Goal: Task Accomplishment & Management: Use online tool/utility

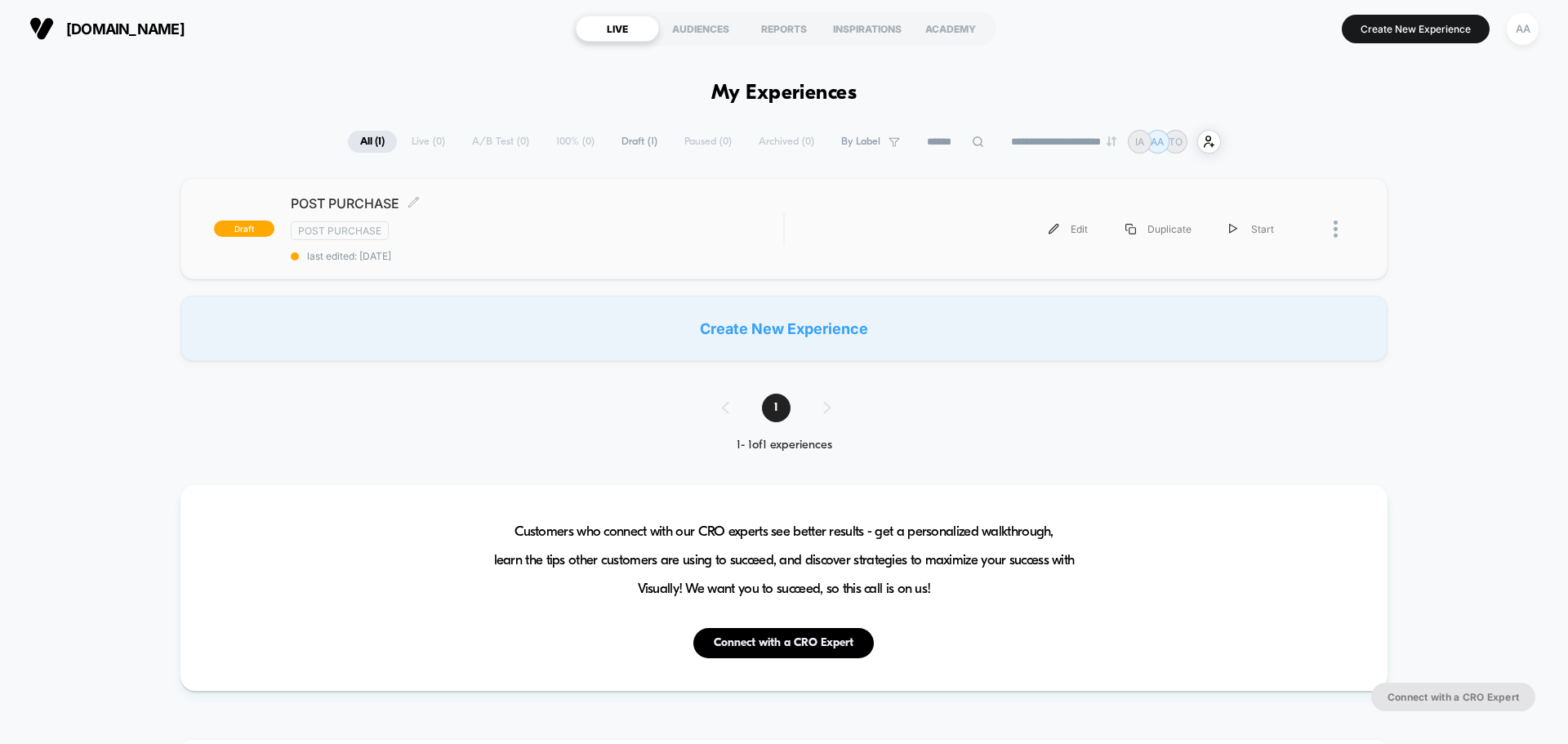
click at [405, 221] on div "Post Purchase" at bounding box center [537, 230] width 493 height 19
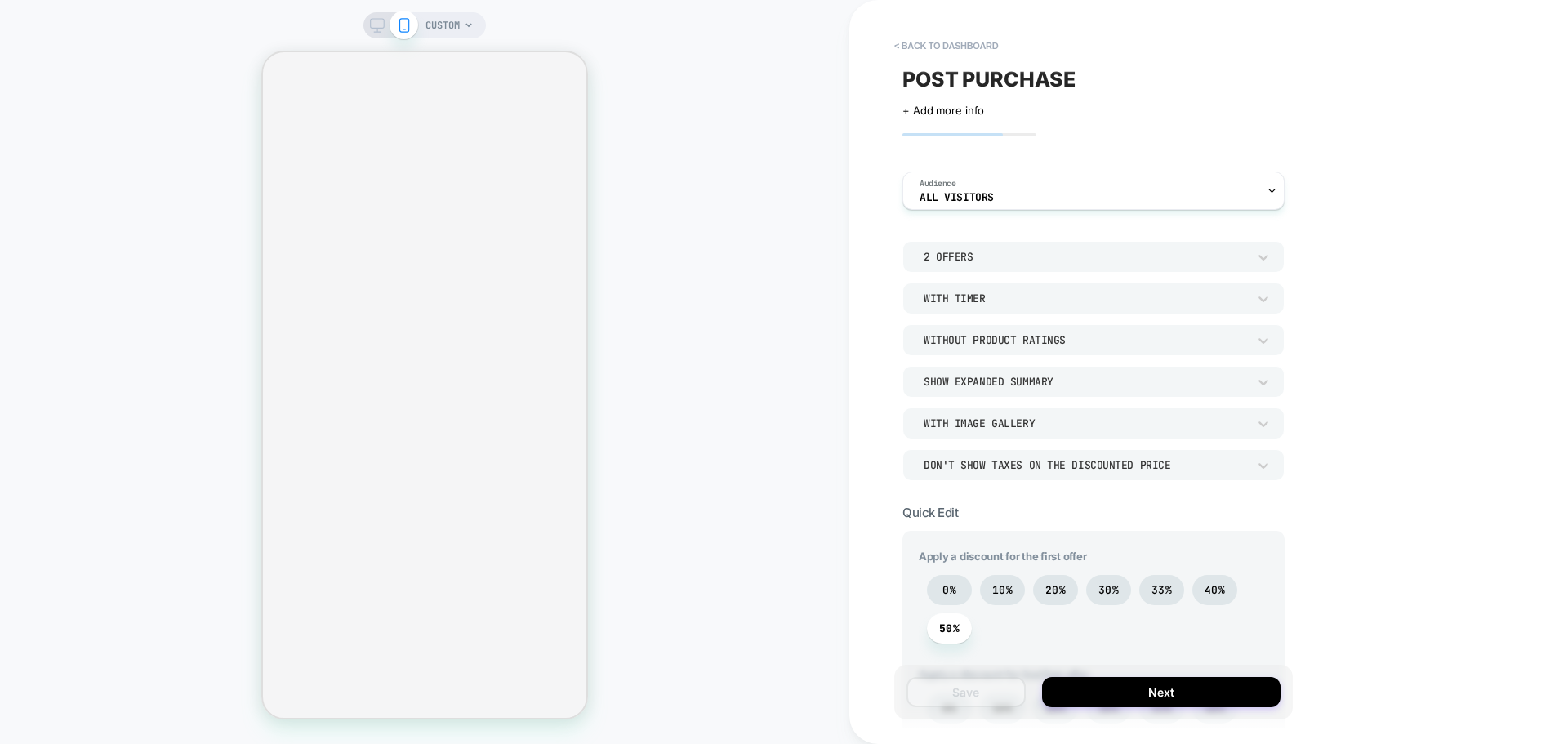
click at [1208, 255] on div "2 Offers" at bounding box center [1085, 257] width 323 height 14
click at [930, 294] on div "1 Offer" at bounding box center [1093, 298] width 369 height 34
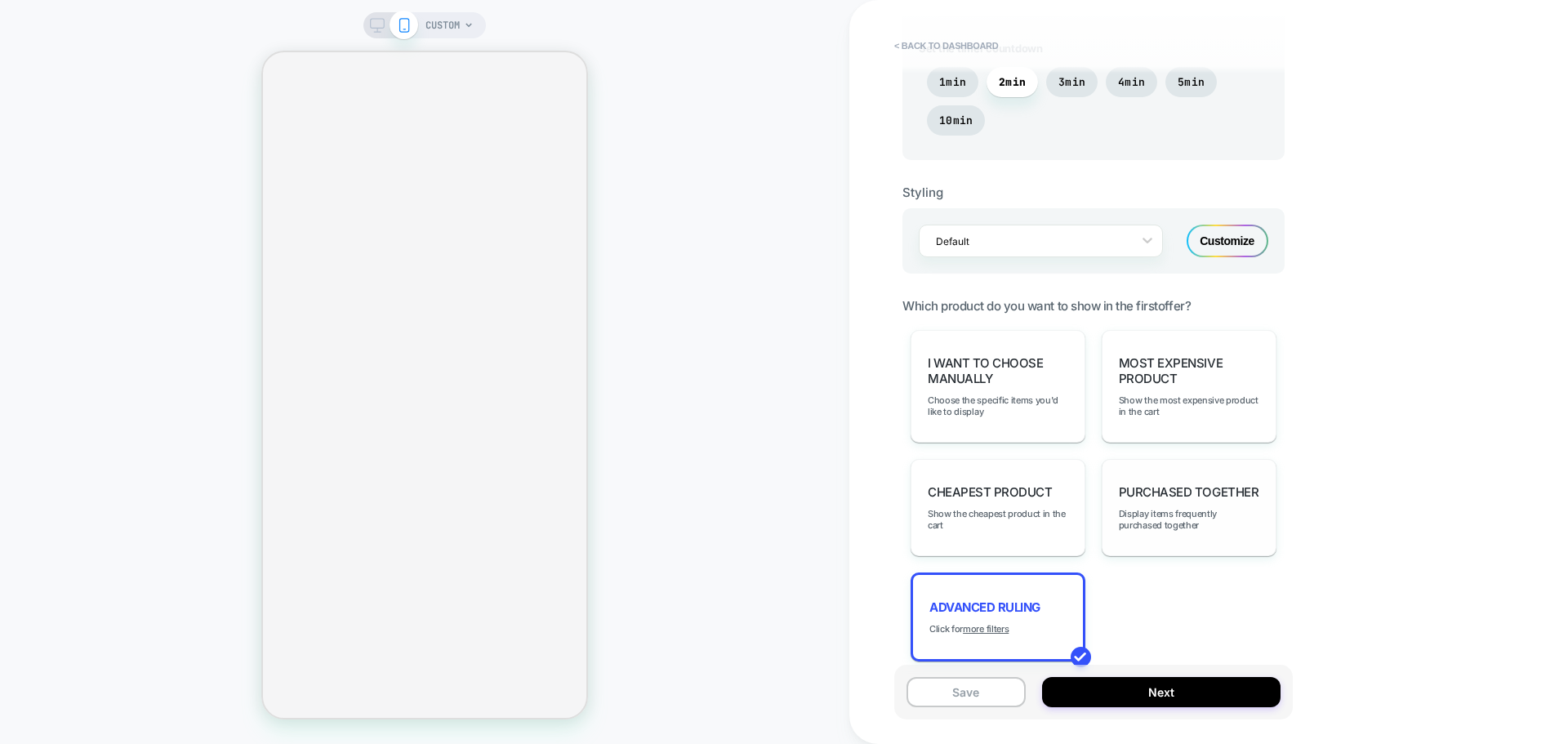
scroll to position [915, 0]
click at [1000, 635] on div "CUSTOM < back to dashboard POST PURCHASE Click to edit experience details + Add…" at bounding box center [784, 372] width 1568 height 744
click at [988, 631] on u "more filters" at bounding box center [985, 630] width 46 height 12
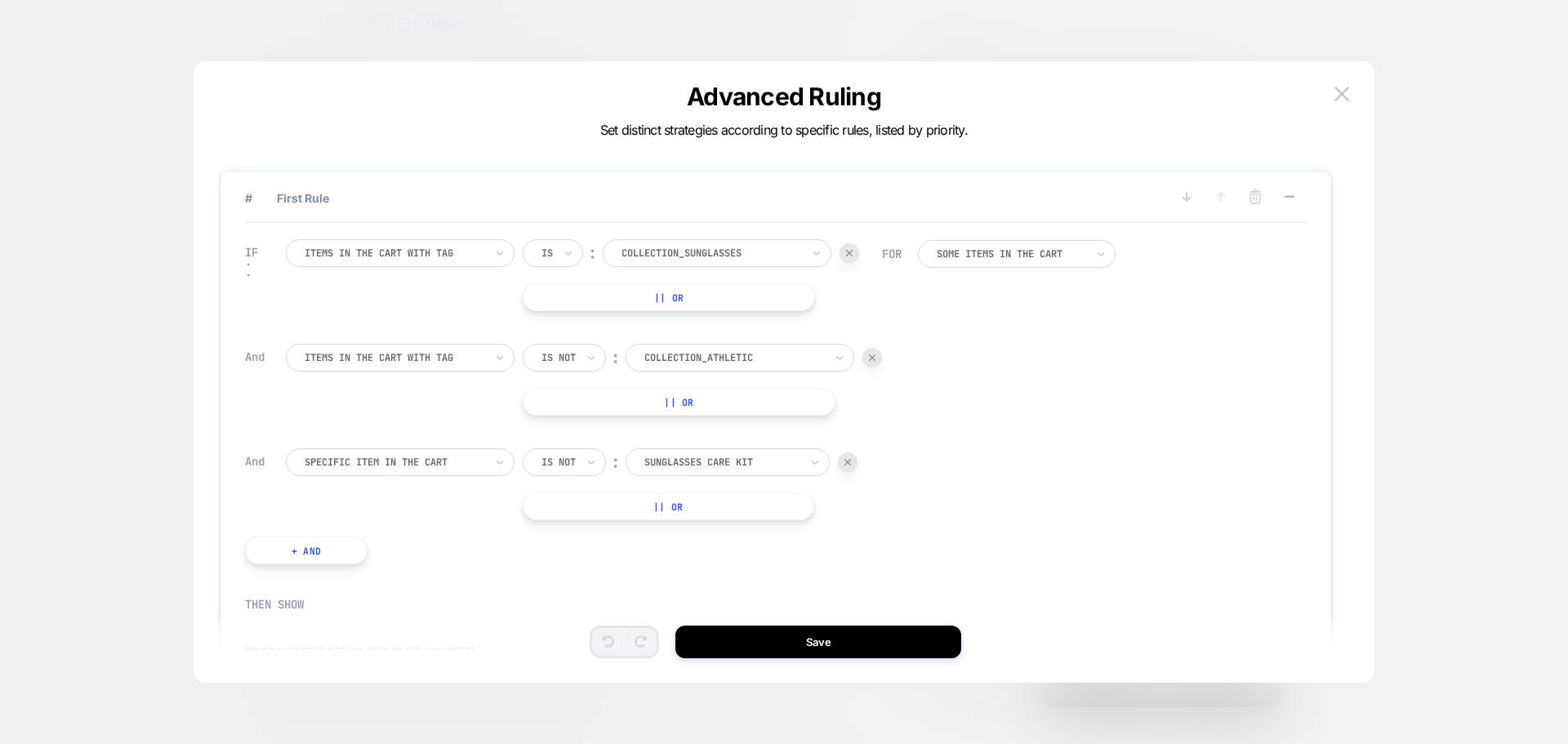
click at [996, 259] on div "Some Items in the cart" at bounding box center [1011, 254] width 148 height 13
click at [1043, 299] on div "All Items in the cart" at bounding box center [1027, 299] width 181 height 27
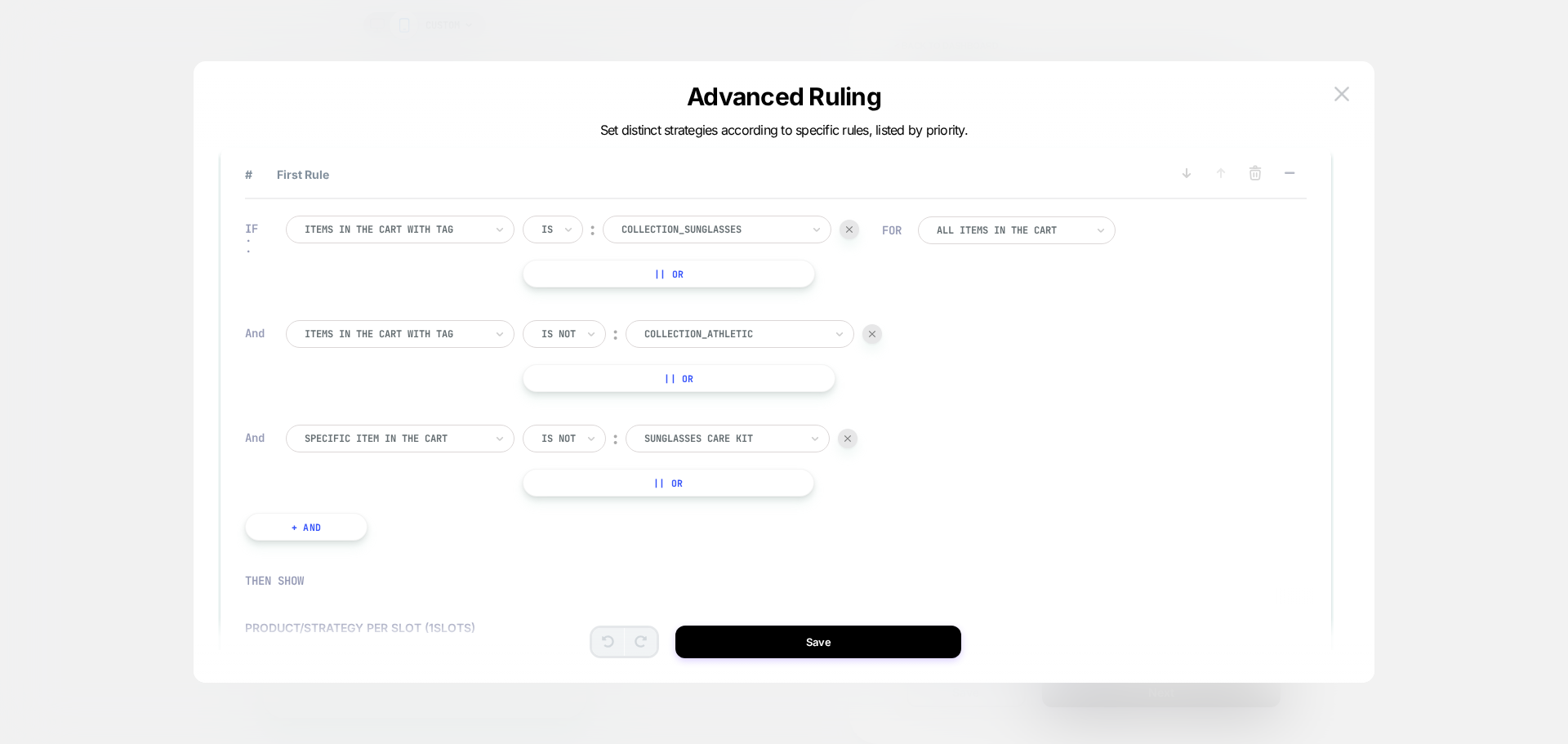
scroll to position [0, 0]
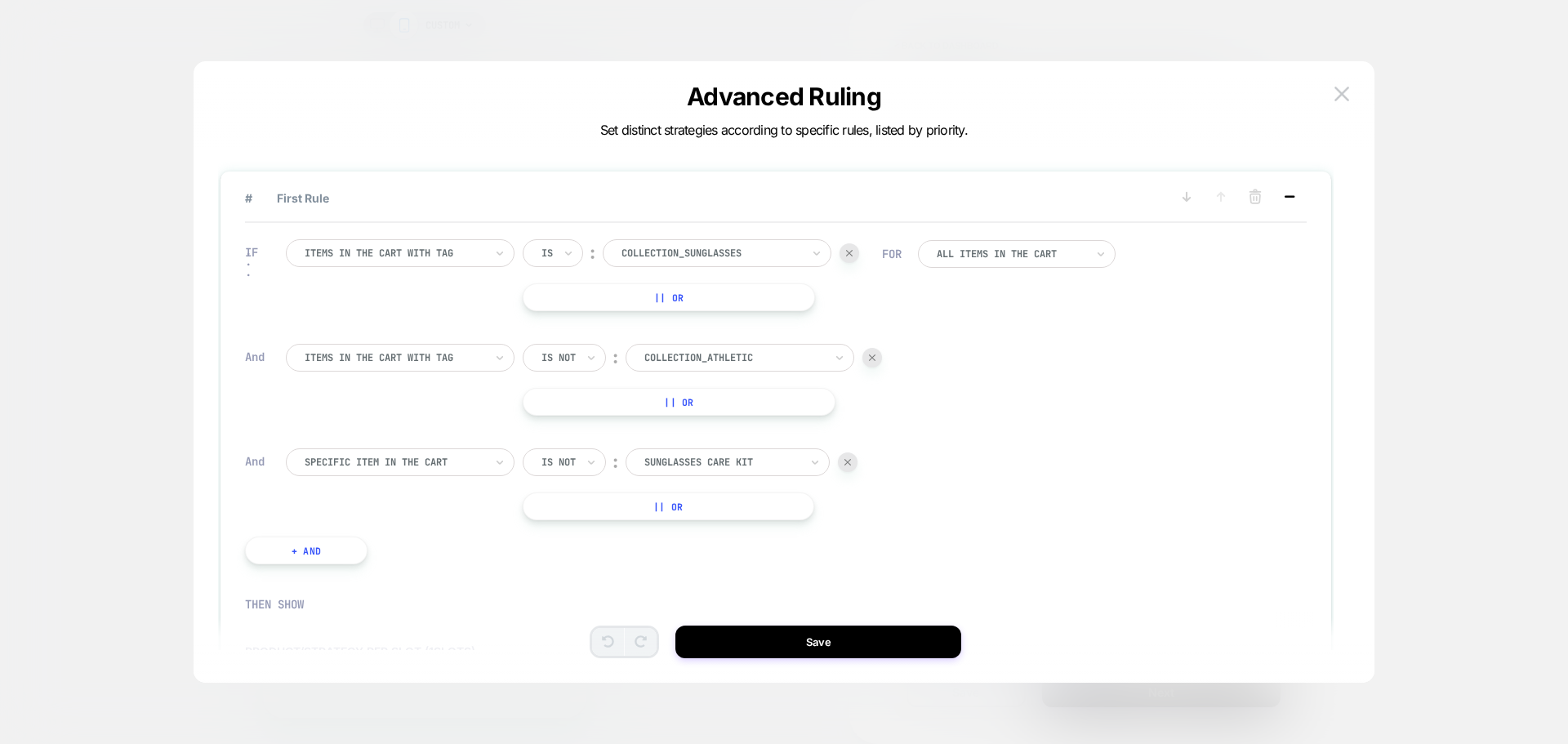
click at [1292, 193] on icon at bounding box center [1290, 197] width 17 height 17
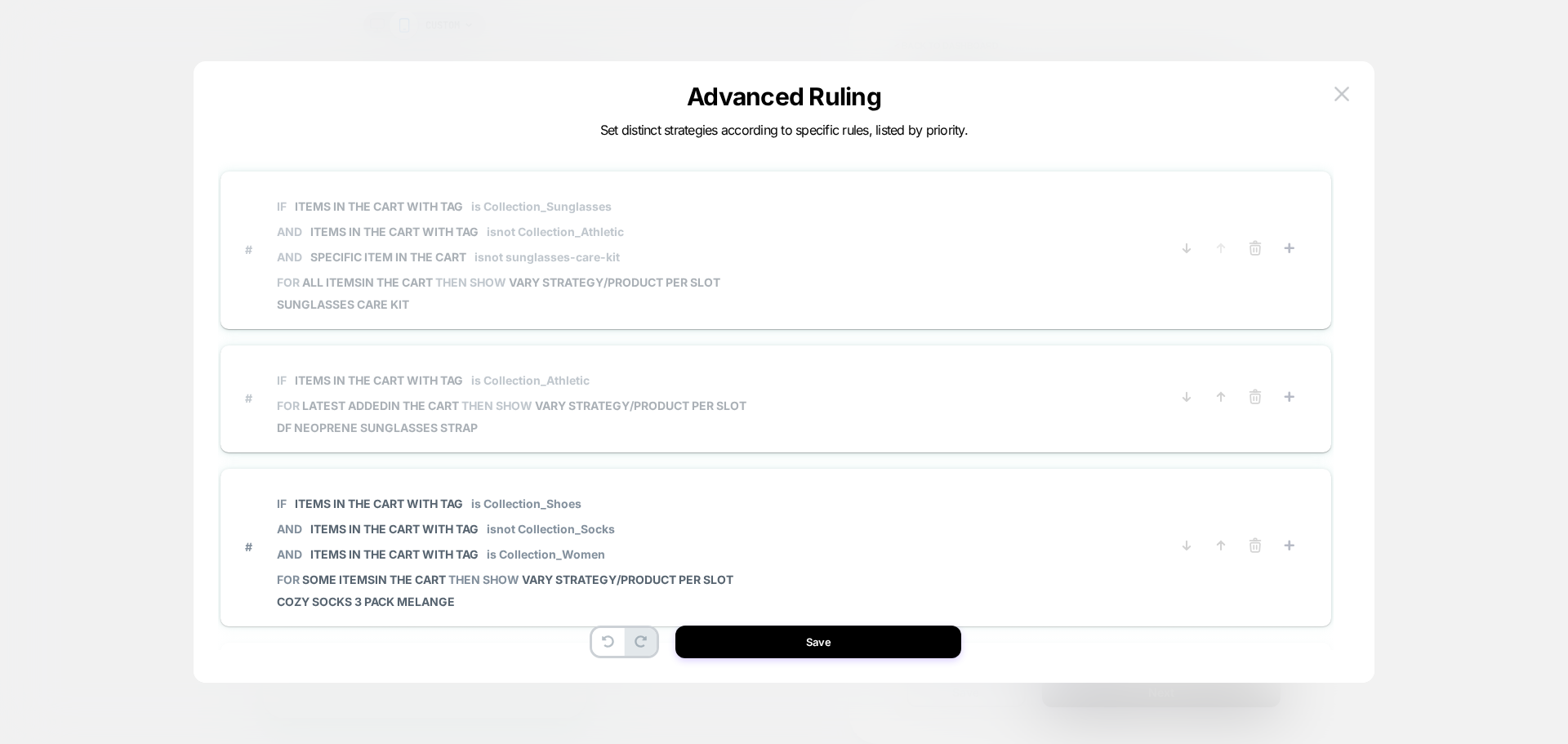
click at [654, 405] on span "VARY STRATEGY/PRODUCT PER SLOT" at bounding box center [640, 405] width 211 height 14
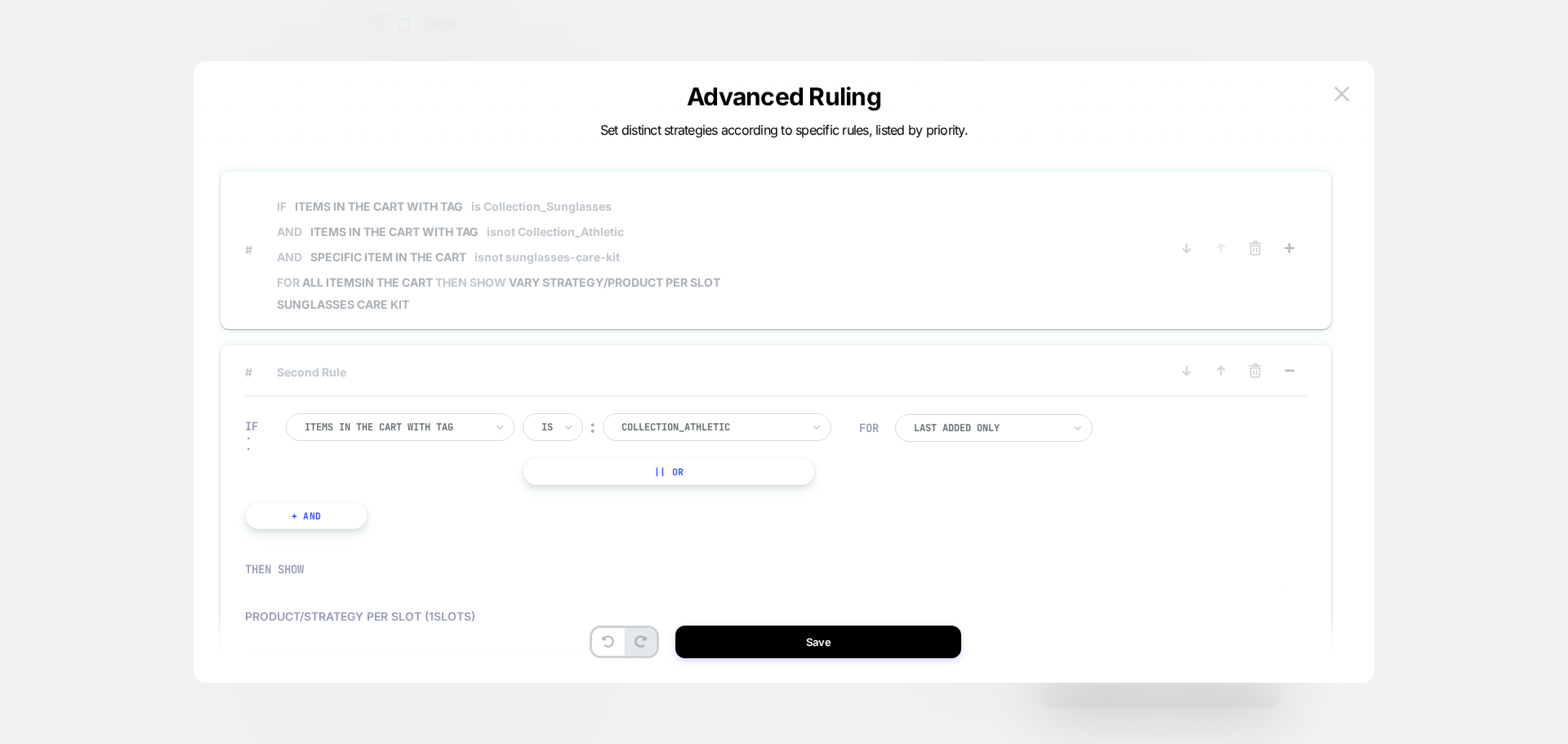
click at [871, 253] on span "# IF Items in the cart with tag is Collection_Sunglasses AND Items in the cart …" at bounding box center [707, 249] width 924 height 123
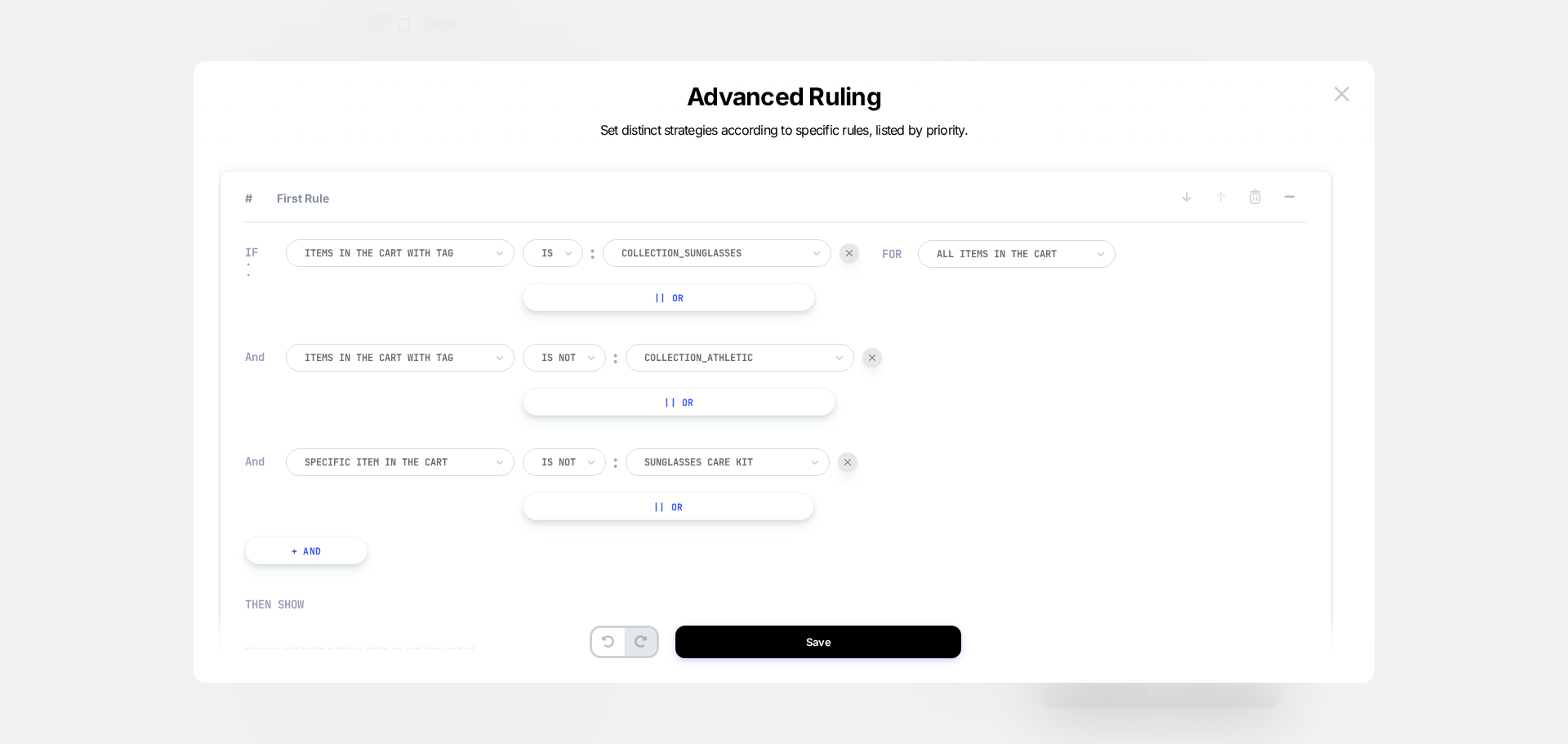
click at [999, 258] on div at bounding box center [1011, 254] width 148 height 10
click at [1011, 321] on div "Some Items in the cart" at bounding box center [1027, 326] width 181 height 27
click at [1289, 199] on icon at bounding box center [1290, 197] width 17 height 17
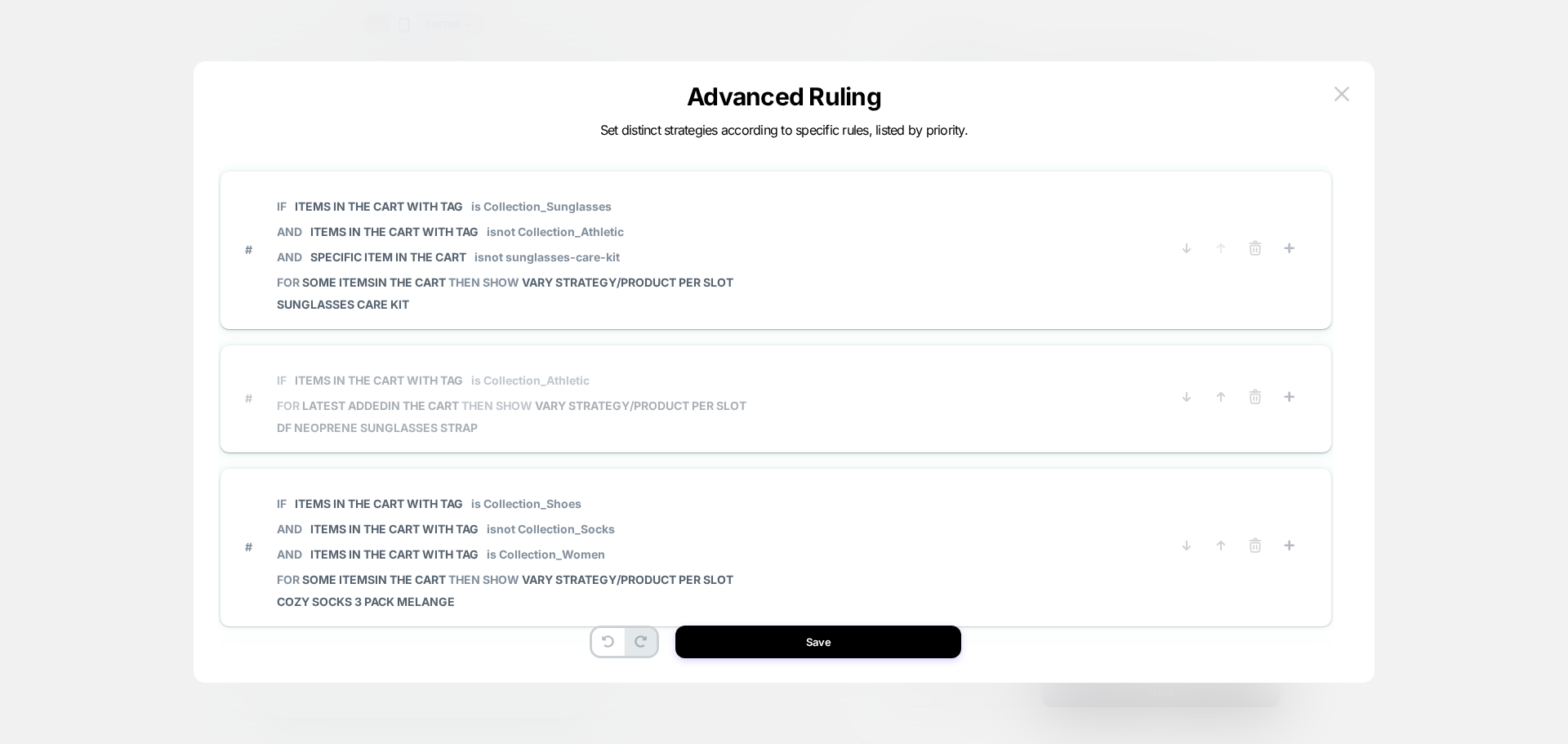
click at [861, 425] on span "# IF Items in the cart with tag is Collection_Athletic FOR latest added IN THE …" at bounding box center [707, 399] width 924 height 73
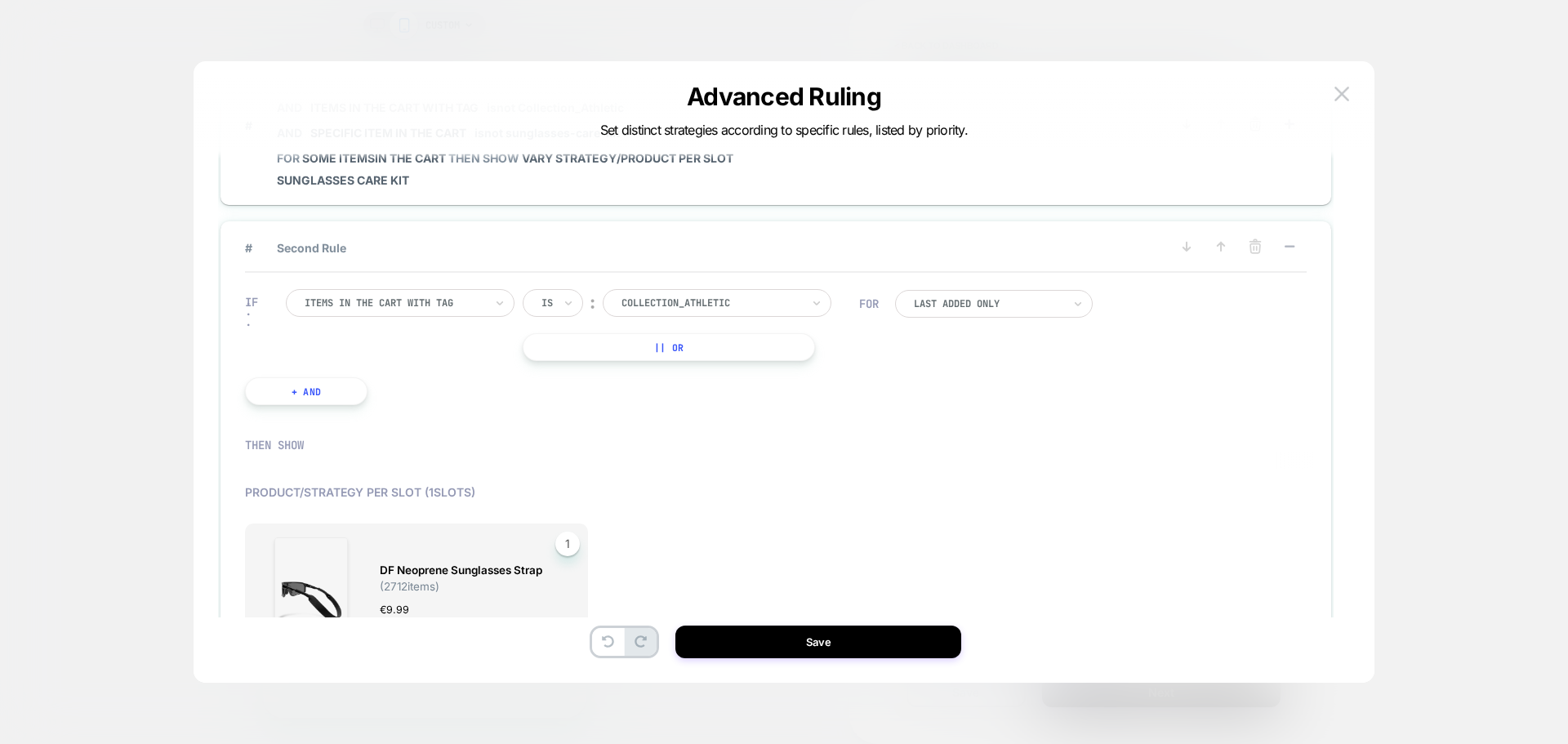
scroll to position [82, 0]
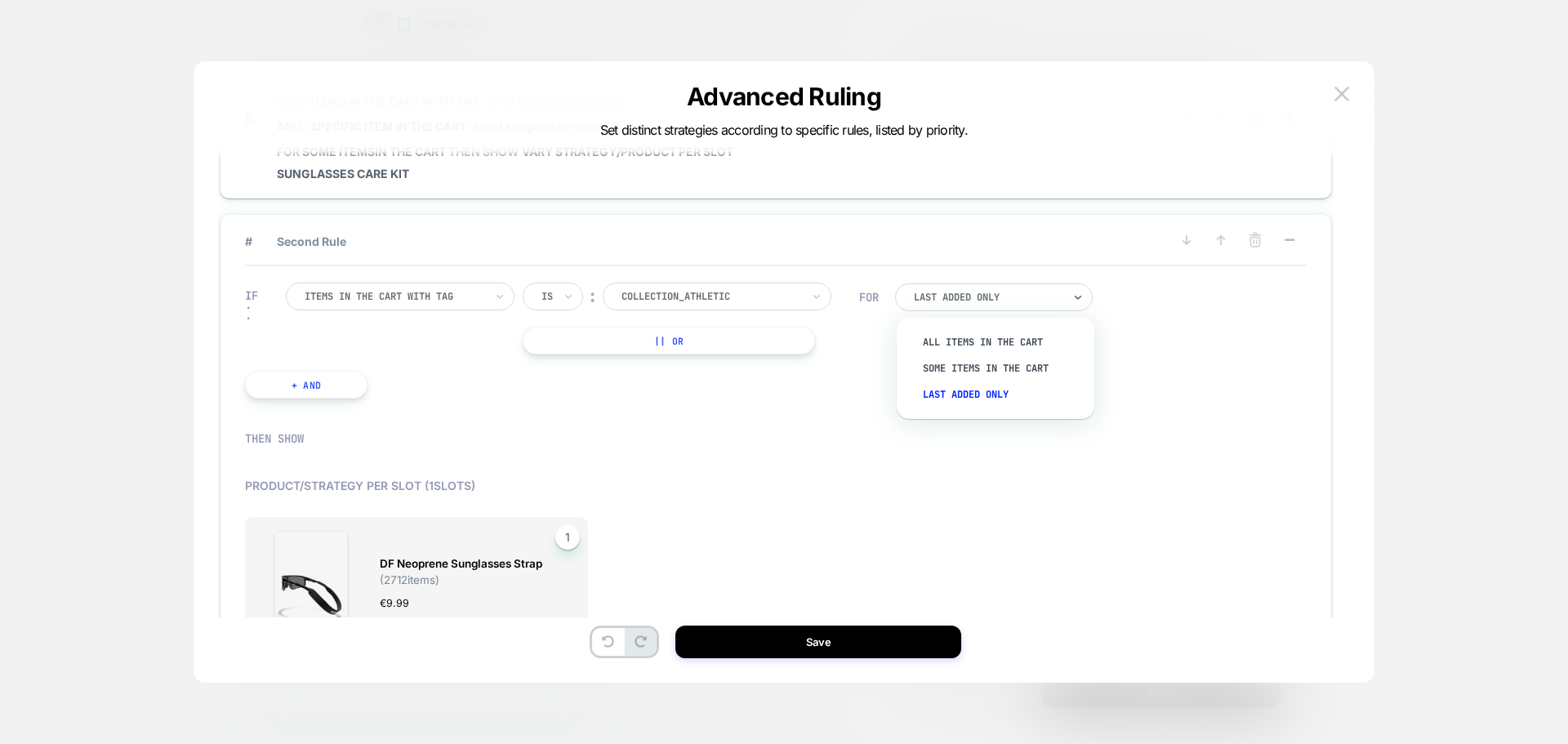
click at [1054, 293] on div at bounding box center [987, 297] width 148 height 10
click at [1010, 369] on div "Some Items in the cart" at bounding box center [1003, 369] width 181 height 27
click at [781, 438] on div at bounding box center [768, 453] width 1062 height 32
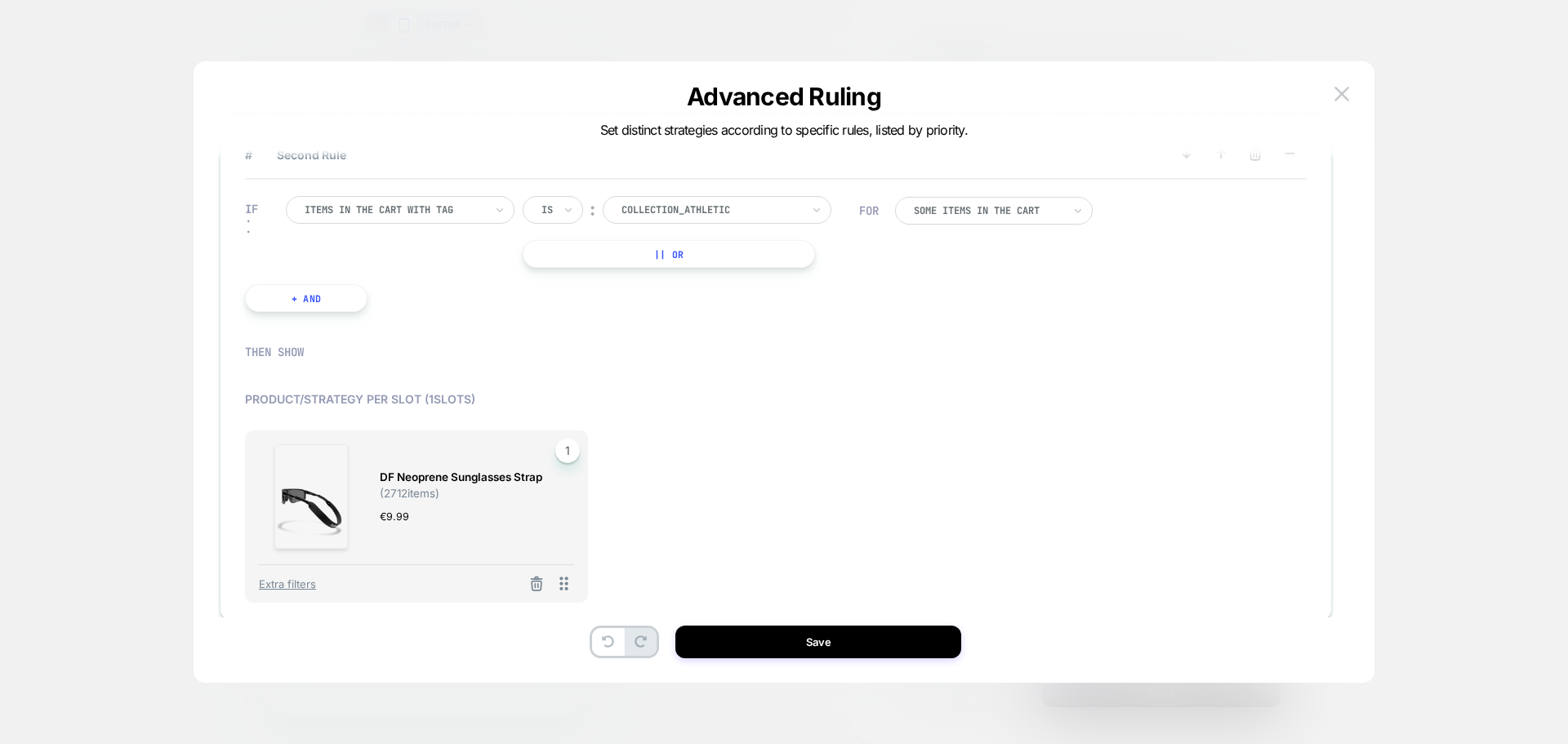
scroll to position [0, 0]
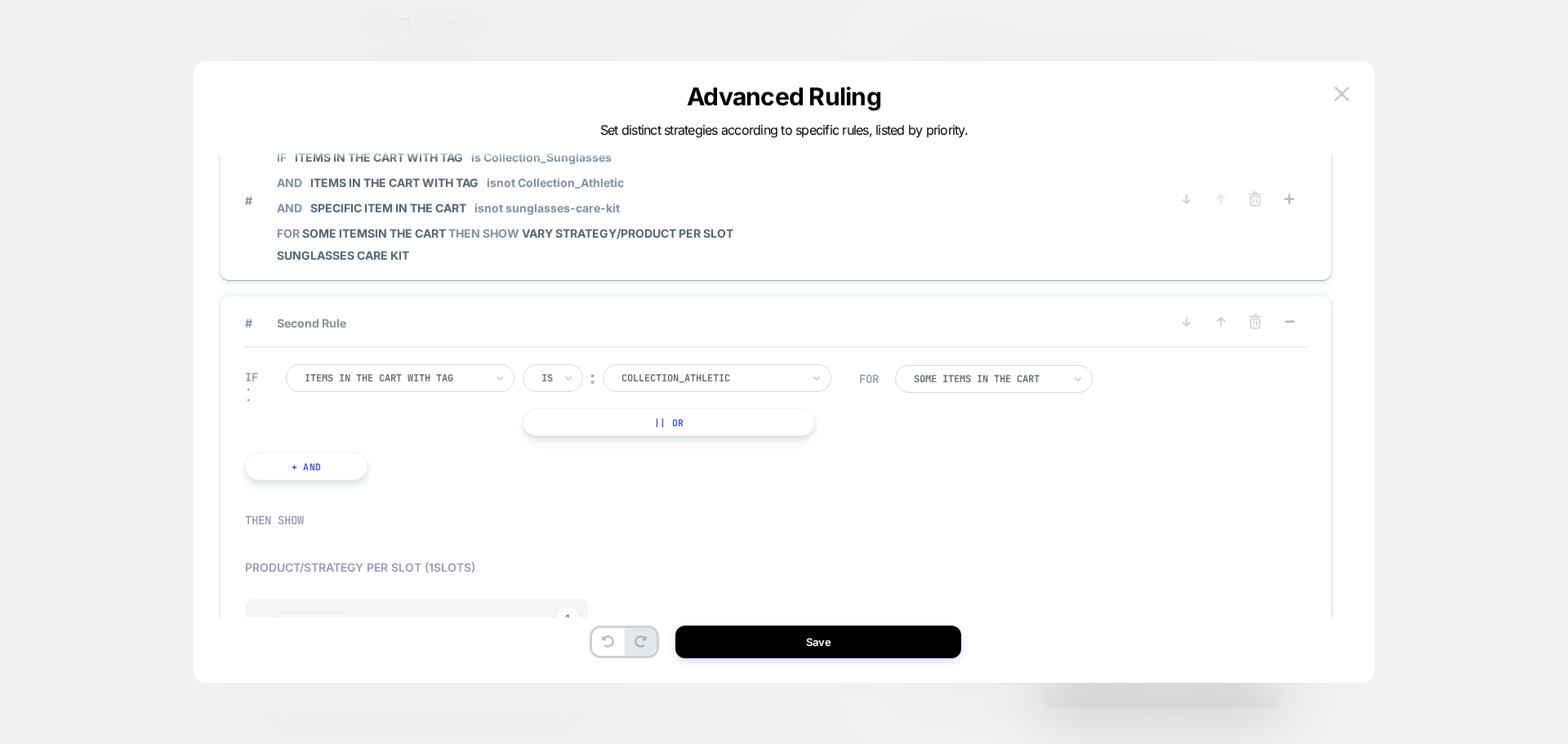
click at [310, 473] on button "+ And" at bounding box center [306, 466] width 123 height 28
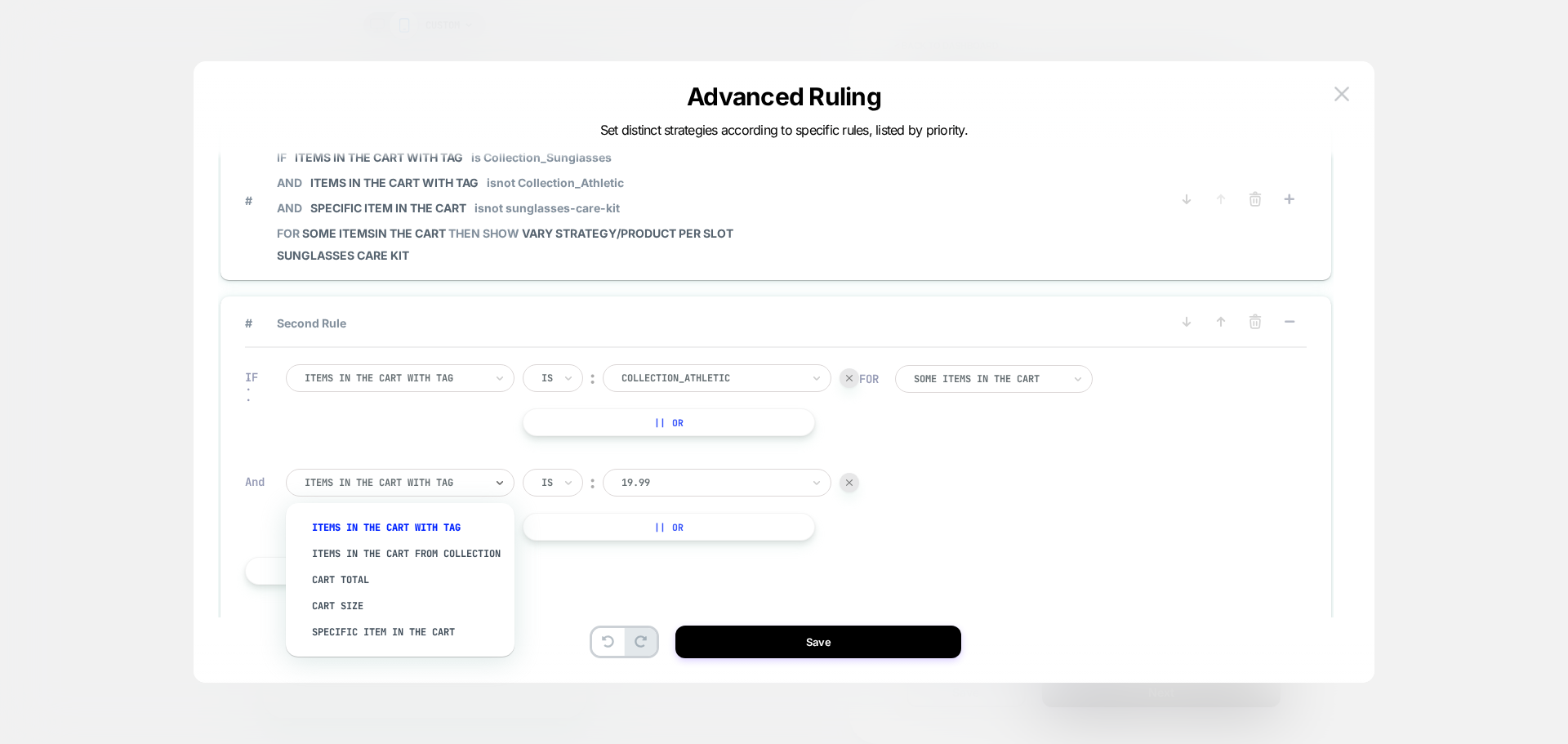
click at [447, 484] on div at bounding box center [394, 483] width 180 height 15
click at [383, 563] on div "Items in the cart from collection" at bounding box center [408, 554] width 212 height 27
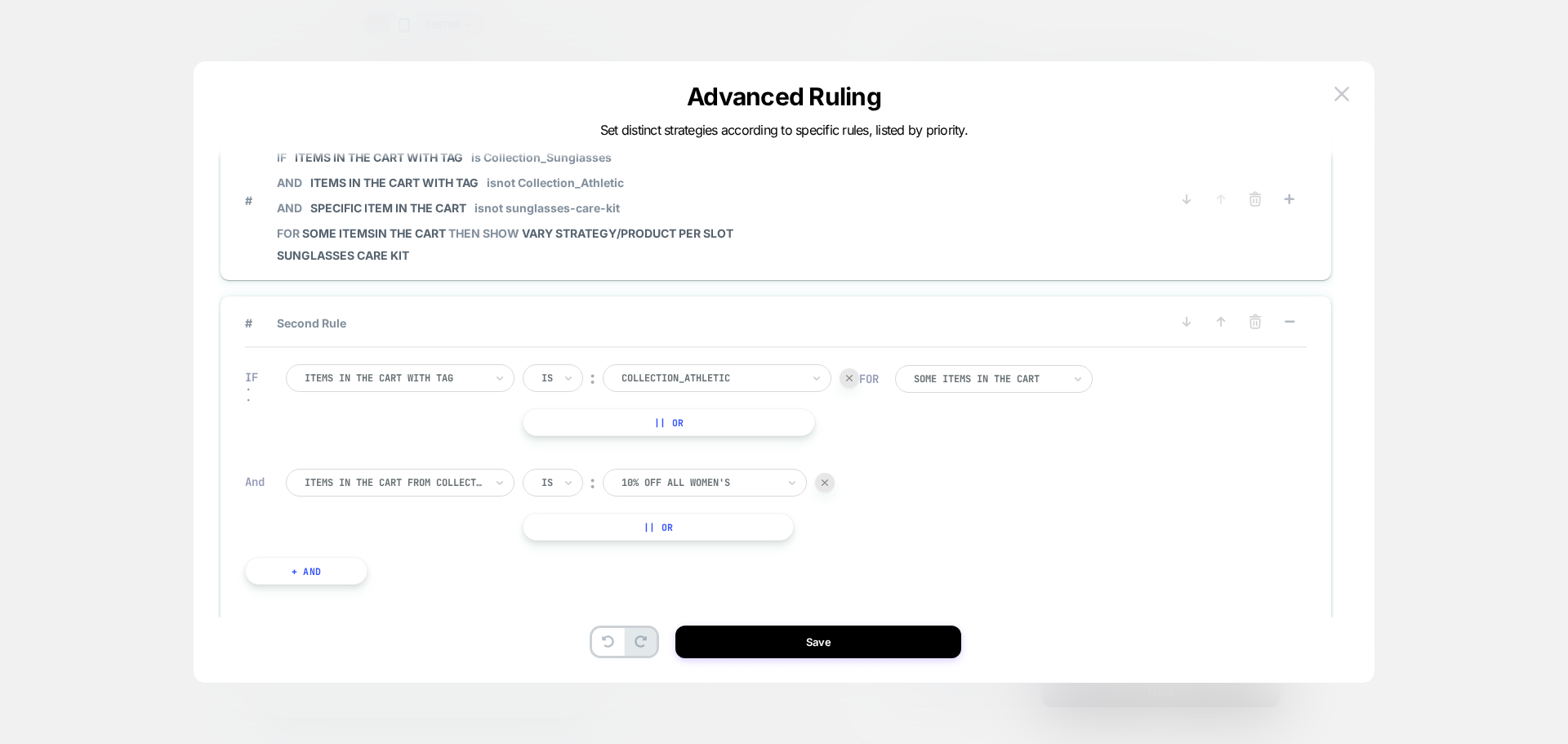
click at [630, 483] on div at bounding box center [698, 483] width 155 height 15
type input "**********"
click at [490, 475] on div "Items in the cart from collection" at bounding box center [400, 483] width 229 height 28
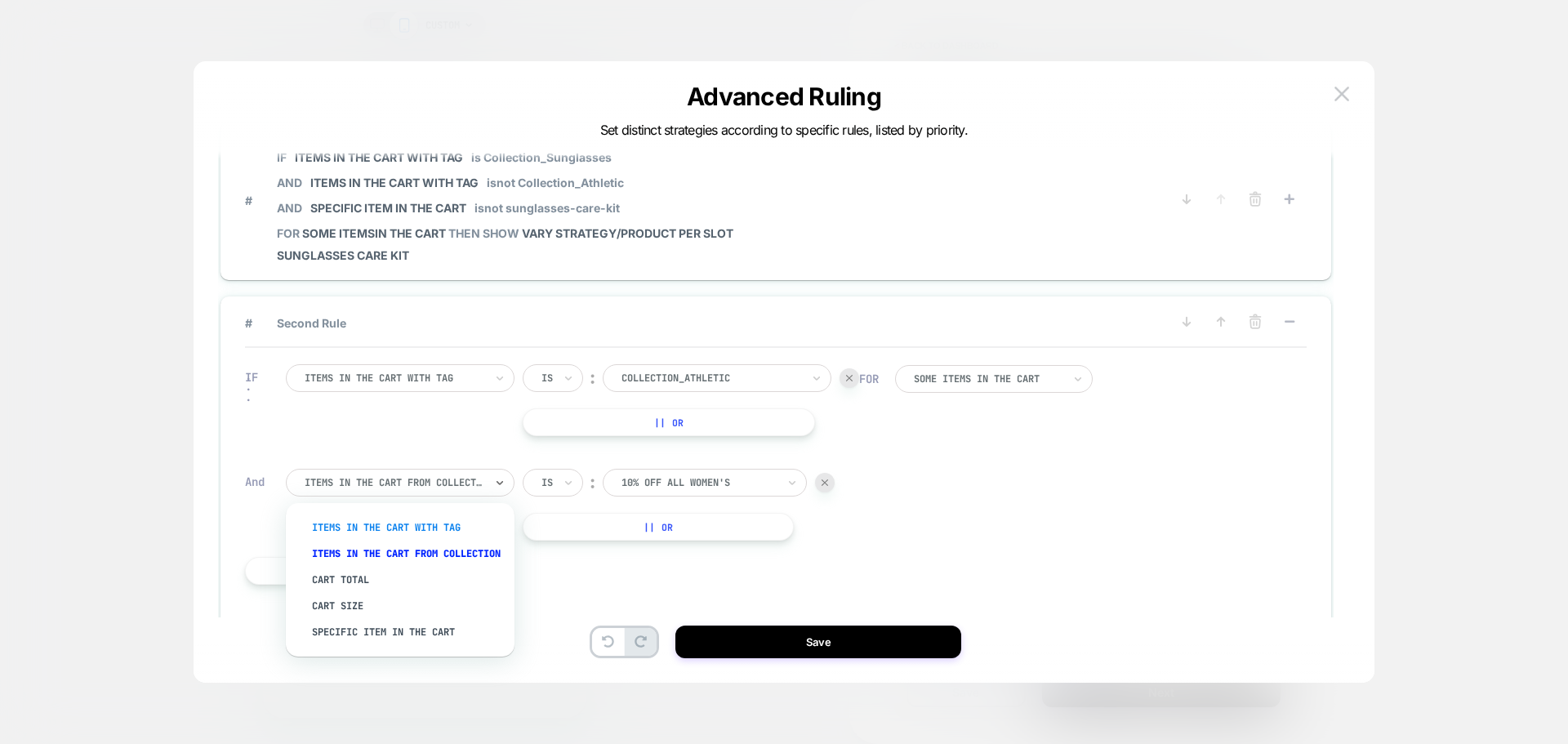
click at [409, 520] on div "Items in the cart with tag" at bounding box center [408, 528] width 212 height 27
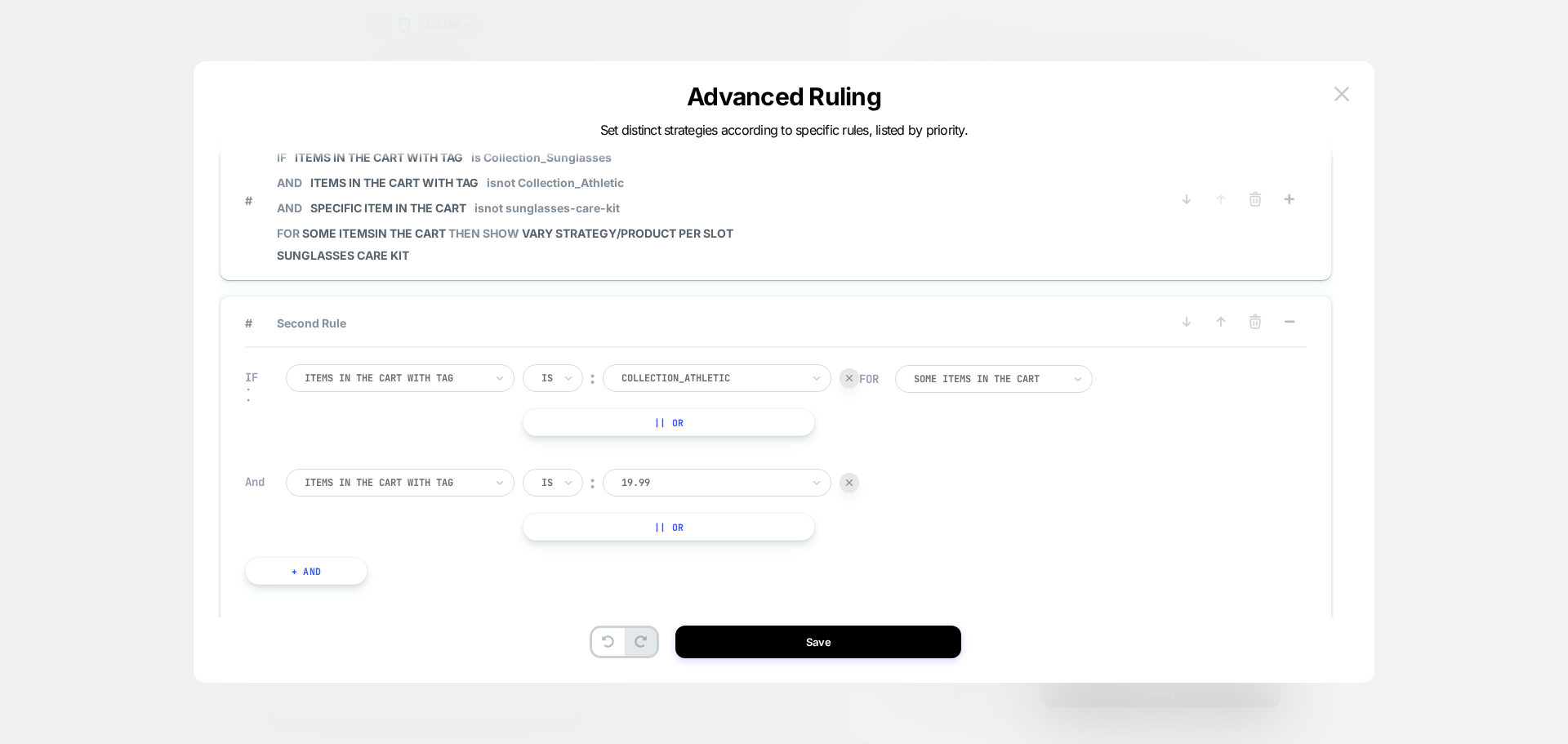
click at [649, 477] on div at bounding box center [711, 483] width 180 height 15
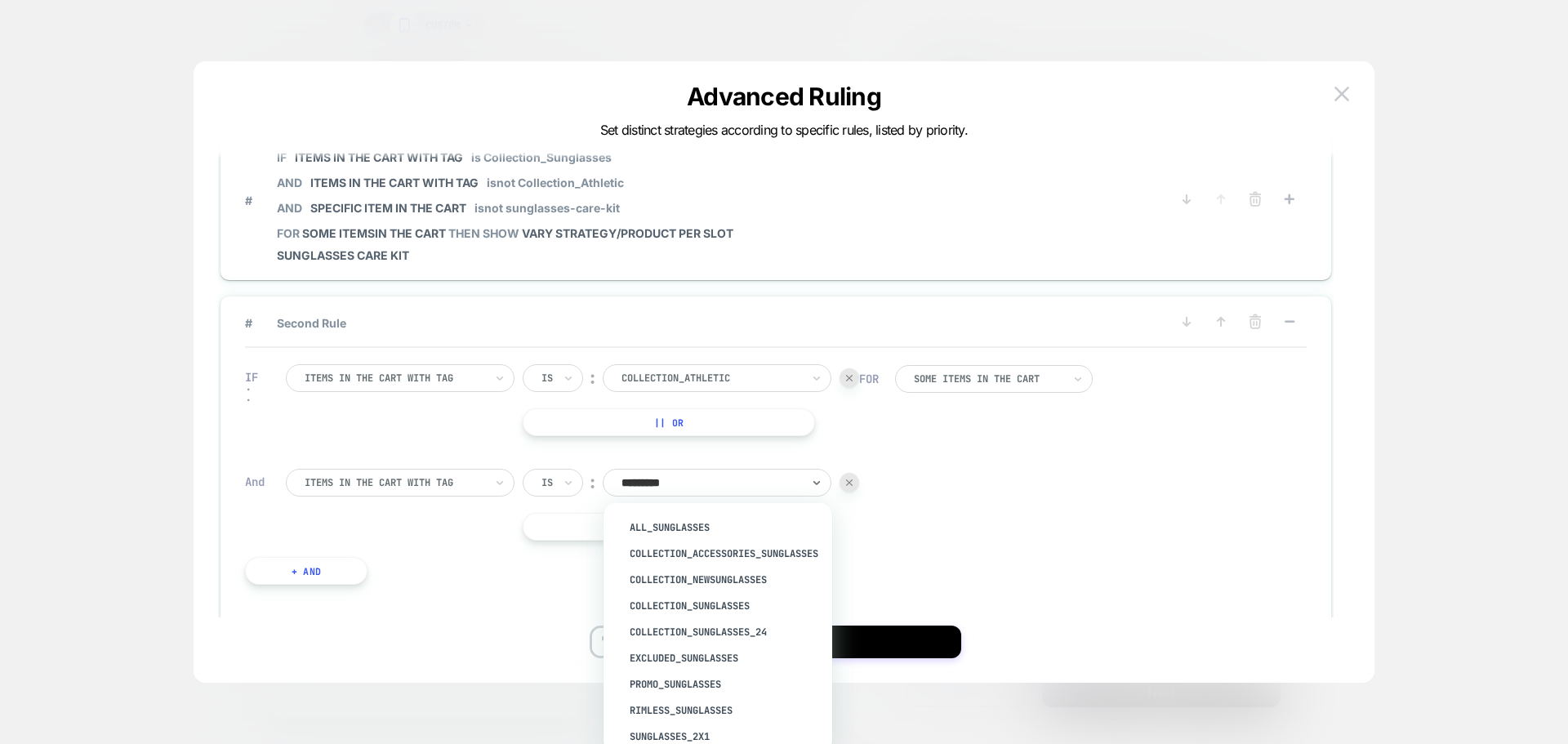
type input "**********"
click at [731, 599] on div "Collection_Sunglasses" at bounding box center [726, 606] width 212 height 27
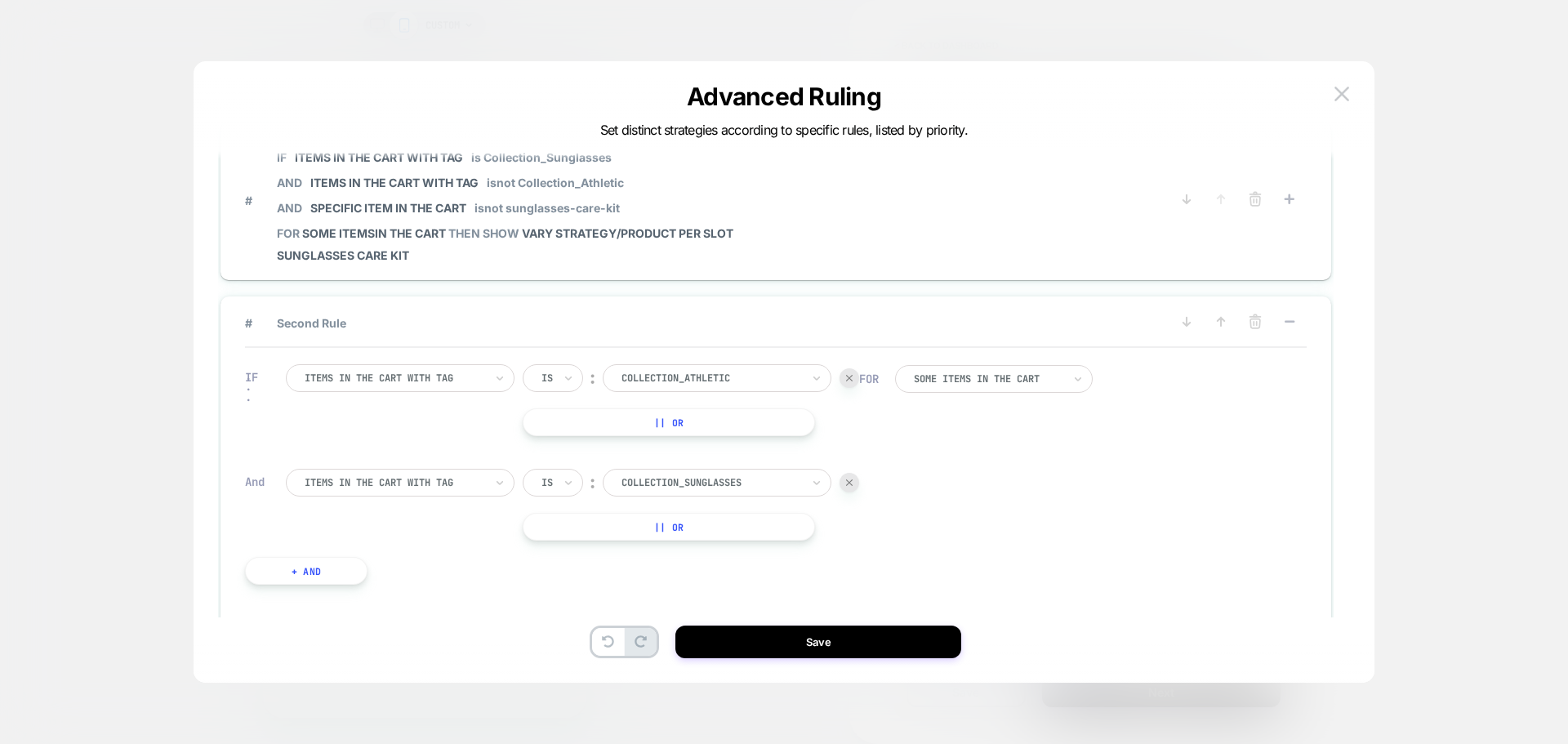
click at [278, 564] on button "+ And" at bounding box center [306, 571] width 123 height 28
click at [421, 583] on div at bounding box center [394, 587] width 180 height 15
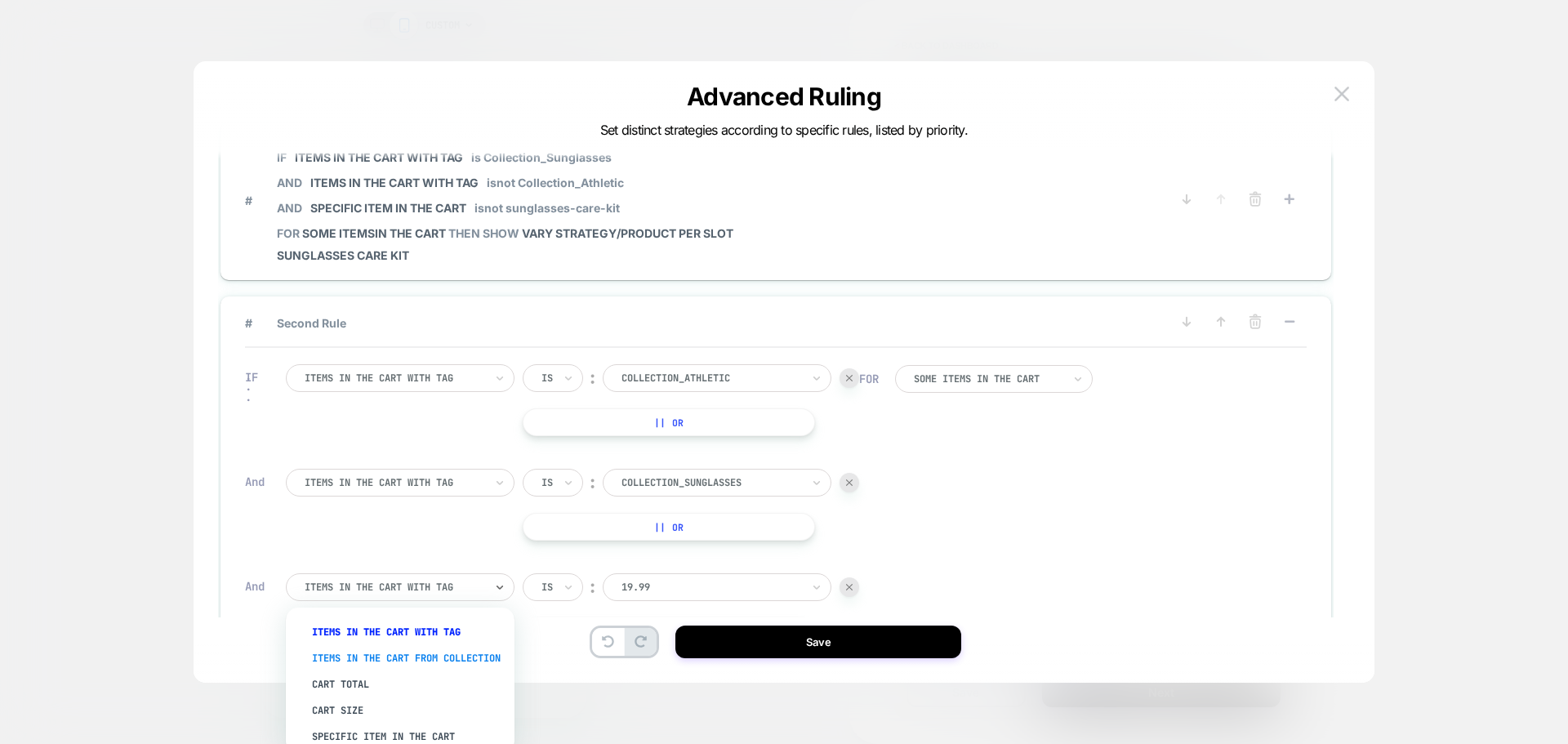
scroll to position [21, 0]
click at [419, 722] on div "Specific item in the cart" at bounding box center [408, 730] width 212 height 27
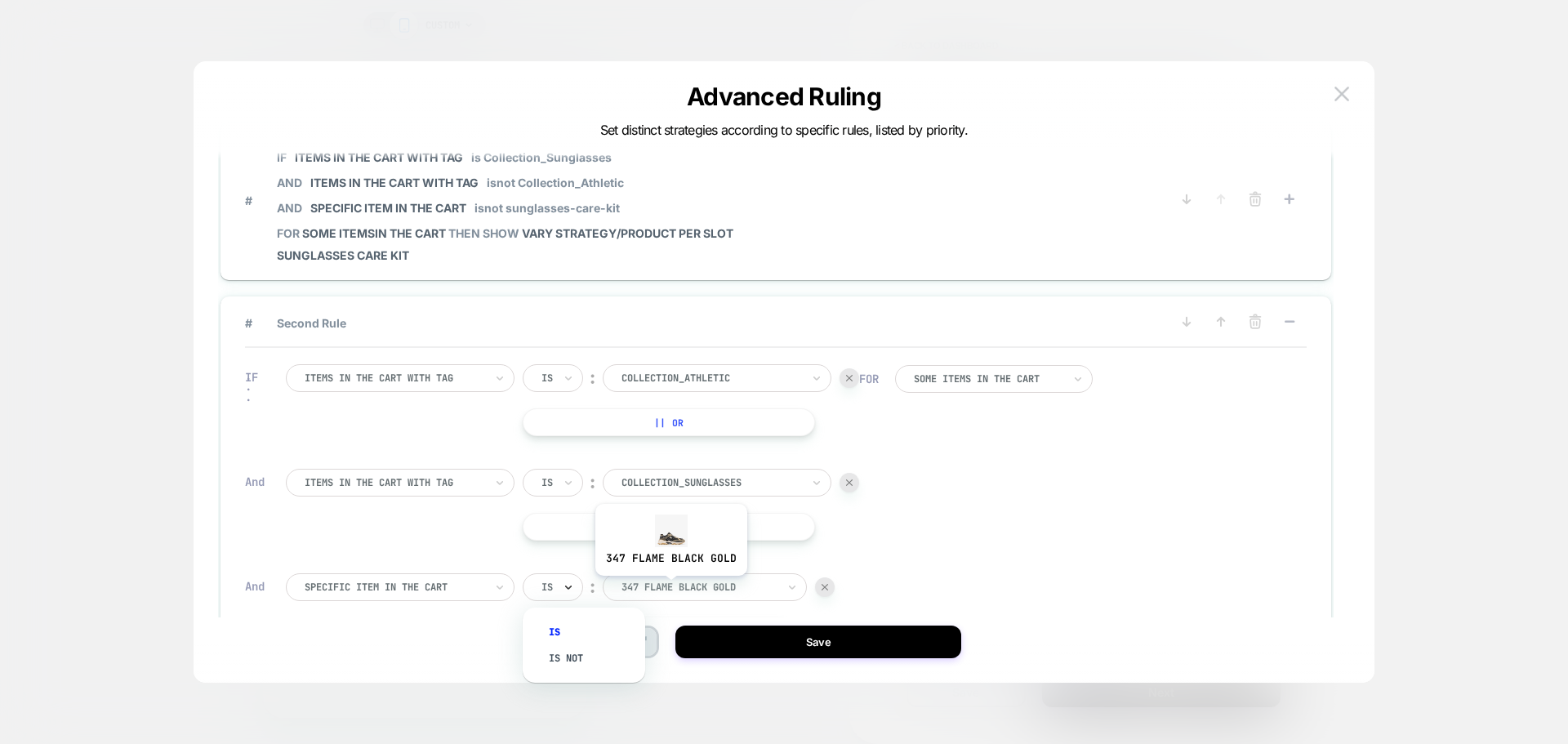
click at [564, 587] on icon at bounding box center [568, 587] width 12 height 17
click at [581, 645] on div "Is" at bounding box center [592, 632] width 106 height 27
click at [581, 645] on div "Save" at bounding box center [784, 641] width 1181 height 32
click at [552, 585] on div at bounding box center [548, 587] width 12 height 15
click at [562, 659] on div "Is not" at bounding box center [592, 659] width 106 height 27
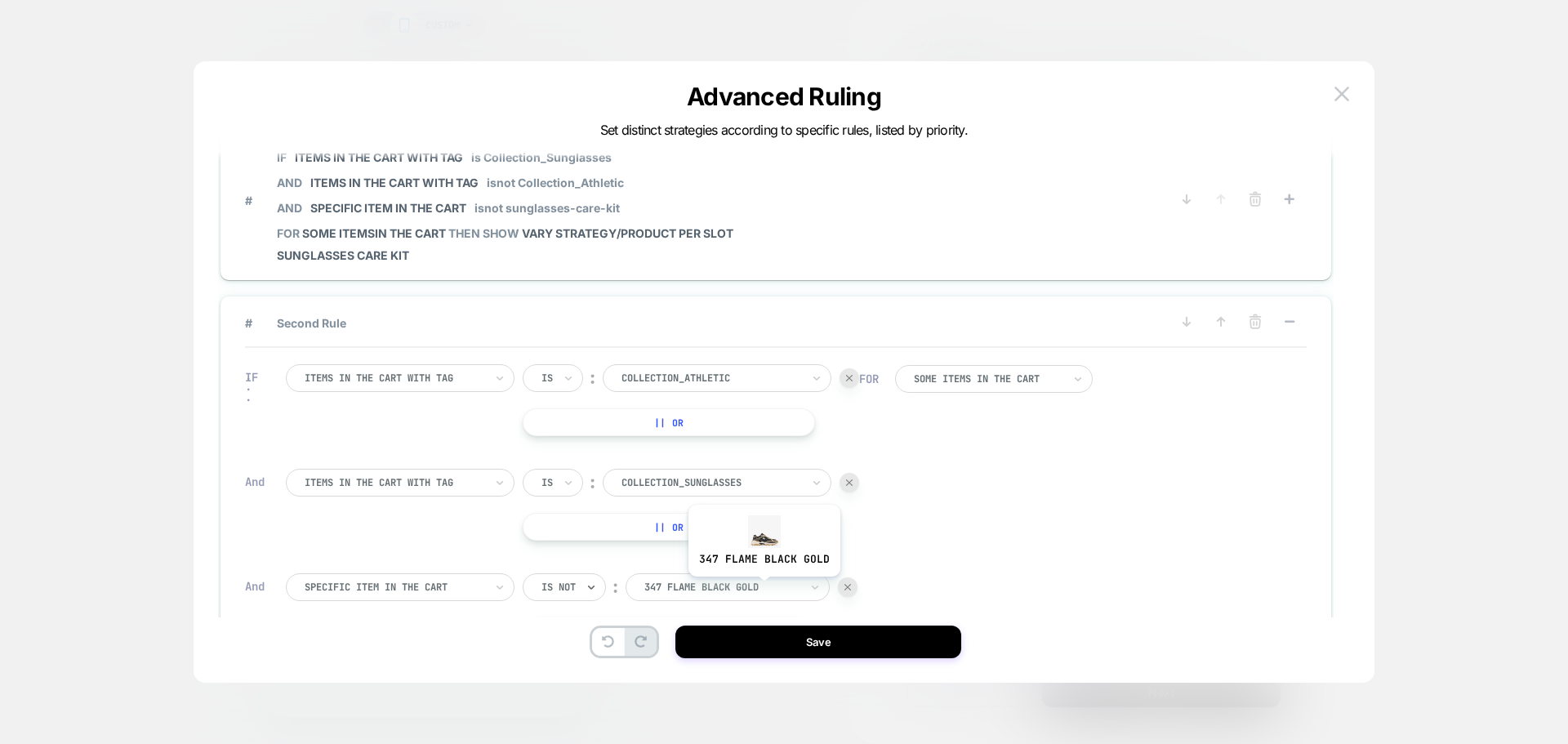
click at [763, 589] on div at bounding box center [721, 587] width 155 height 15
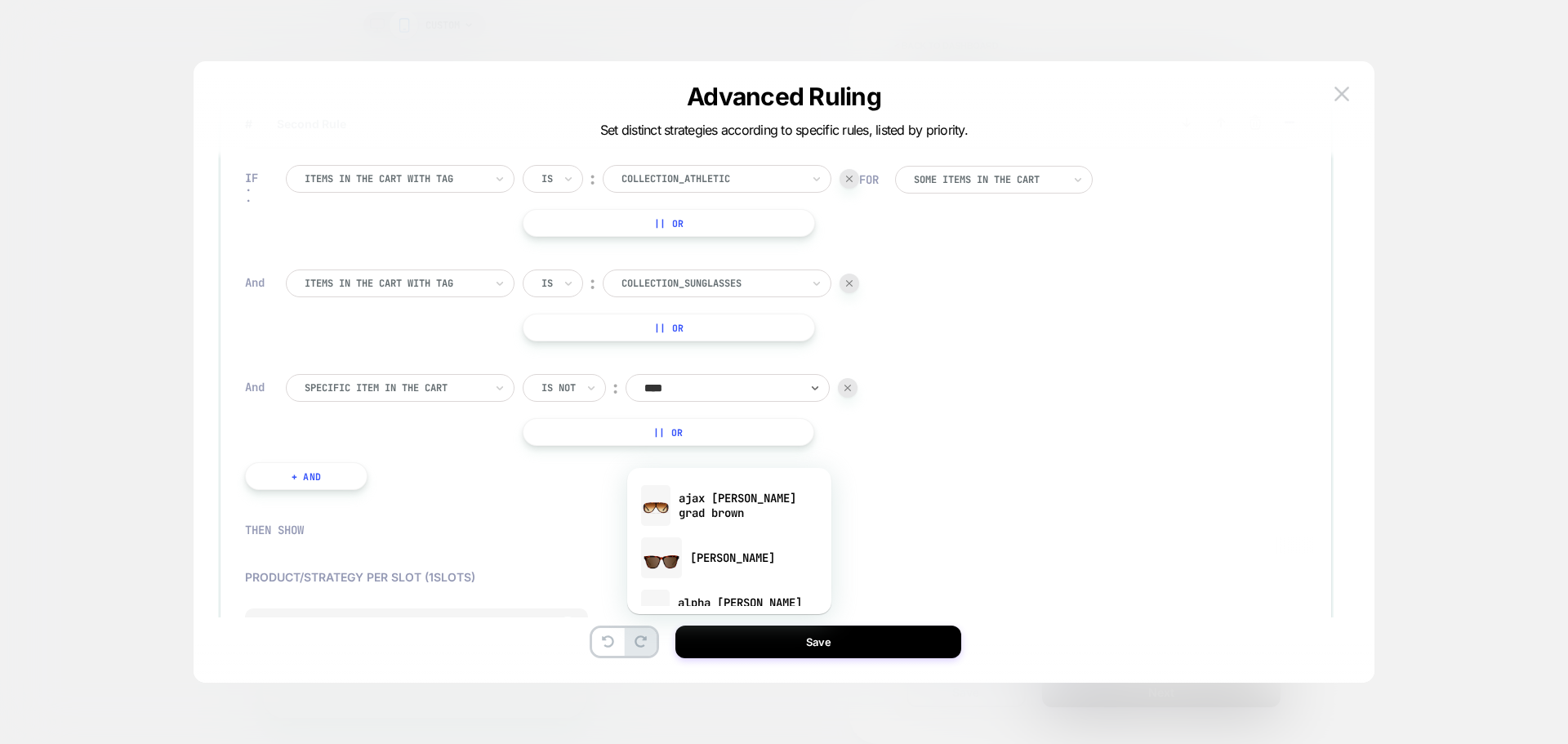
scroll to position [245, 0]
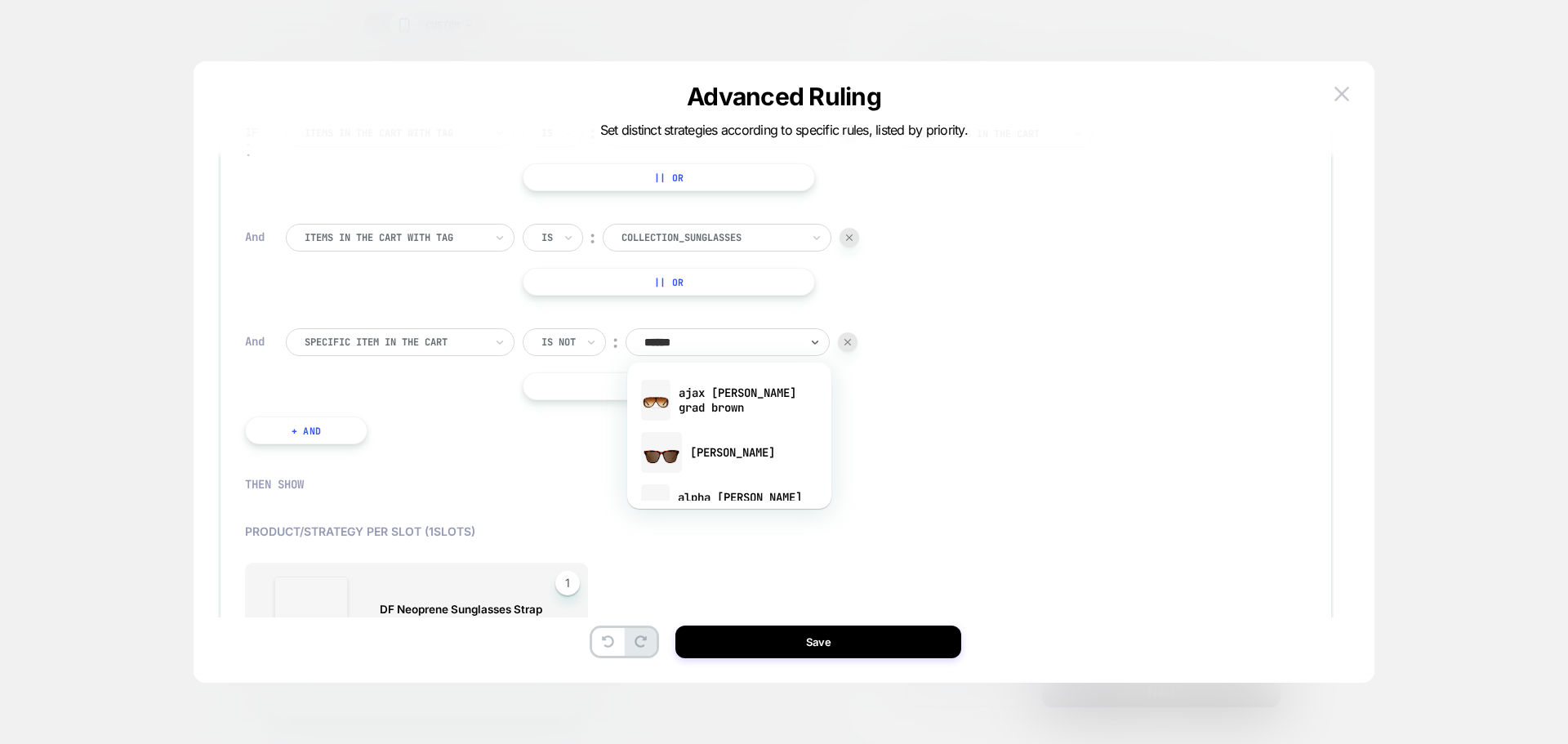
type input "*******"
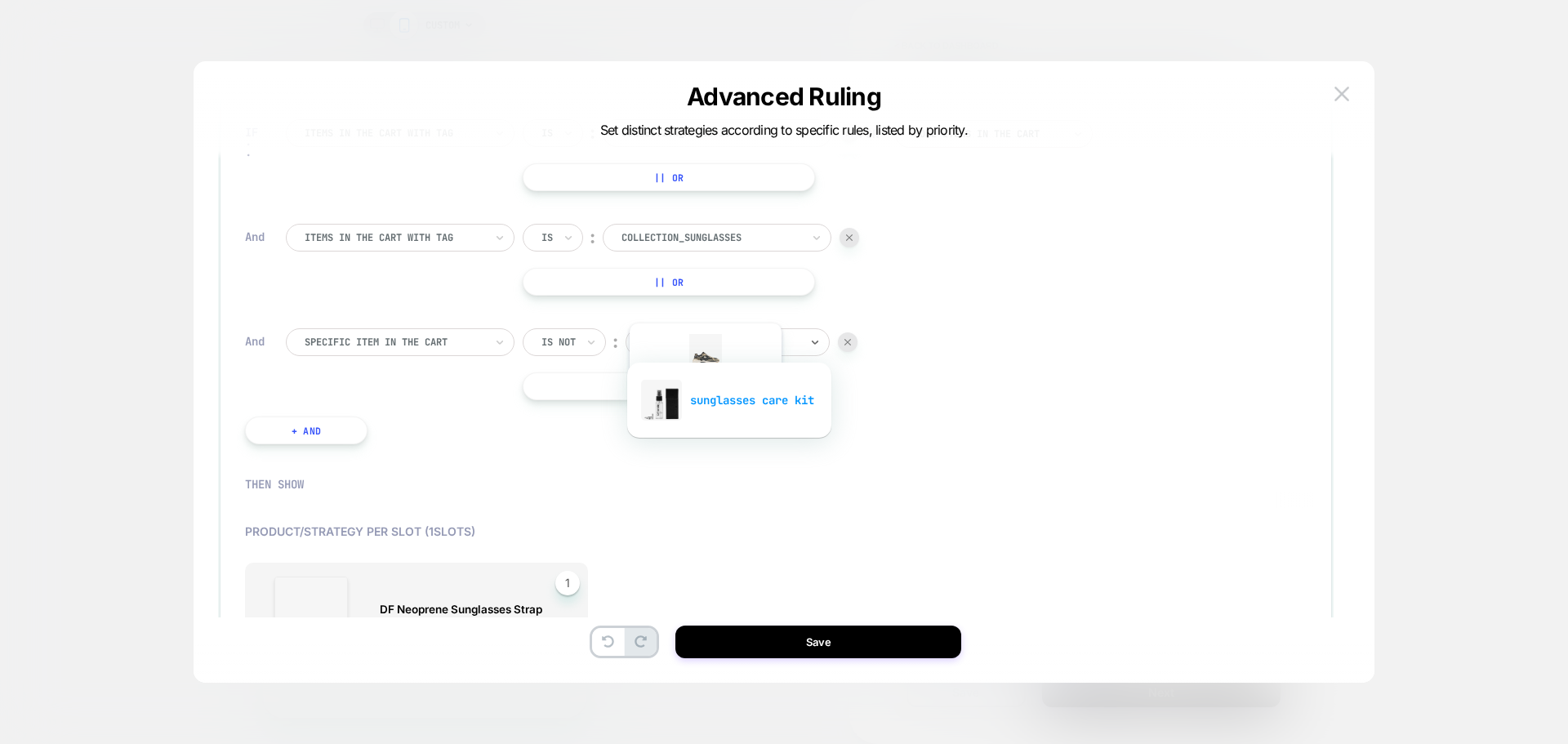
click at [704, 408] on div "sunglasses care kit" at bounding box center [729, 400] width 188 height 52
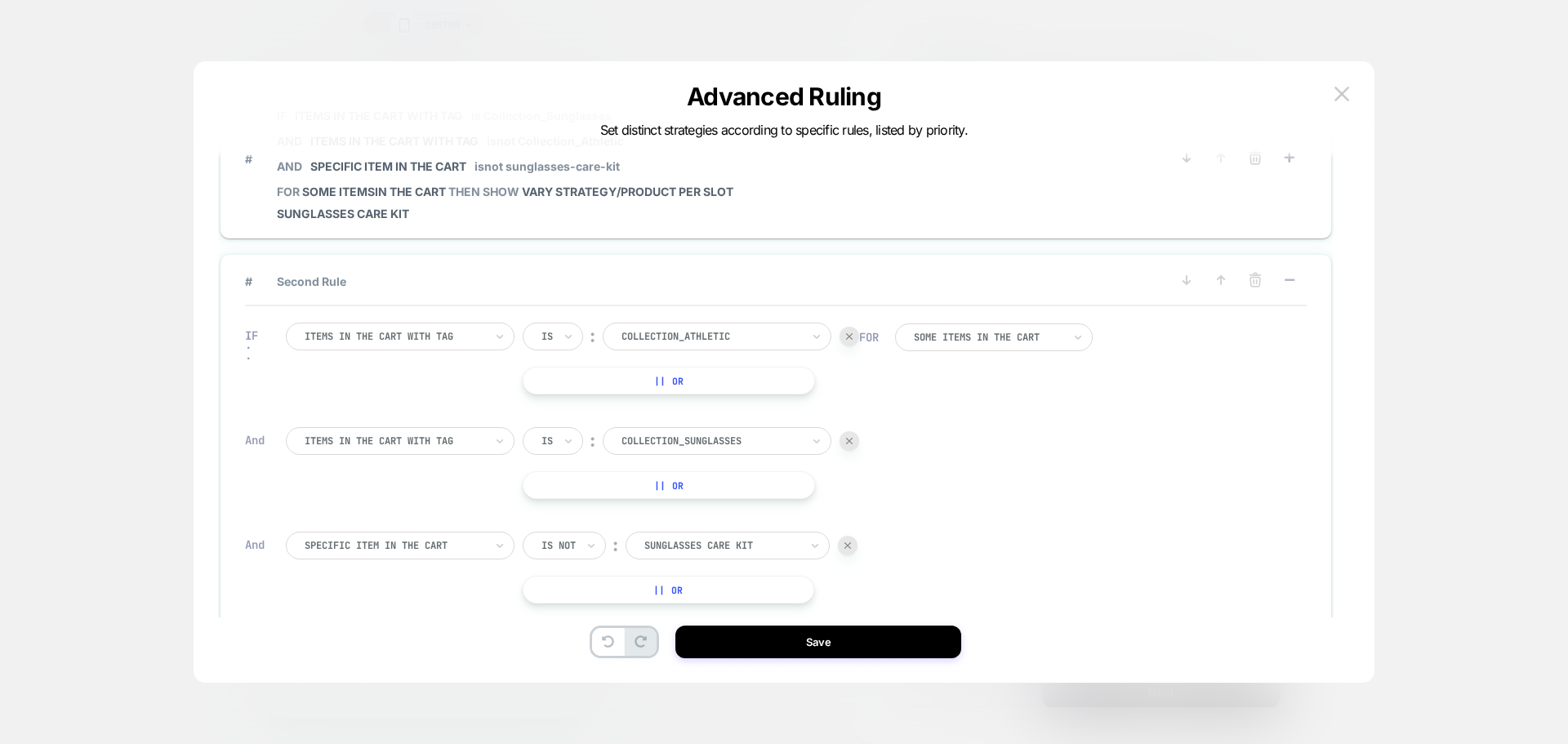
scroll to position [0, 0]
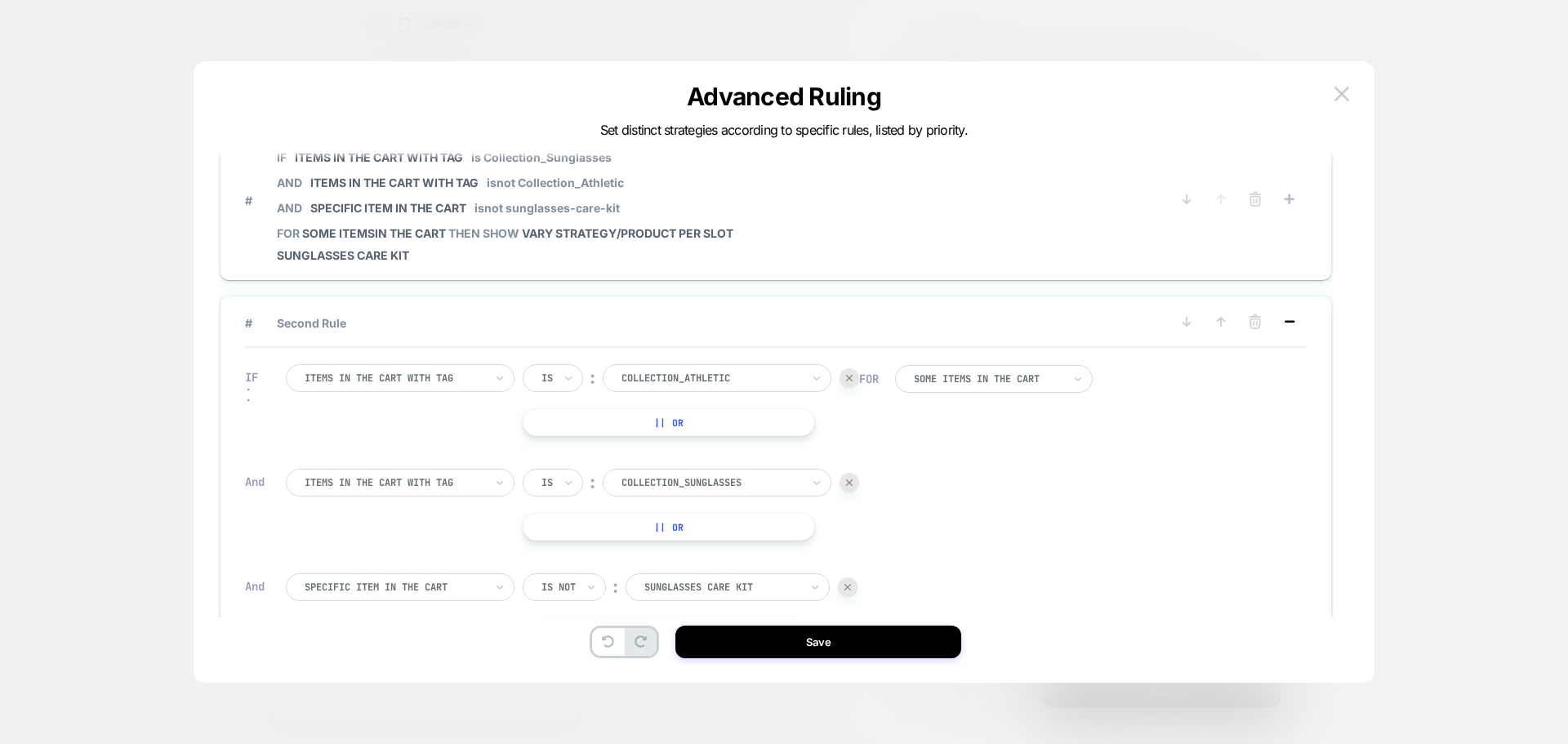
click at [1295, 319] on icon at bounding box center [1290, 322] width 17 height 17
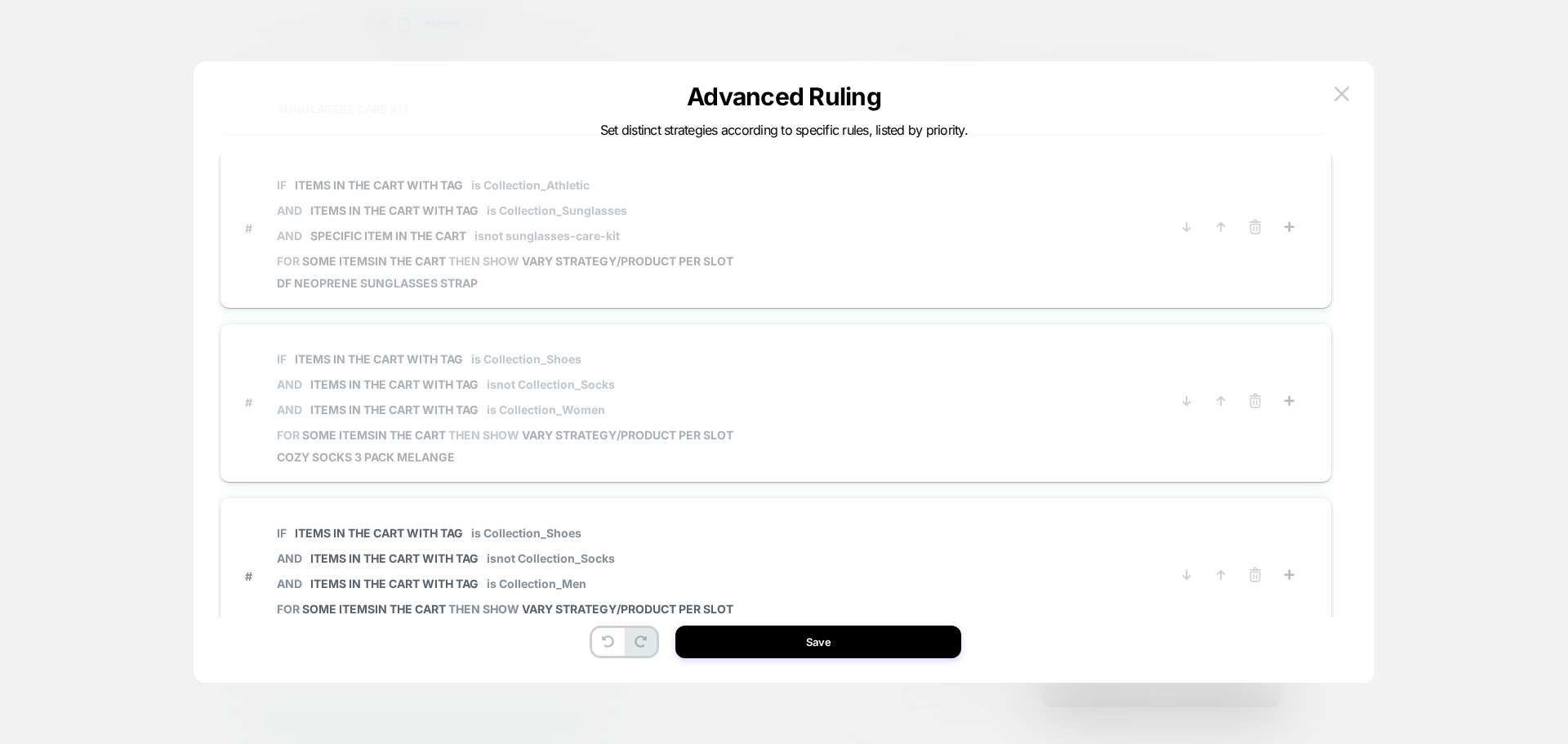
scroll to position [163, 0]
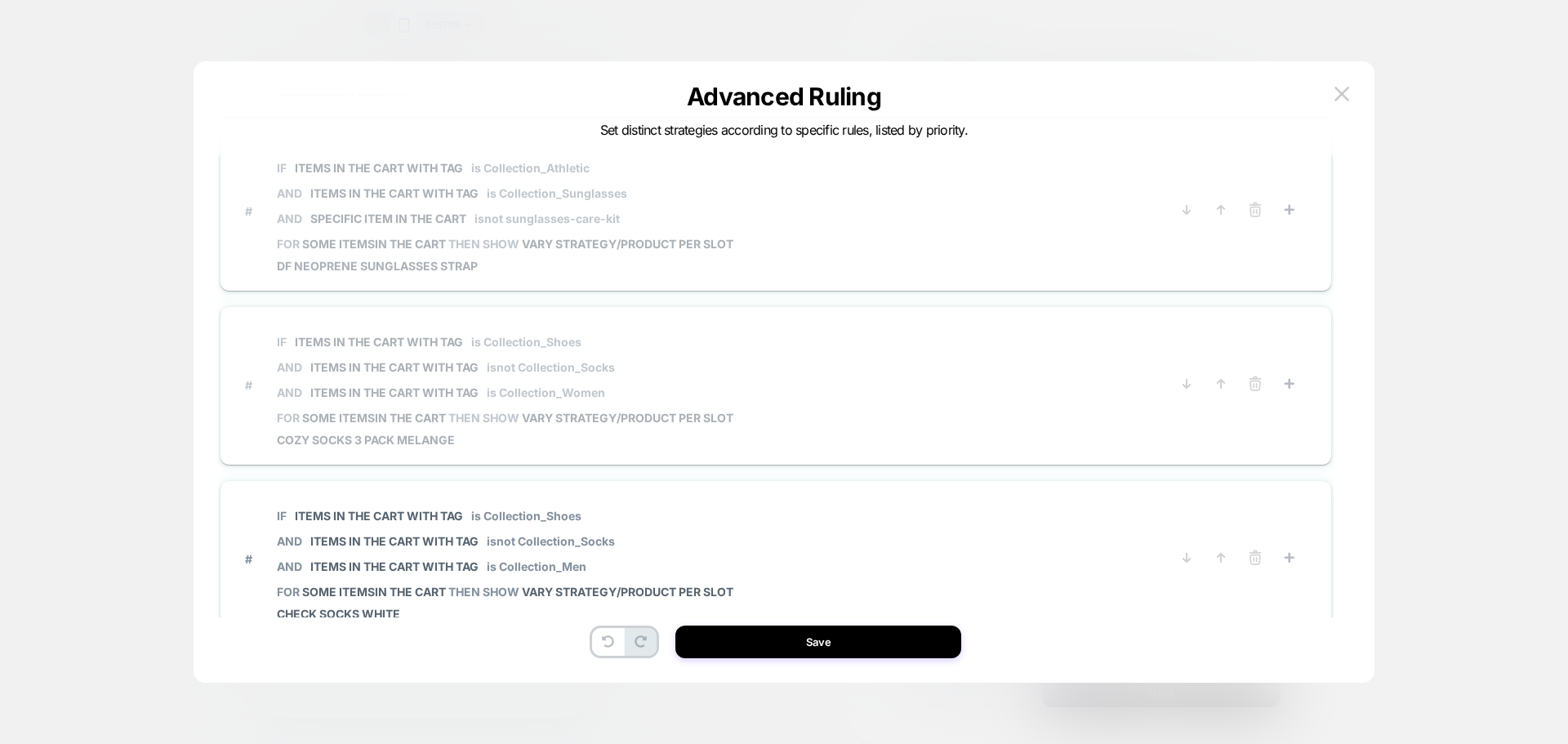
click at [679, 400] on span "IF Items in the cart with tag is Collection_Shoes AND Items in the cart with ta…" at bounding box center [504, 367] width 456 height 88
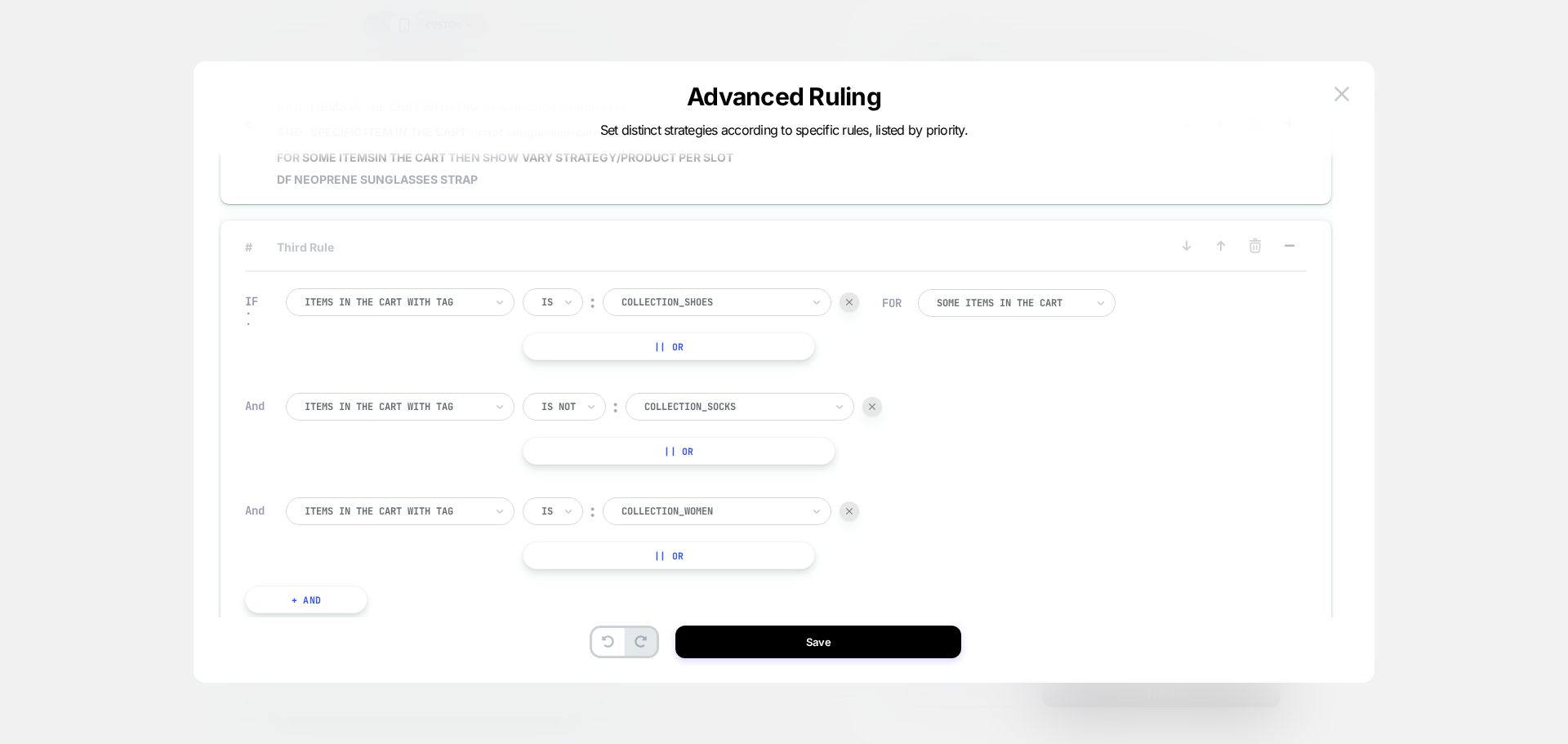
scroll to position [245, 0]
click at [1292, 252] on rect at bounding box center [1290, 250] width 10 height 2
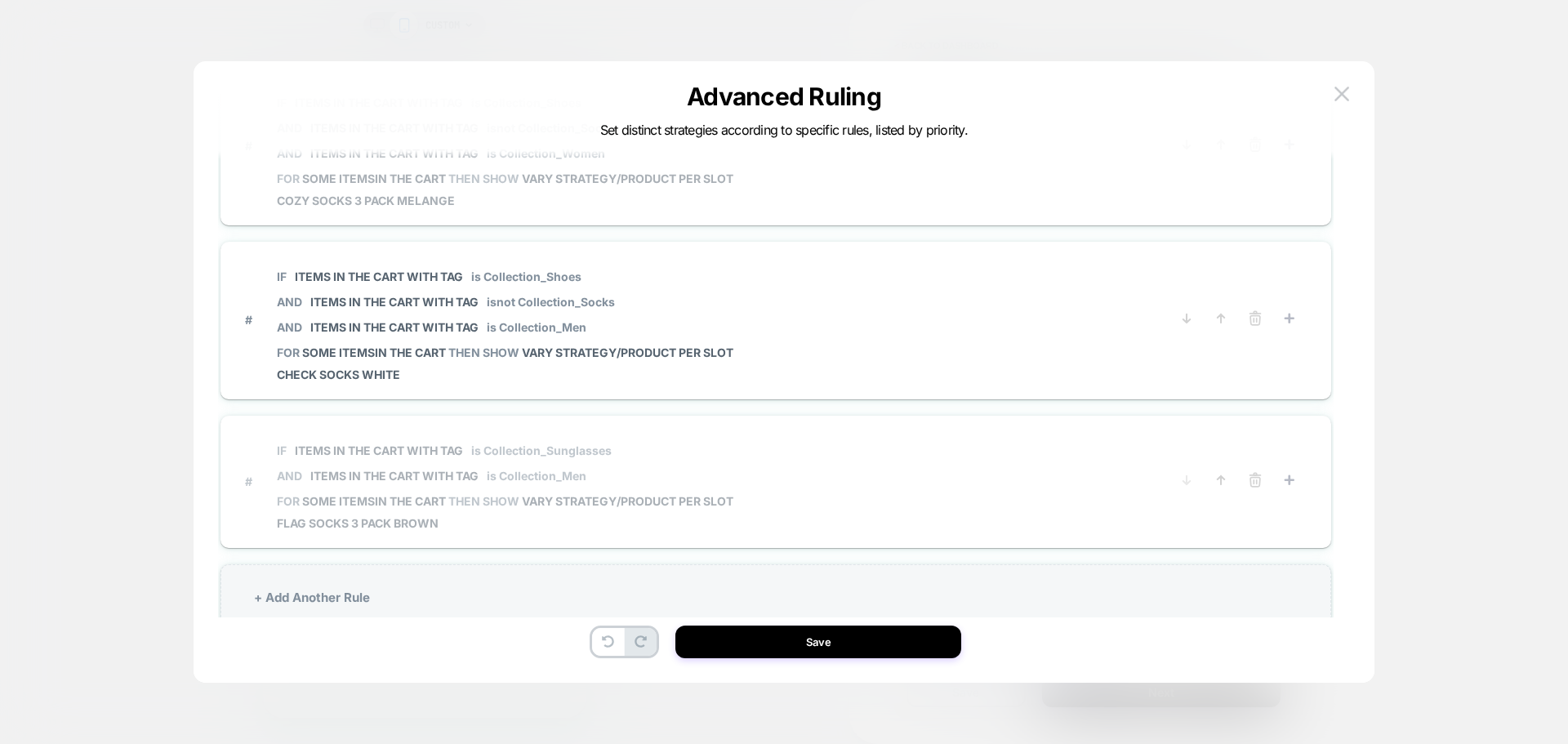
scroll to position [408, 0]
click at [733, 439] on p "IF Items in the cart with tag is Collection_Sunglasses" at bounding box center [504, 444] width 456 height 14
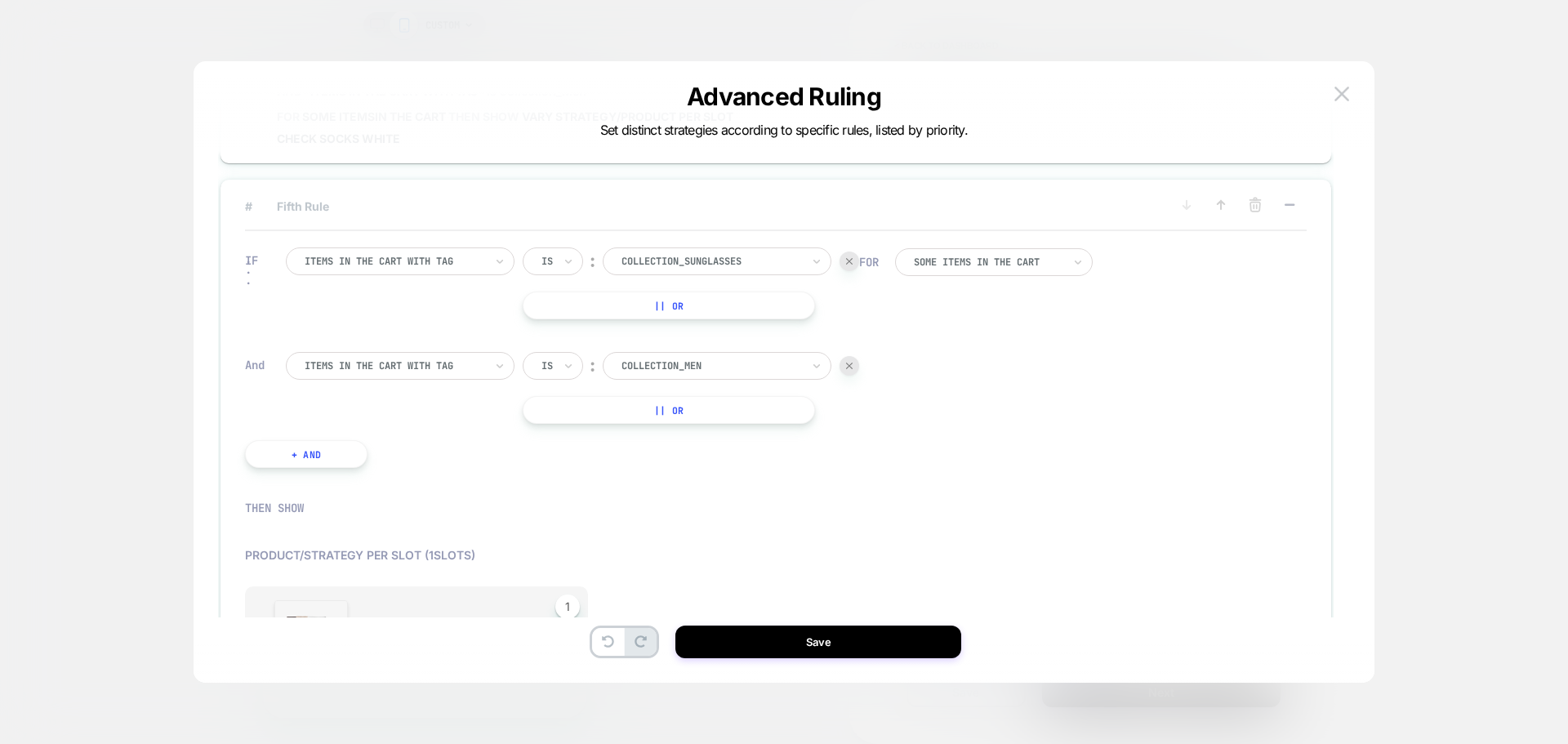
scroll to position [654, 0]
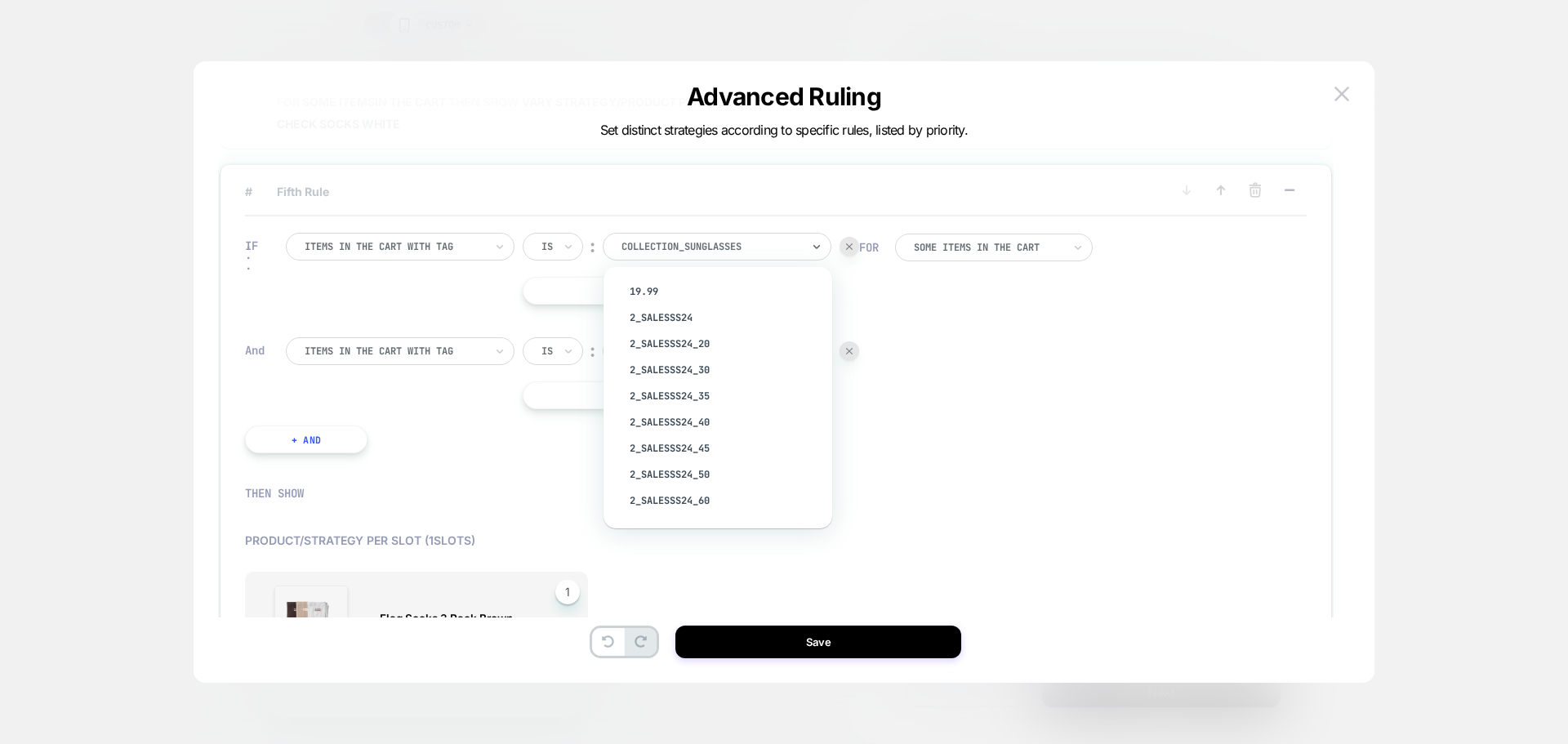
click at [729, 242] on div at bounding box center [711, 247] width 180 height 15
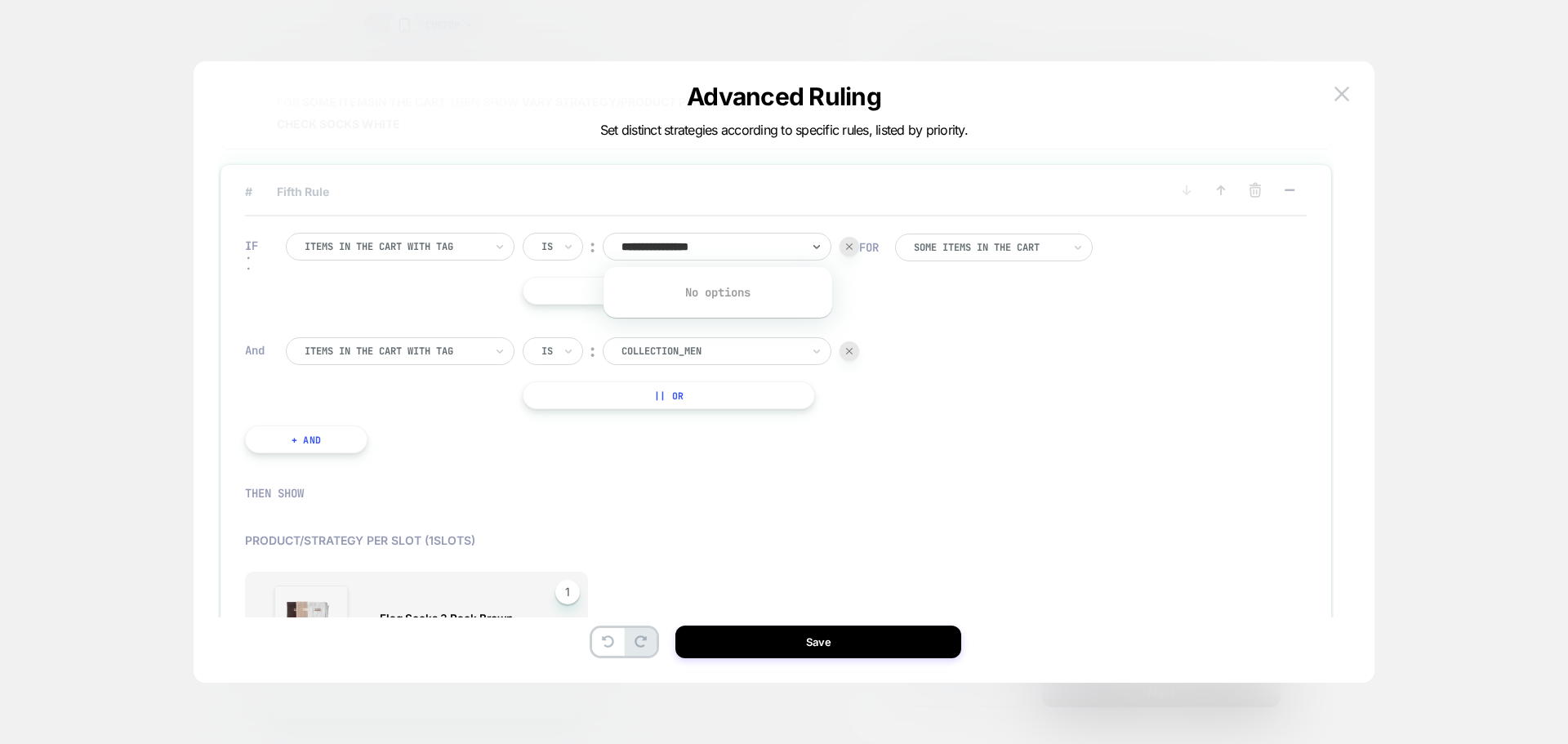
click at [726, 240] on input "**********" at bounding box center [677, 247] width 111 height 15
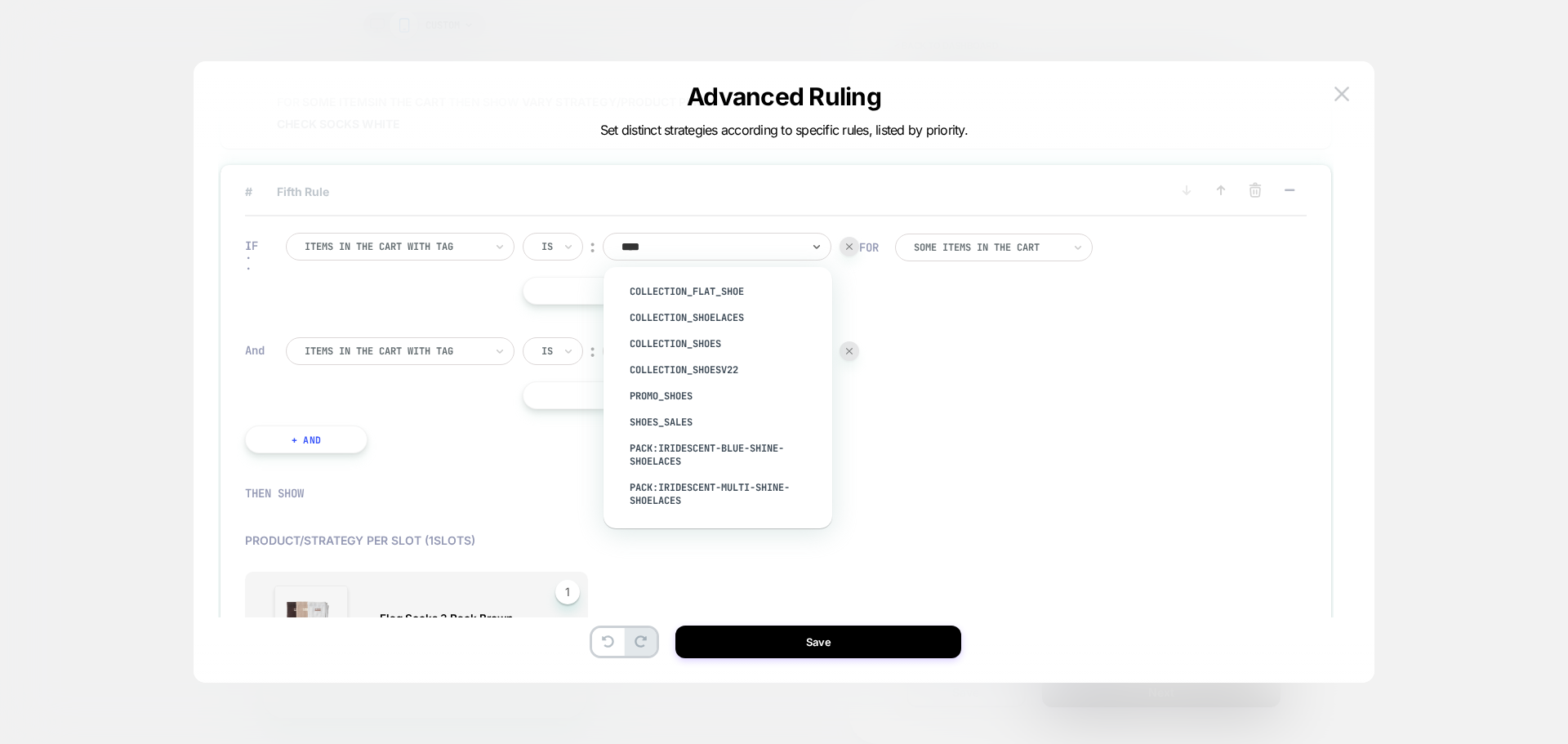
type input "*****"
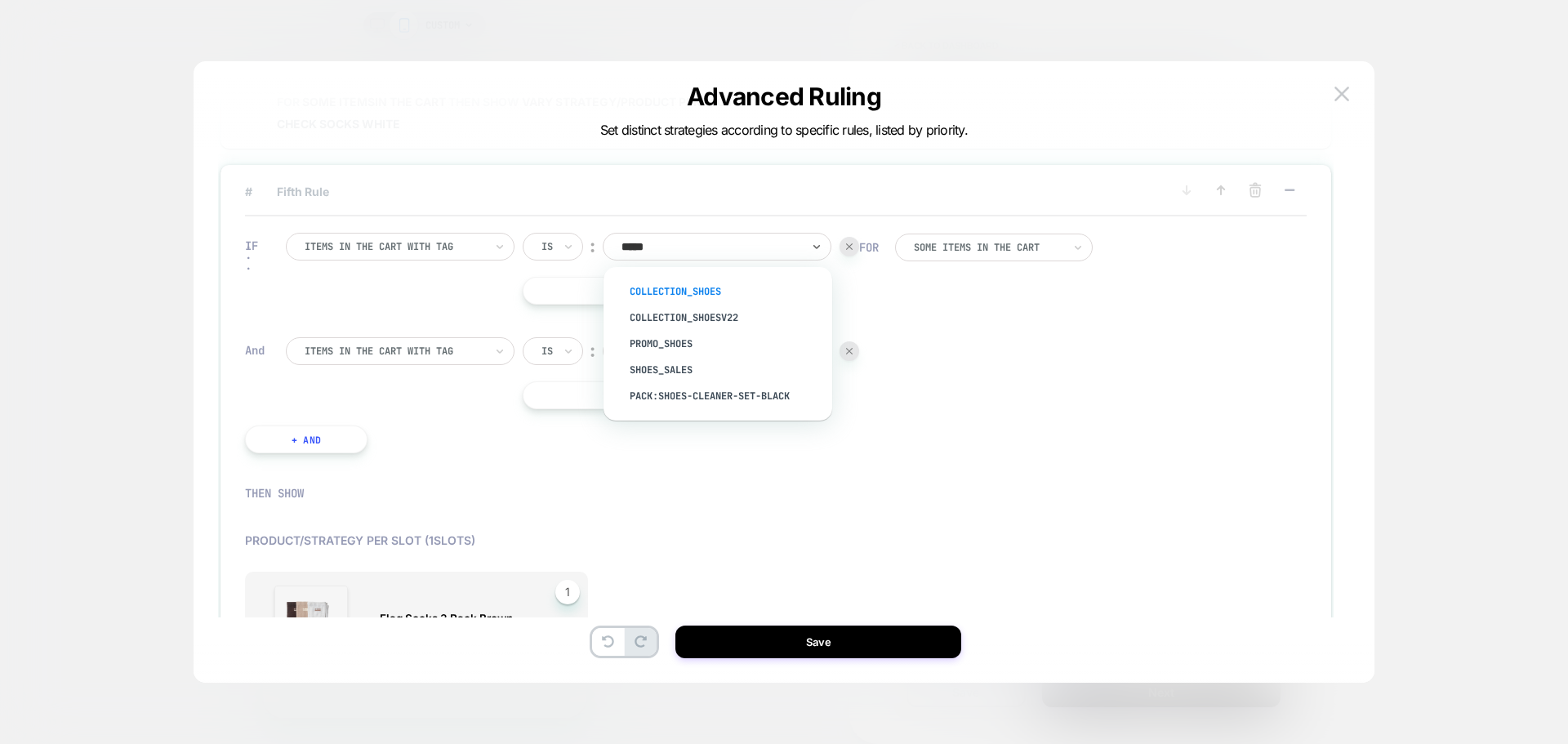
click at [688, 293] on div "Collection_Shoes" at bounding box center [726, 292] width 212 height 27
click at [334, 442] on button "+ And" at bounding box center [306, 440] width 123 height 28
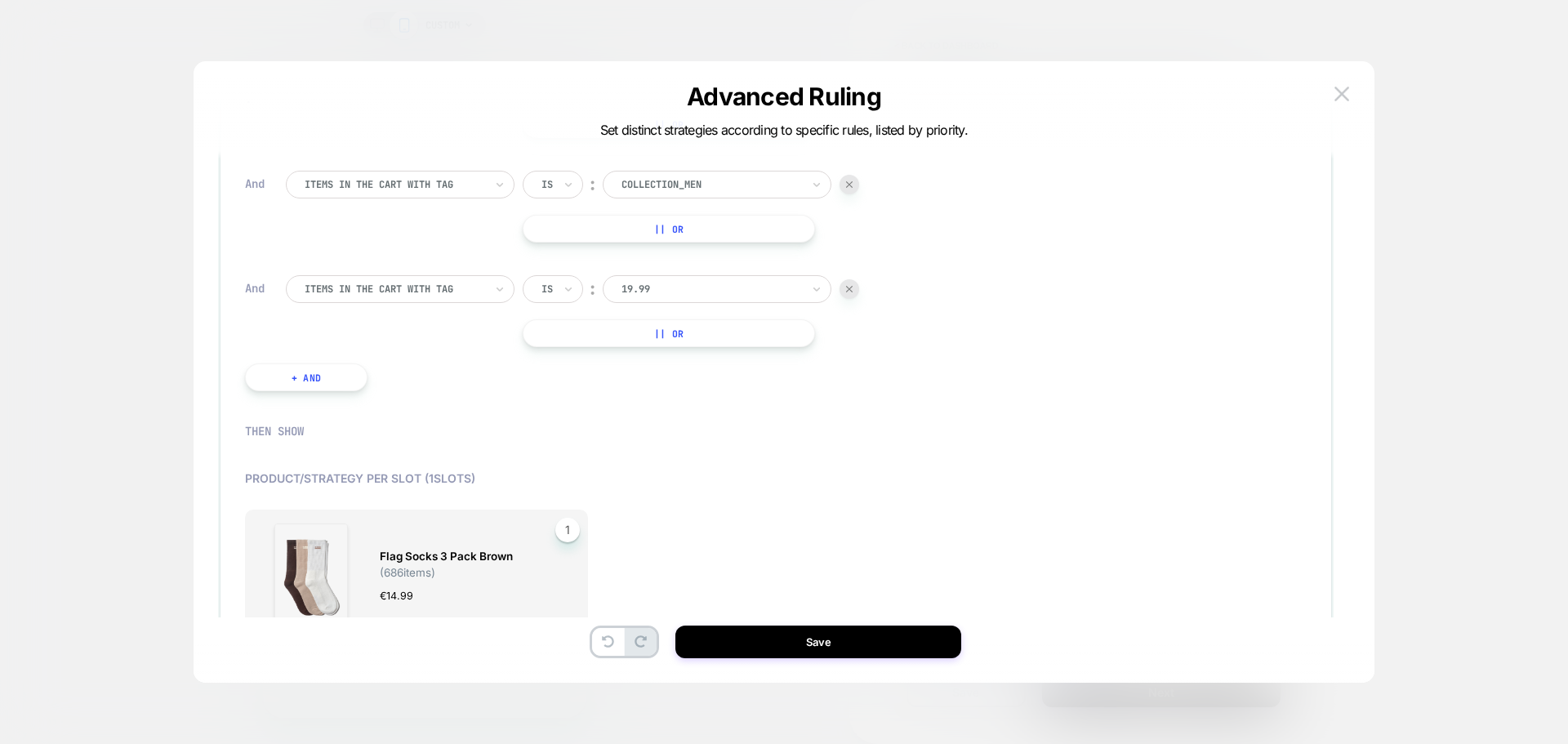
scroll to position [817, 0]
click at [481, 286] on div at bounding box center [394, 292] width 180 height 15
click at [449, 455] on div "Specific item in the cart" at bounding box center [408, 442] width 212 height 27
click at [712, 294] on div at bounding box center [698, 292] width 155 height 15
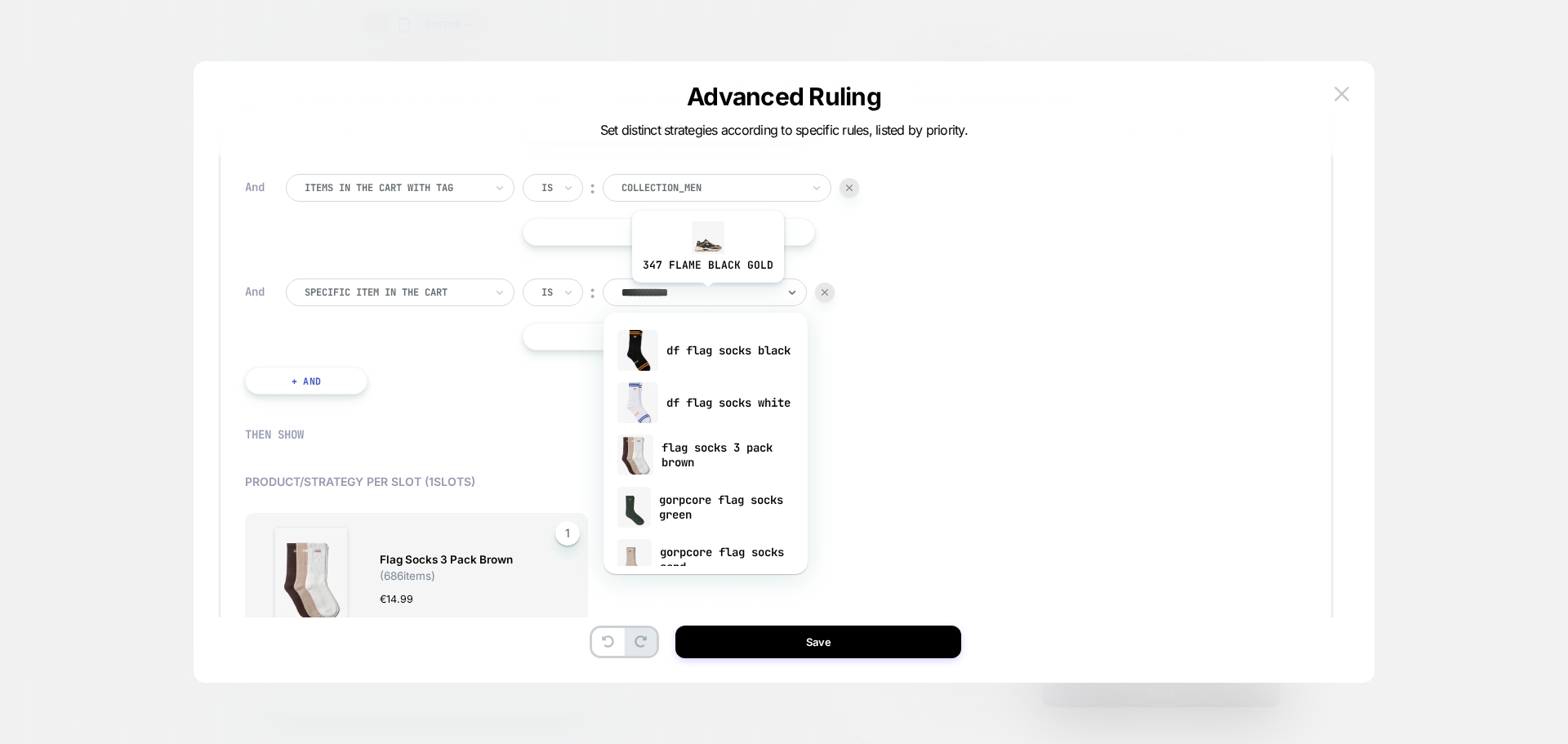
type input "**********"
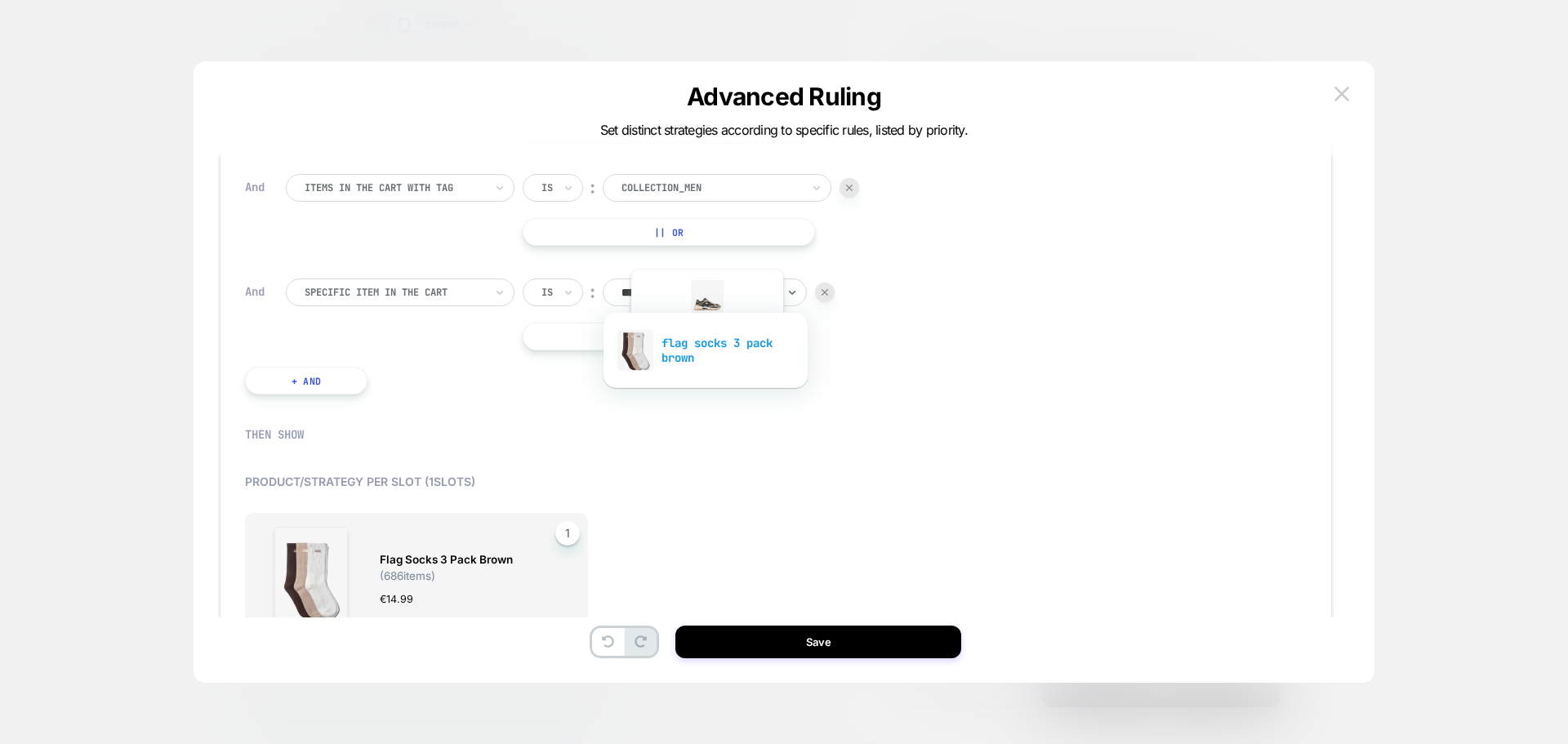
click at [707, 356] on div "flag socks 3 pack brown" at bounding box center [706, 350] width 188 height 52
click at [551, 295] on div at bounding box center [548, 292] width 12 height 15
click at [569, 357] on div "Is not" at bounding box center [592, 364] width 106 height 27
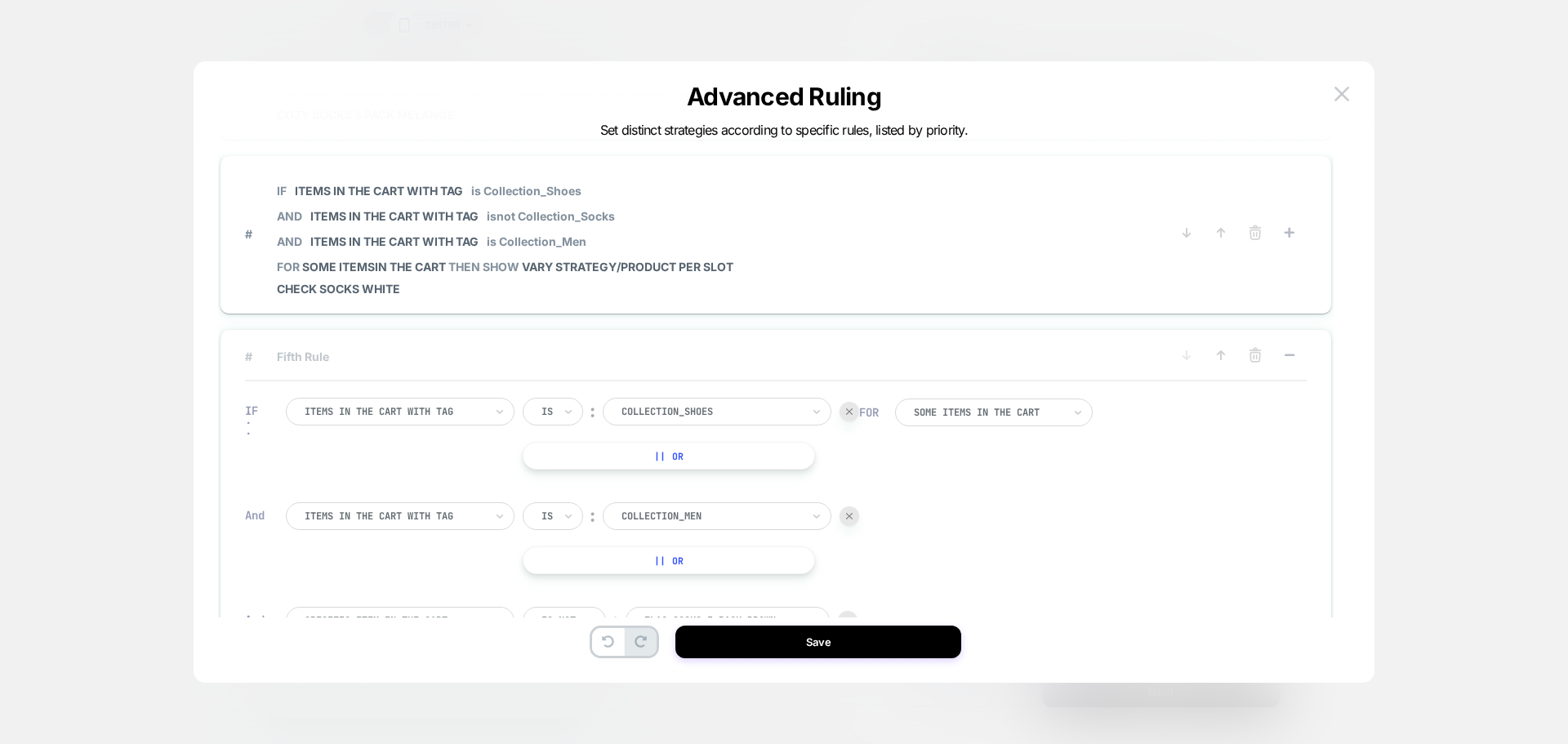
scroll to position [444, 0]
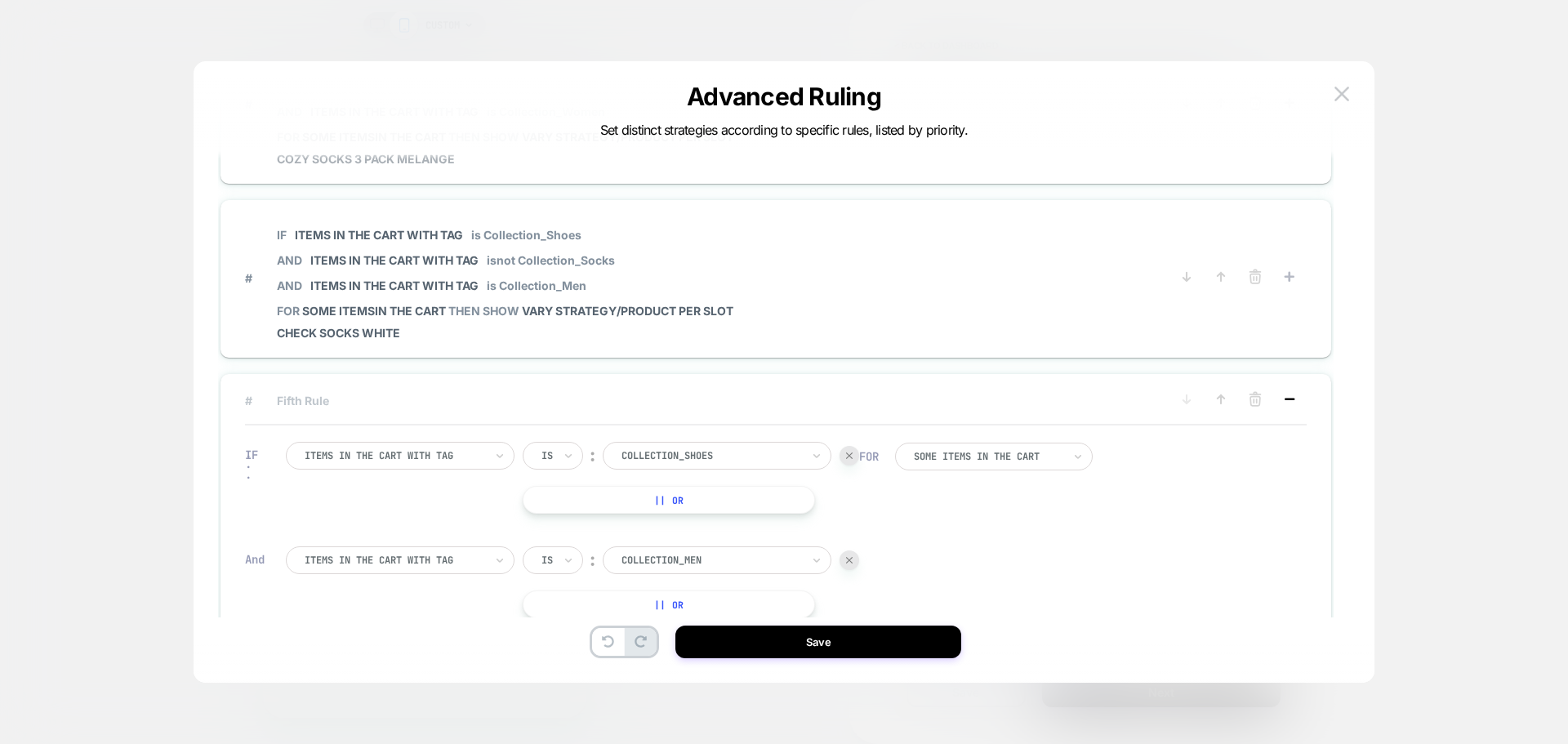
click at [1291, 396] on icon at bounding box center [1290, 399] width 17 height 17
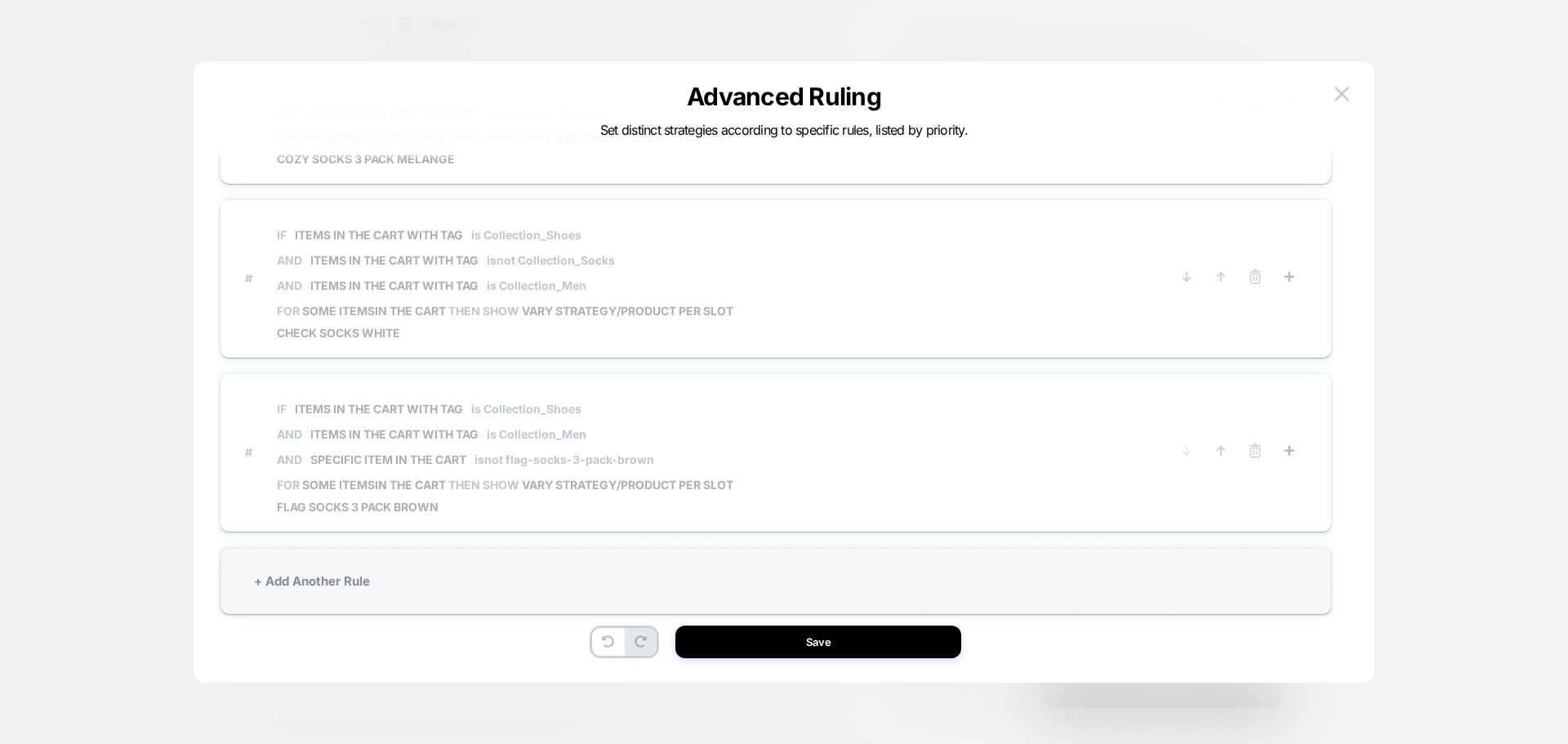
click at [707, 269] on span "IF Items in the cart with tag is Collection_Shoes AND Items in the cart with ta…" at bounding box center [504, 260] width 456 height 88
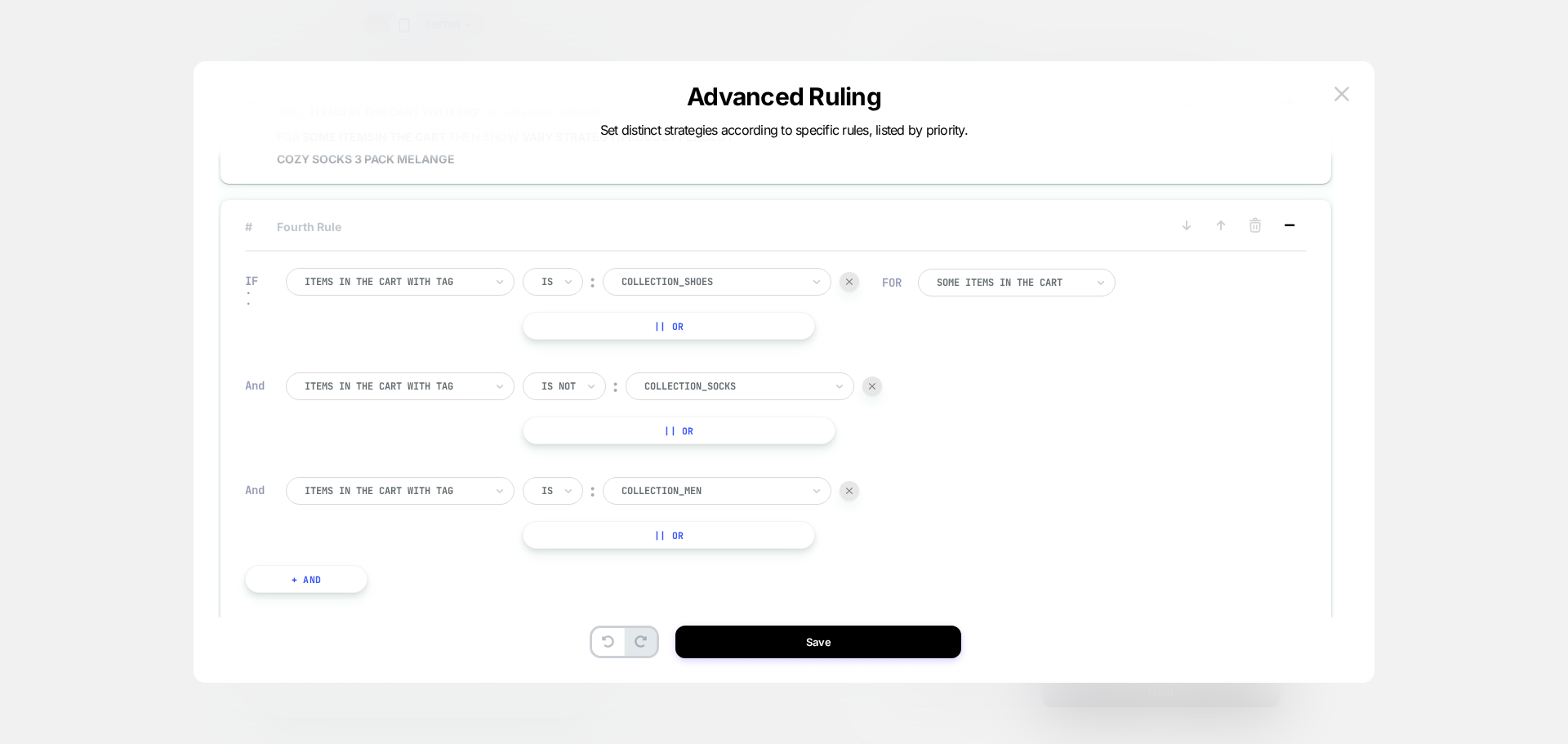
click at [1293, 221] on icon at bounding box center [1290, 225] width 17 height 17
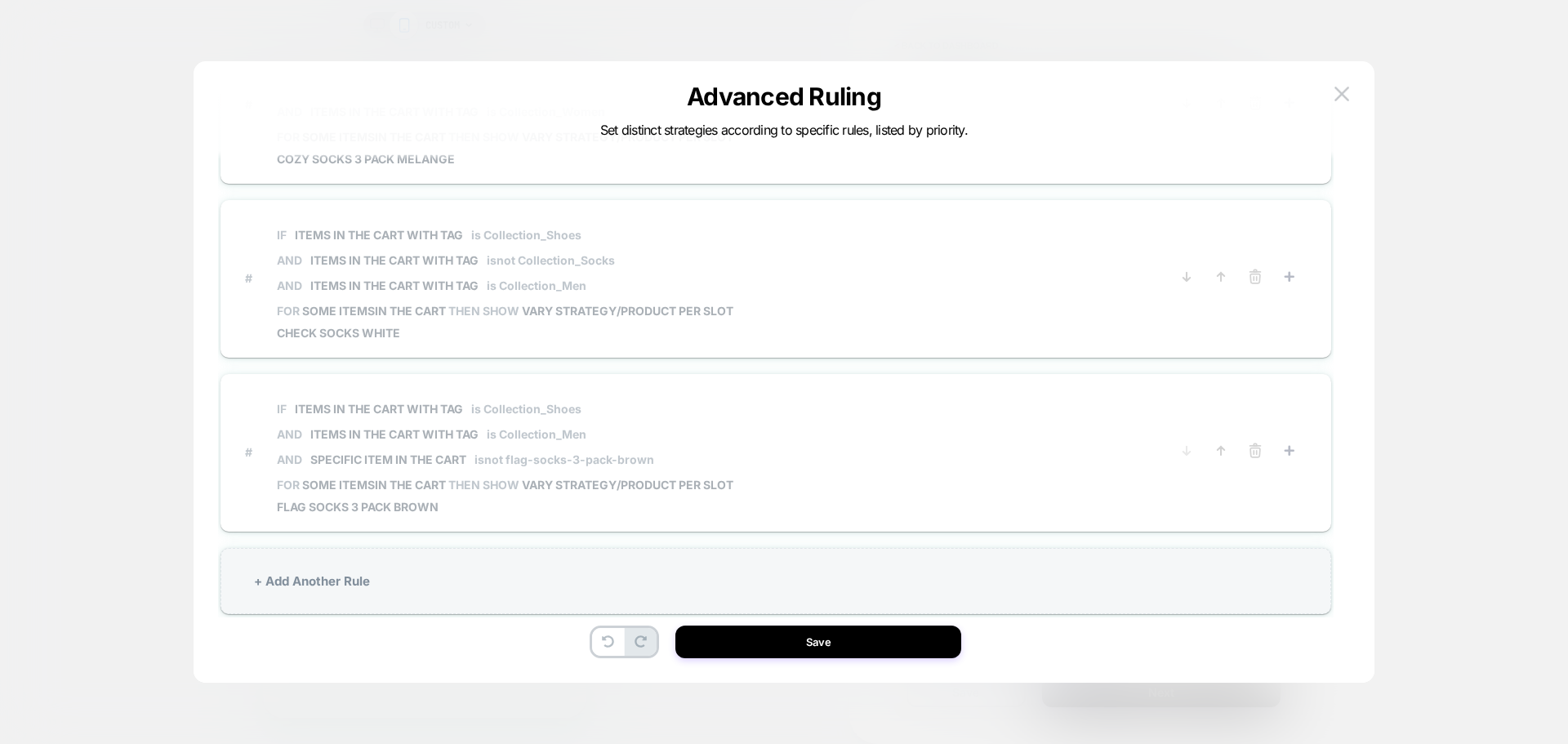
click at [709, 481] on span "VARY STRATEGY/PRODUCT PER SLOT" at bounding box center [627, 485] width 211 height 14
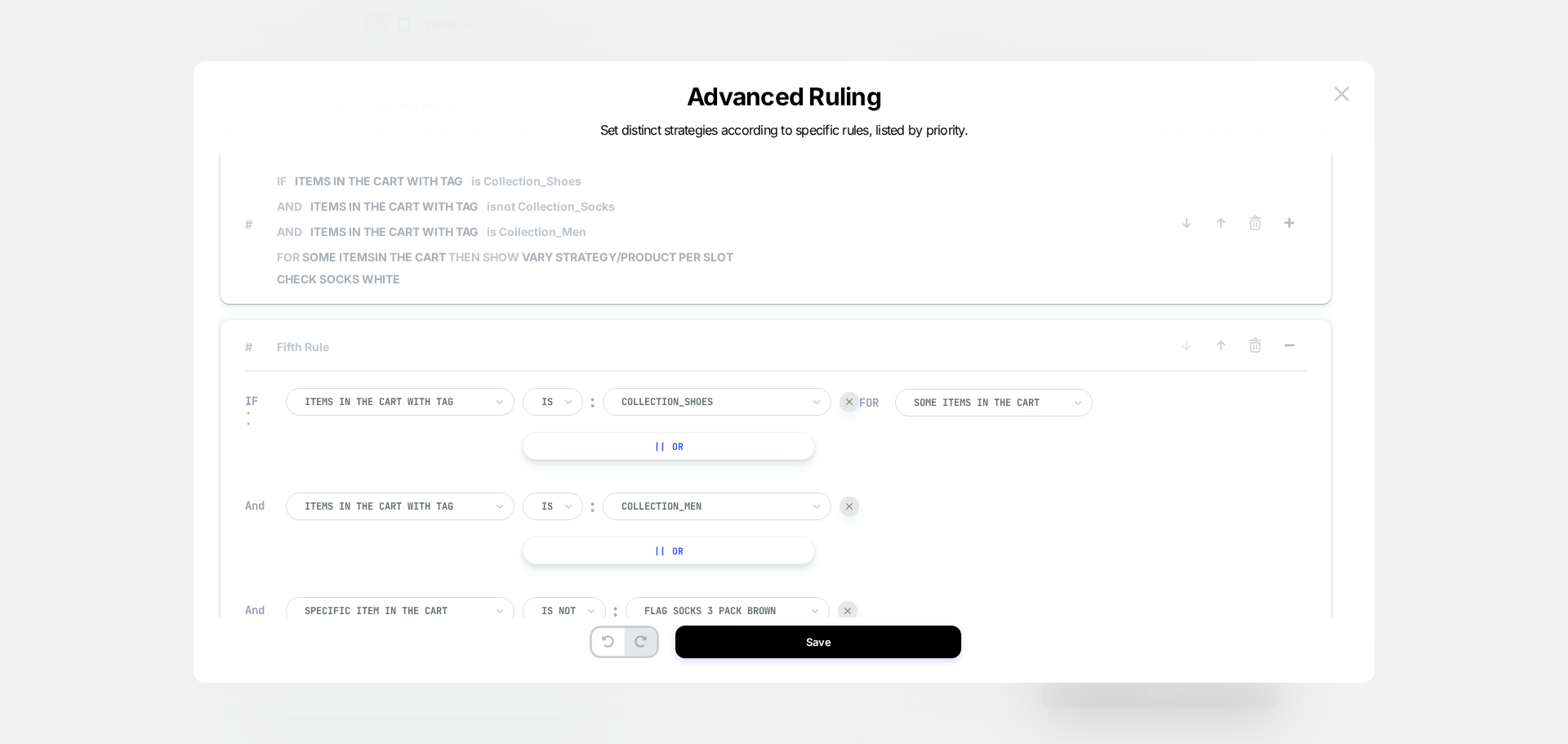
scroll to position [608, 0]
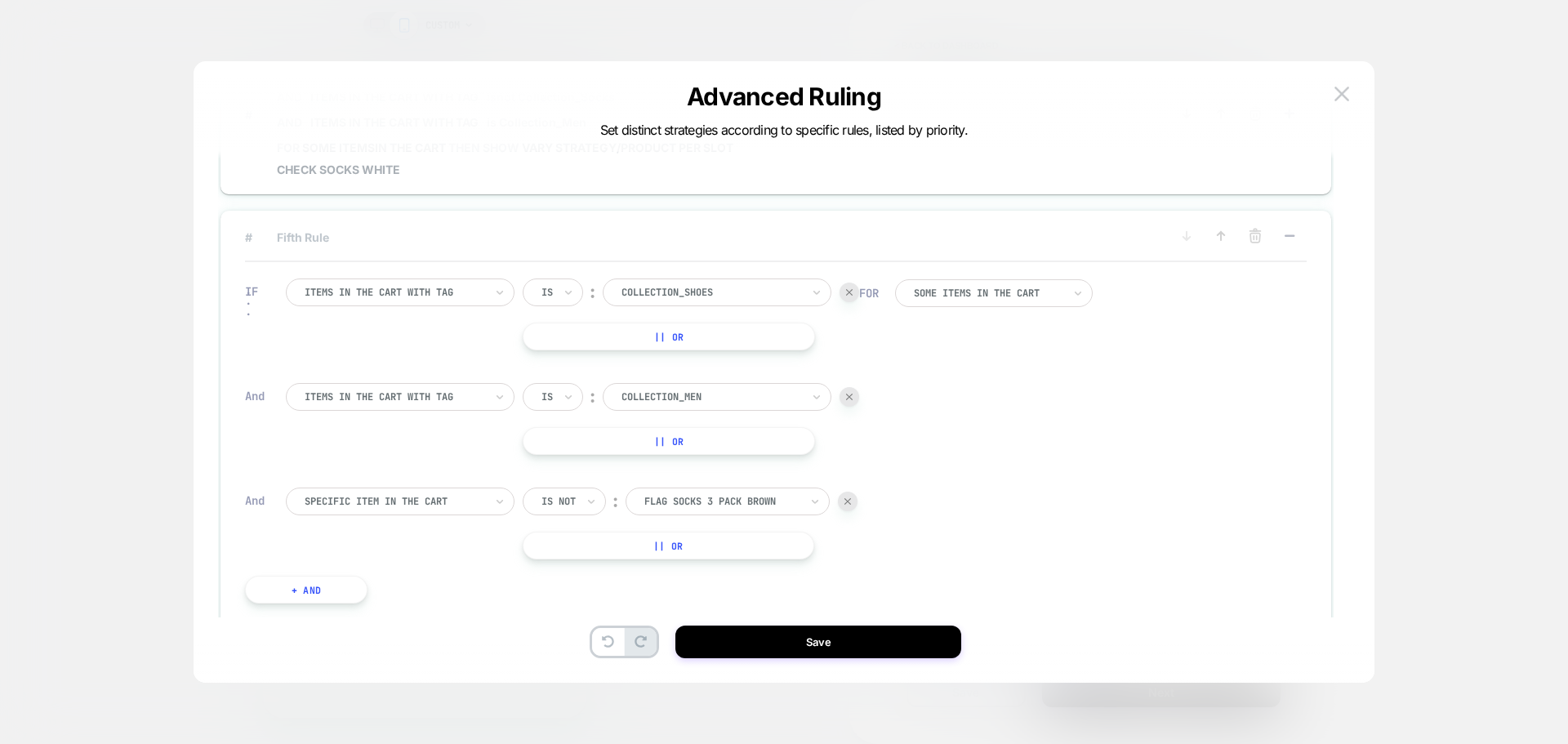
click at [371, 503] on div at bounding box center [394, 502] width 180 height 15
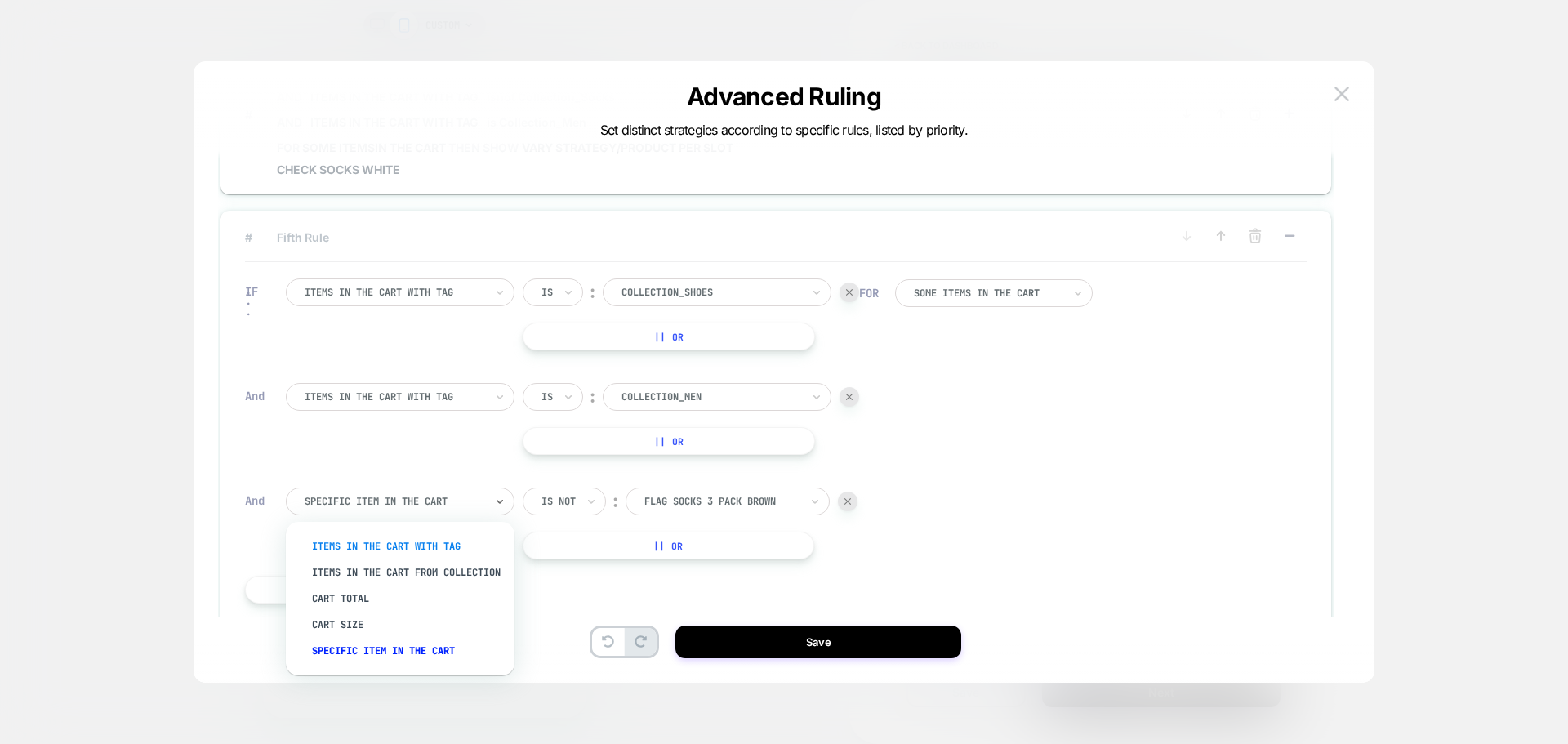
click at [398, 550] on div "Items in the cart with tag" at bounding box center [408, 547] width 212 height 27
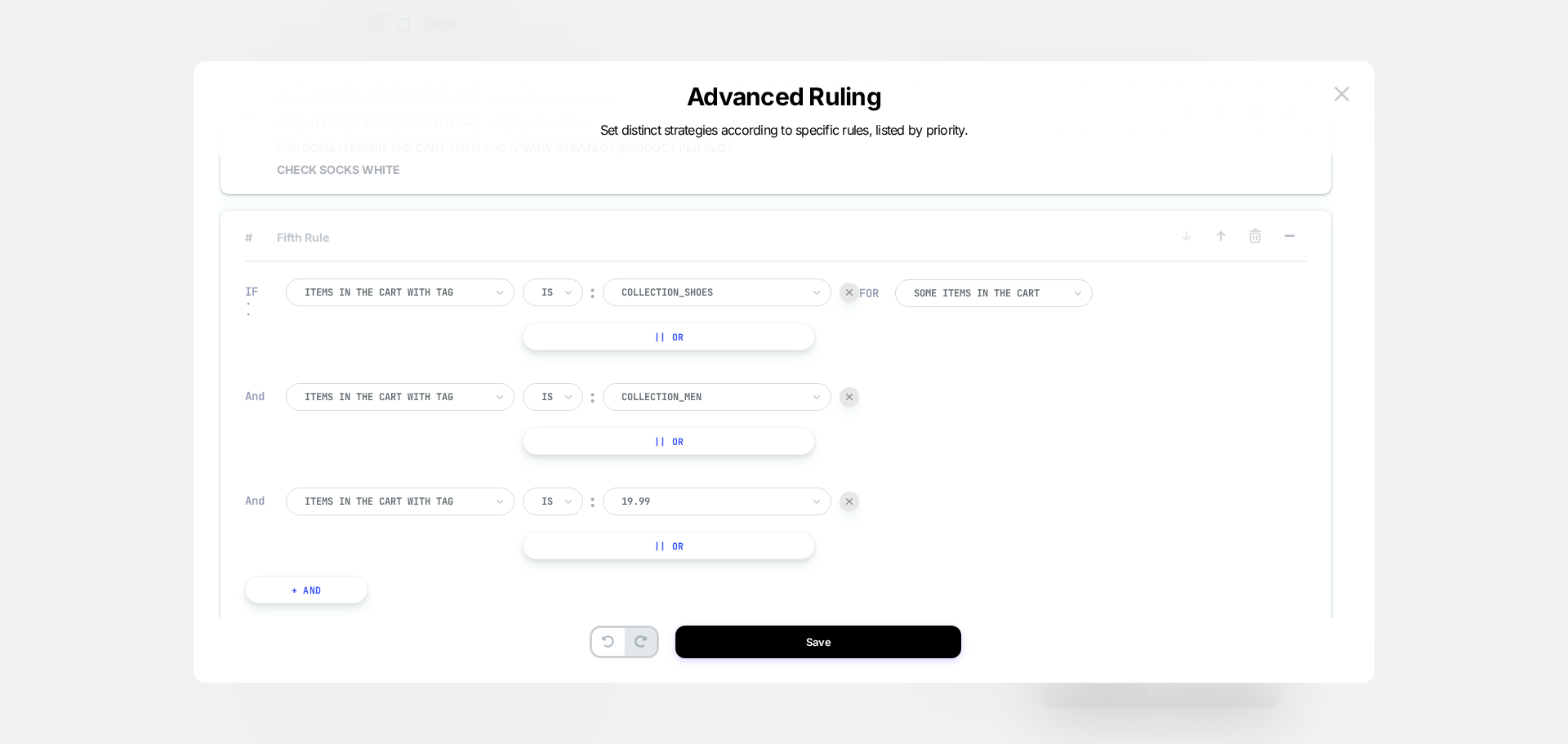
click at [746, 501] on div at bounding box center [711, 502] width 180 height 15
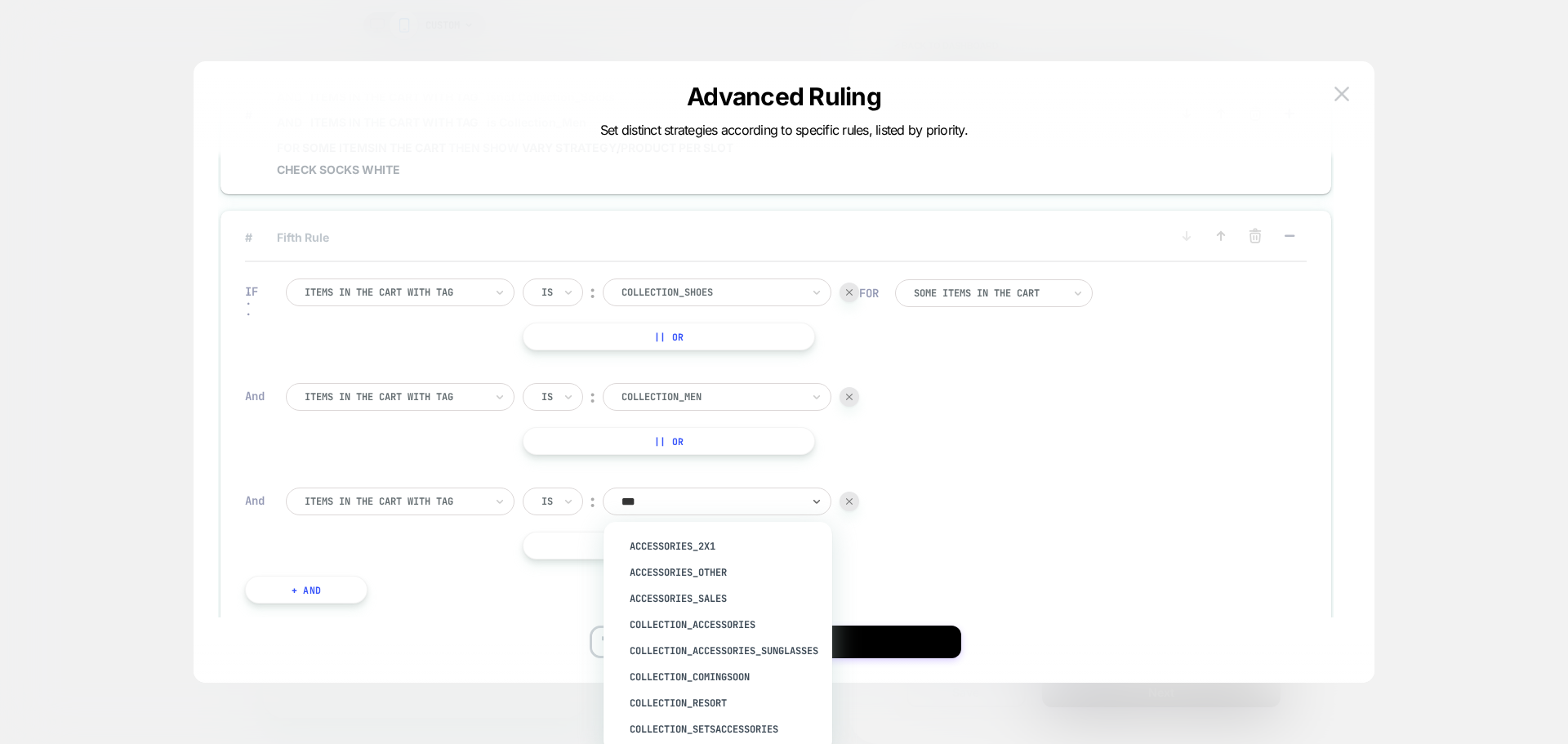
type input "****"
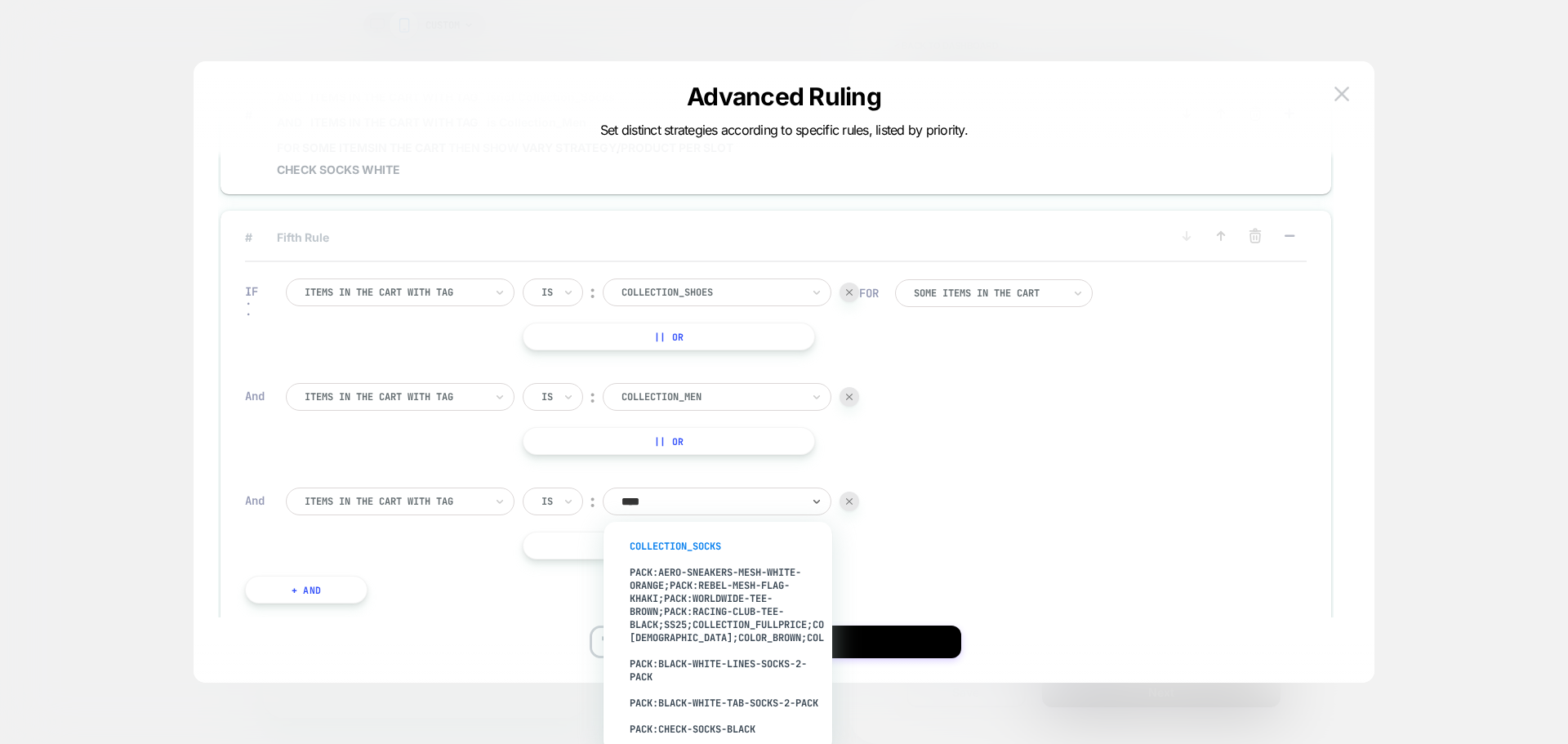
click at [714, 538] on div "Collection_Socks" at bounding box center [726, 547] width 212 height 27
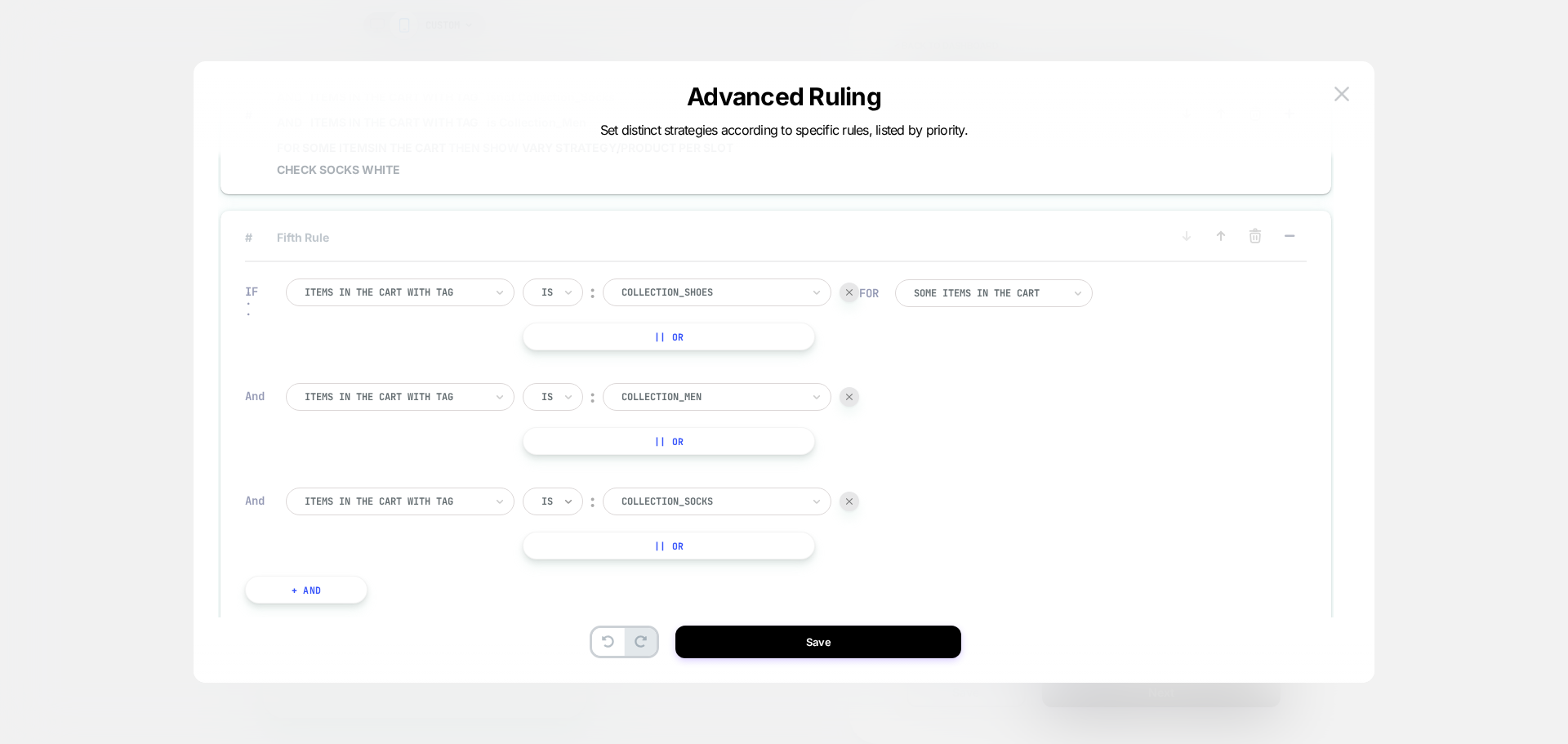
click at [568, 497] on icon at bounding box center [568, 502] width 12 height 17
click at [585, 565] on div "Is not" at bounding box center [592, 572] width 106 height 27
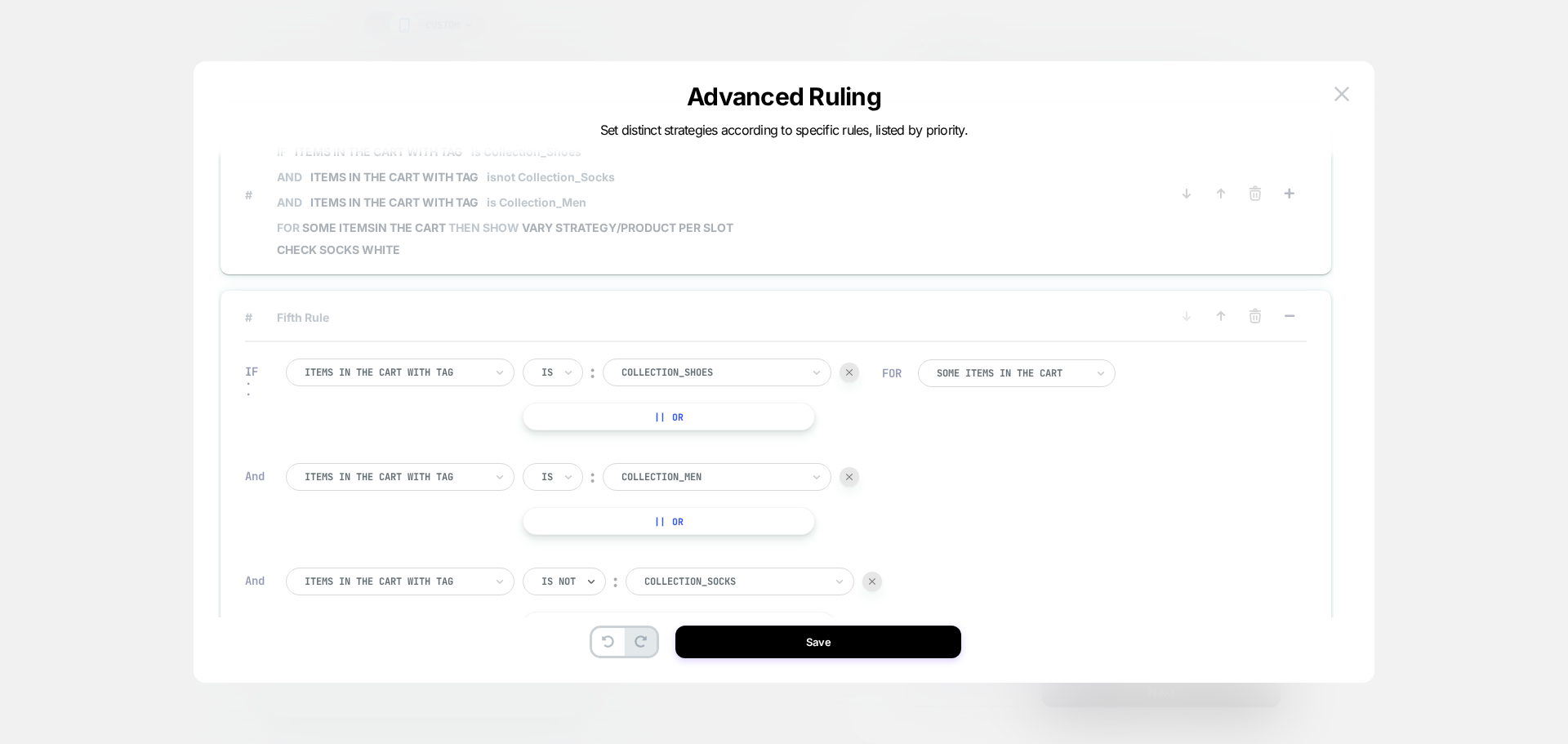
scroll to position [526, 0]
click at [1290, 316] on icon at bounding box center [1290, 318] width 17 height 17
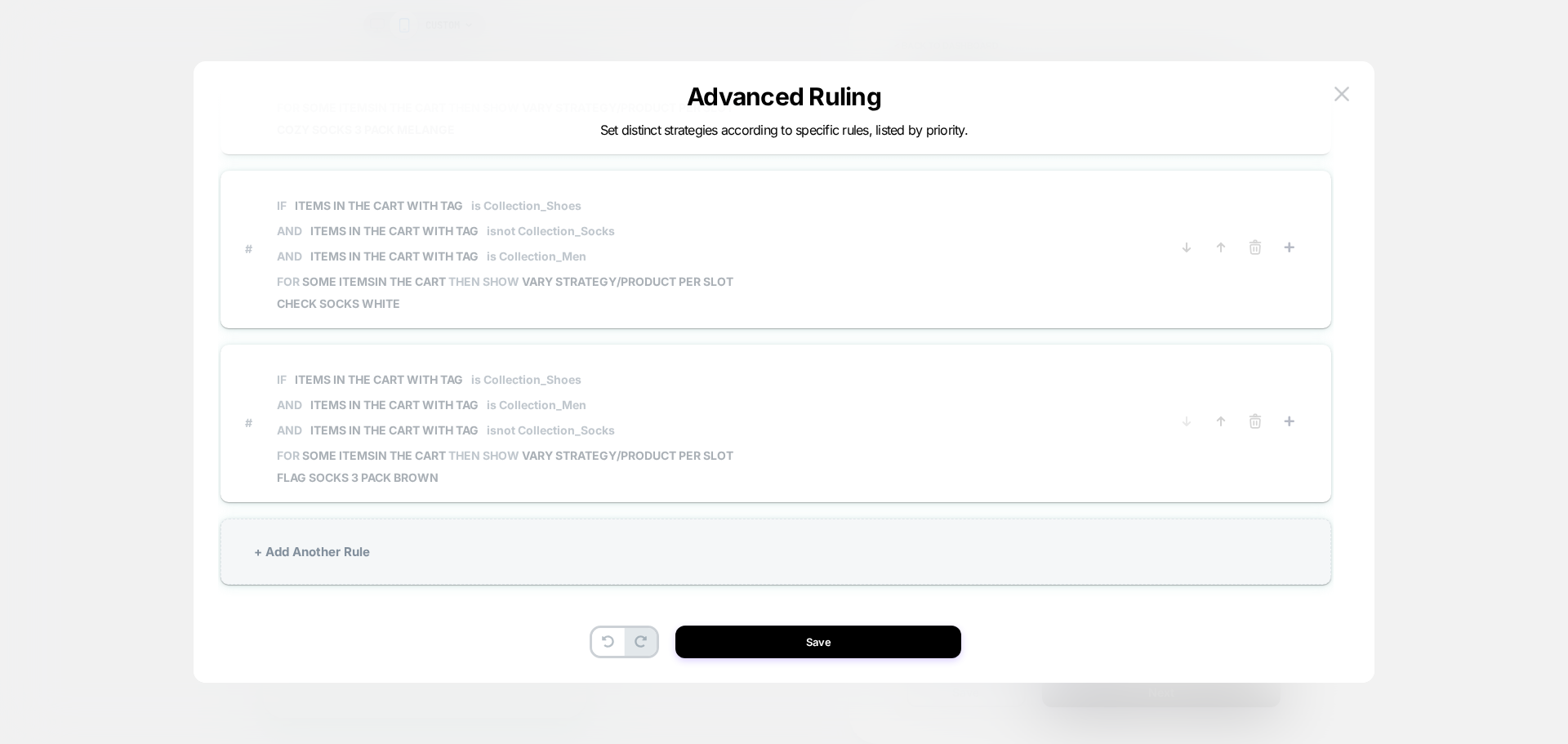
scroll to position [474, 0]
click at [856, 646] on button "Save" at bounding box center [818, 641] width 286 height 32
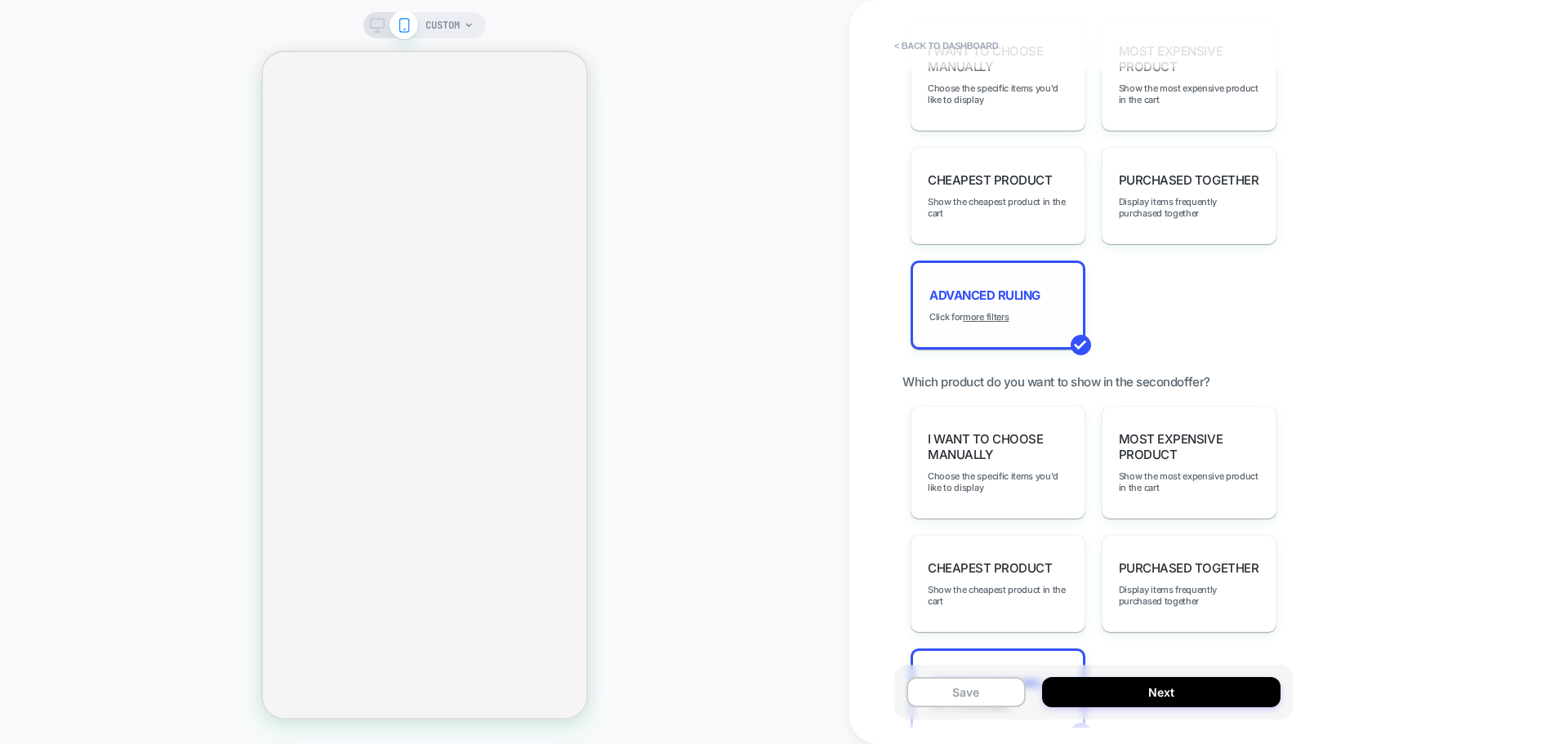
scroll to position [1340, 0]
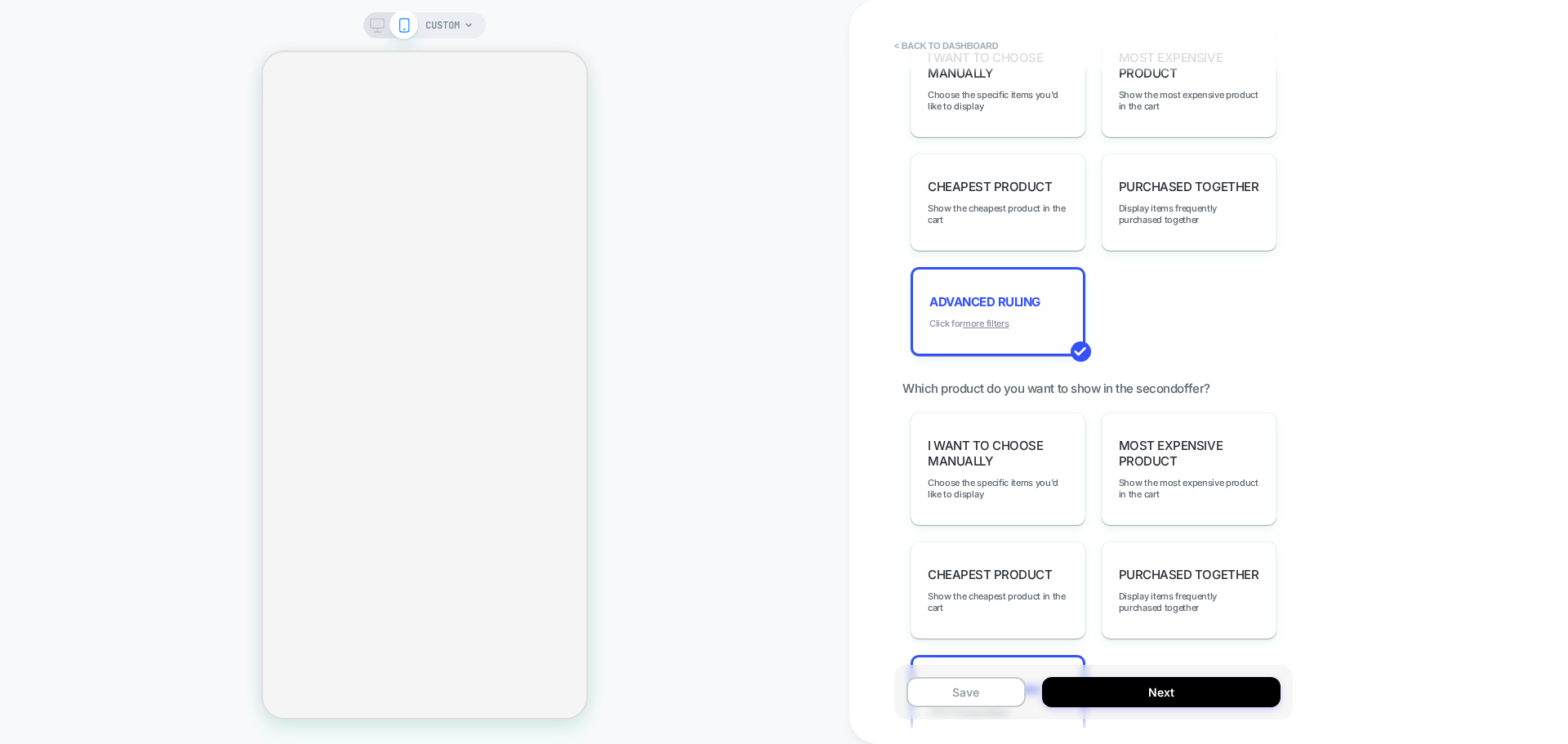
click at [1006, 321] on u "more filters" at bounding box center [985, 324] width 46 height 12
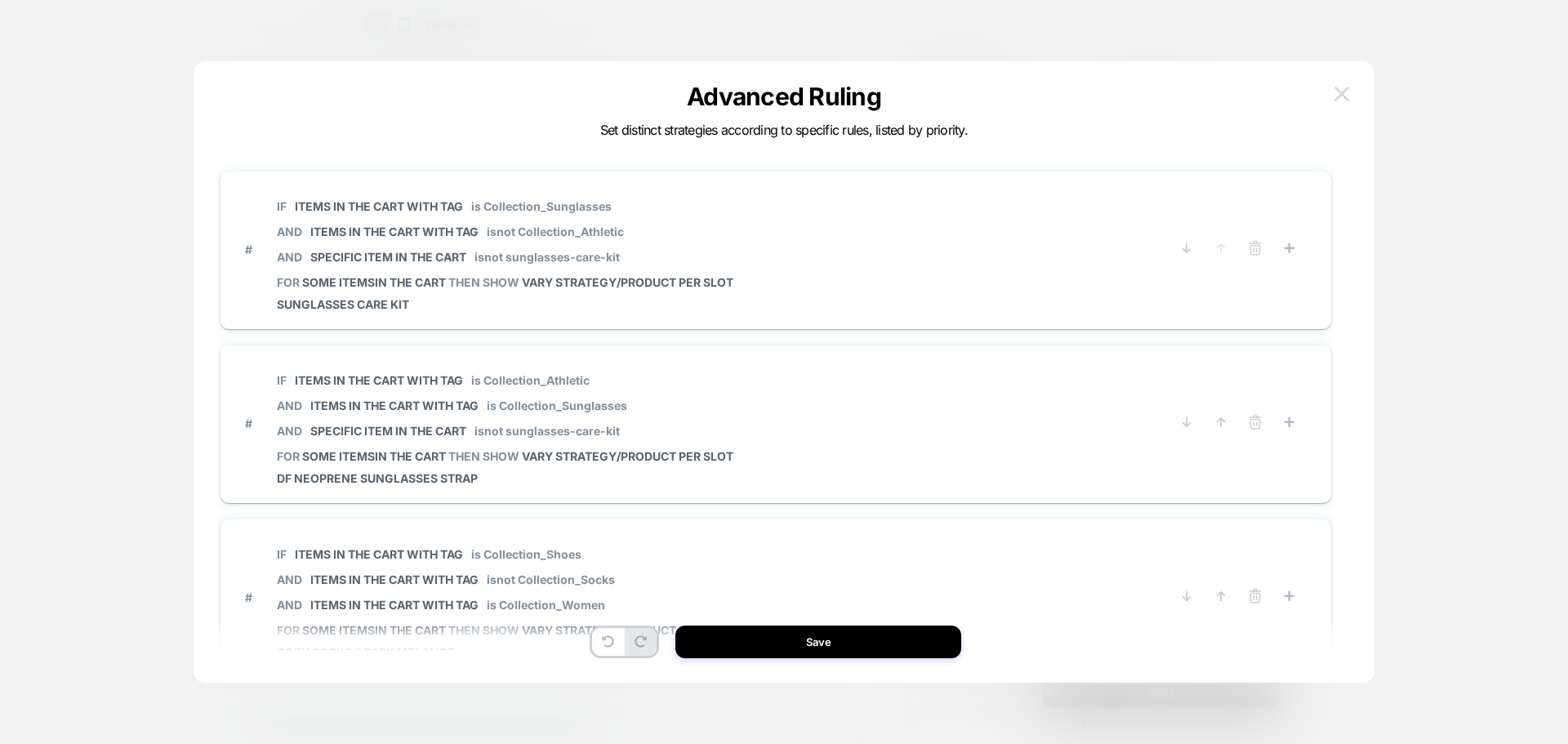
click at [1352, 94] on button at bounding box center [1342, 94] width 25 height 25
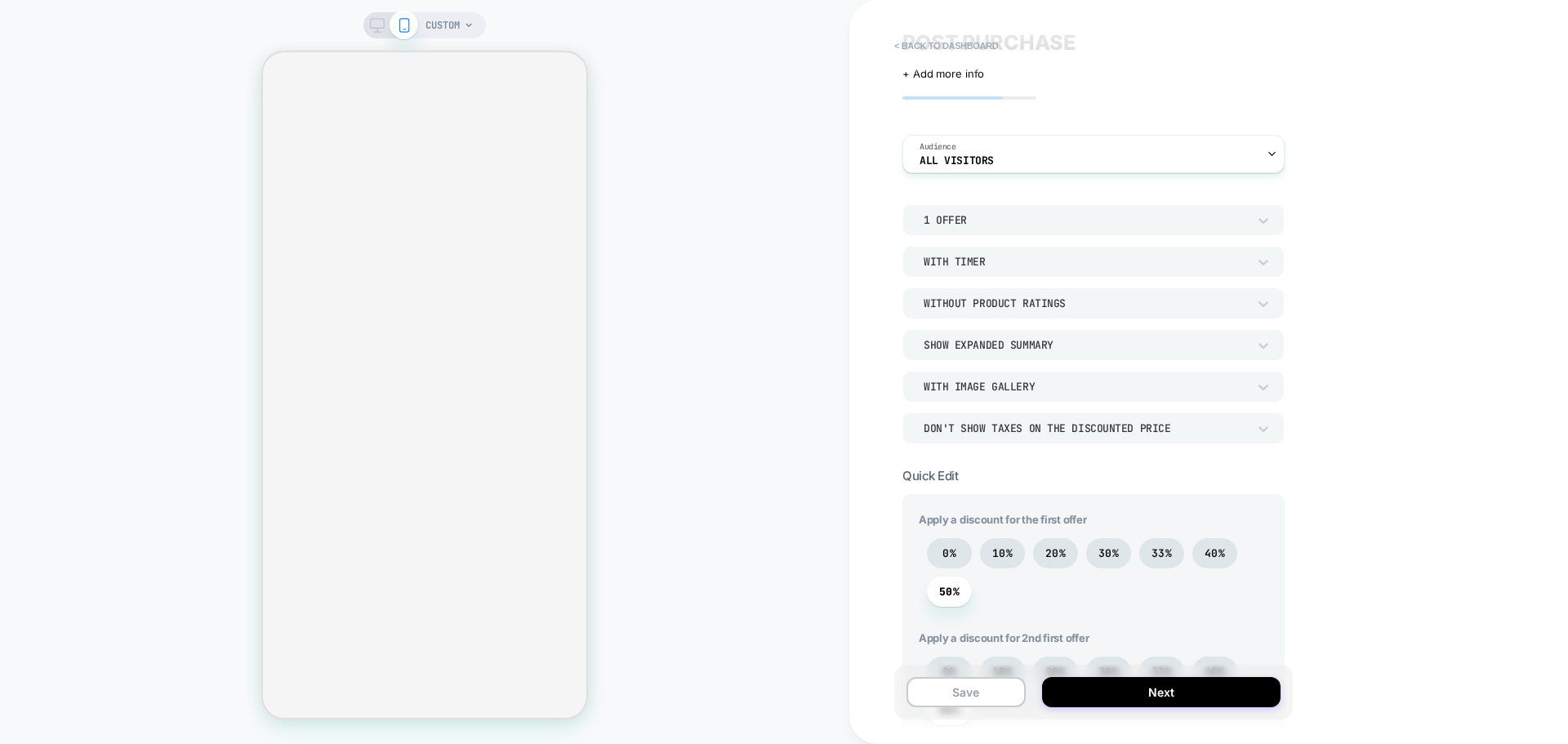
scroll to position [32, 0]
click at [969, 229] on div "1 Offer" at bounding box center [1085, 224] width 323 height 14
click at [958, 270] on div "1 Offer" at bounding box center [1093, 266] width 369 height 34
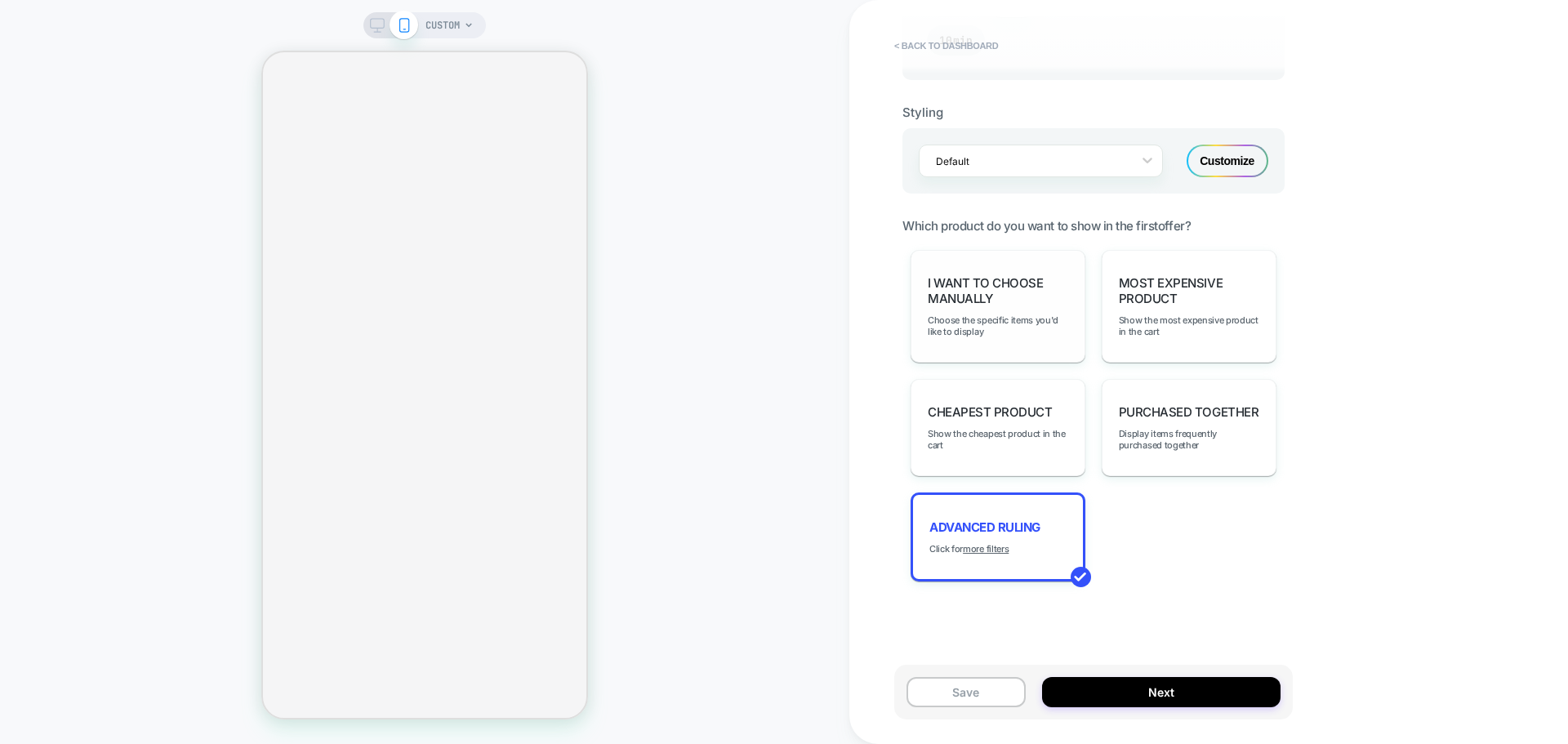
scroll to position [997, 0]
click at [1201, 694] on button "Next" at bounding box center [1161, 692] width 239 height 30
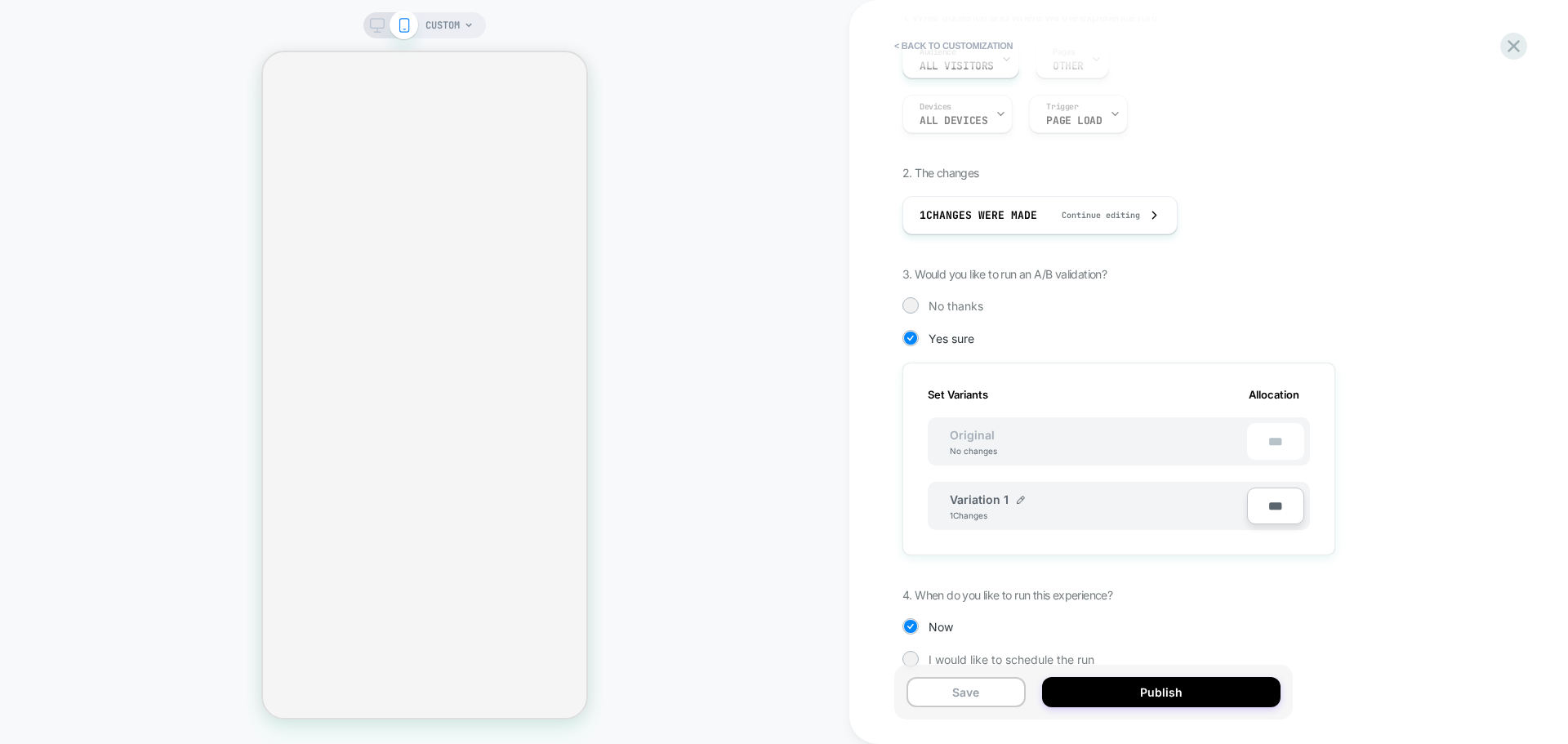
scroll to position [163, 0]
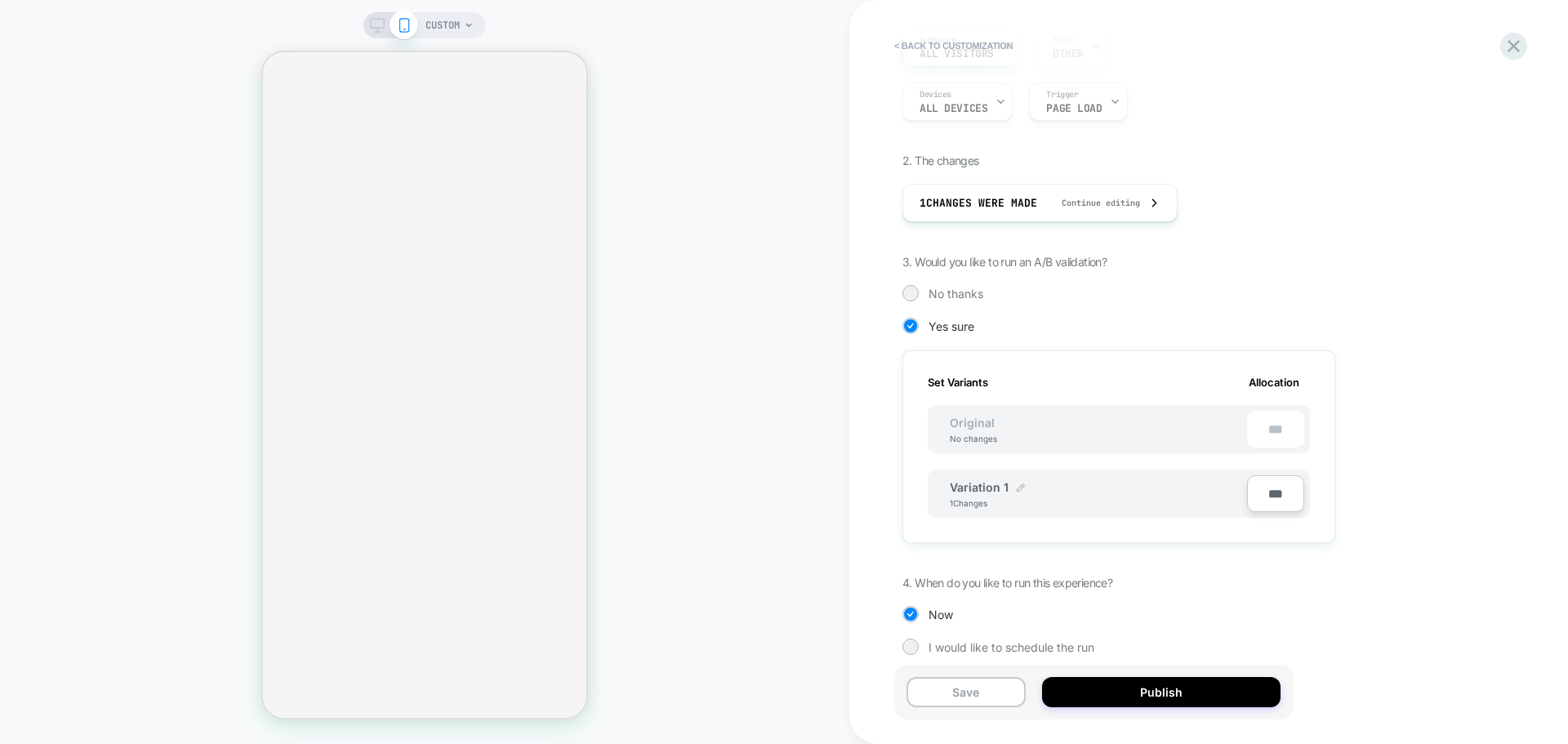
click at [1018, 490] on img at bounding box center [1021, 488] width 8 height 8
click at [982, 500] on input "**********" at bounding box center [1009, 495] width 118 height 31
click at [1387, 240] on div "**********" at bounding box center [1201, 340] width 596 height 685
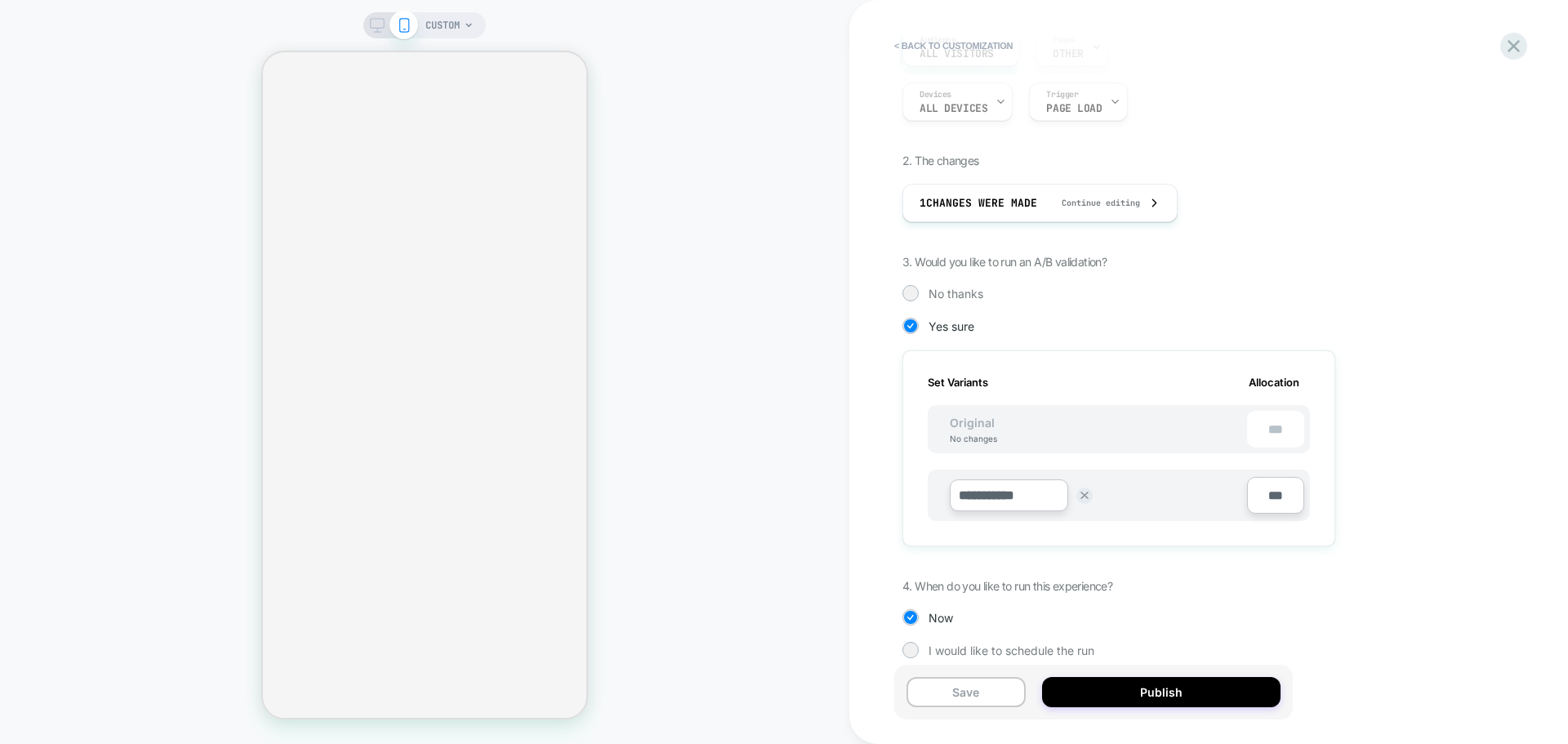
click at [1271, 499] on input "***" at bounding box center [1276, 495] width 57 height 36
type input "***"
type input "**"
click at [1269, 505] on input "****" at bounding box center [1276, 495] width 57 height 36
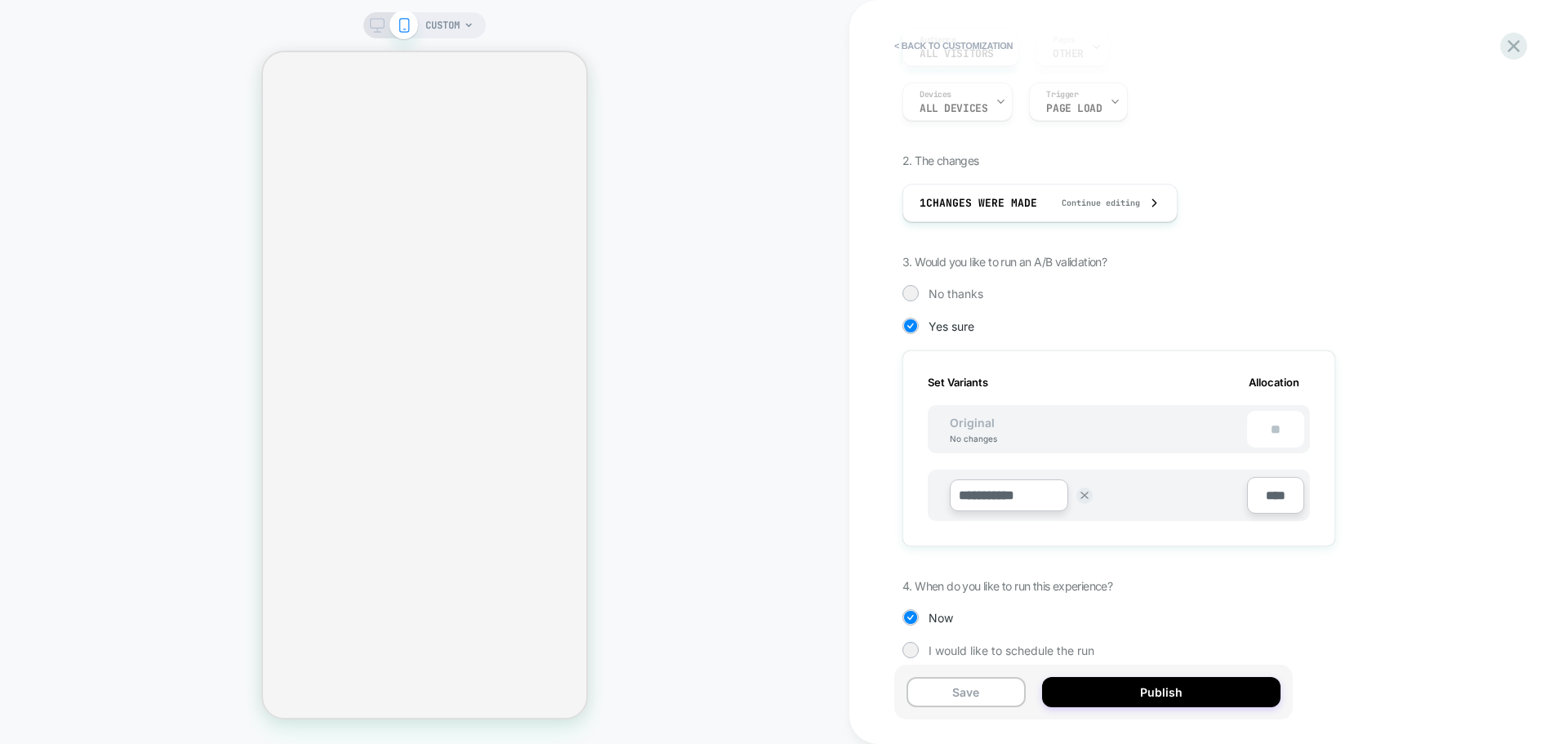
type input "****"
click at [1341, 489] on div "**********" at bounding box center [1201, 340] width 596 height 685
click at [1140, 207] on span "Continue editing" at bounding box center [1093, 203] width 94 height 11
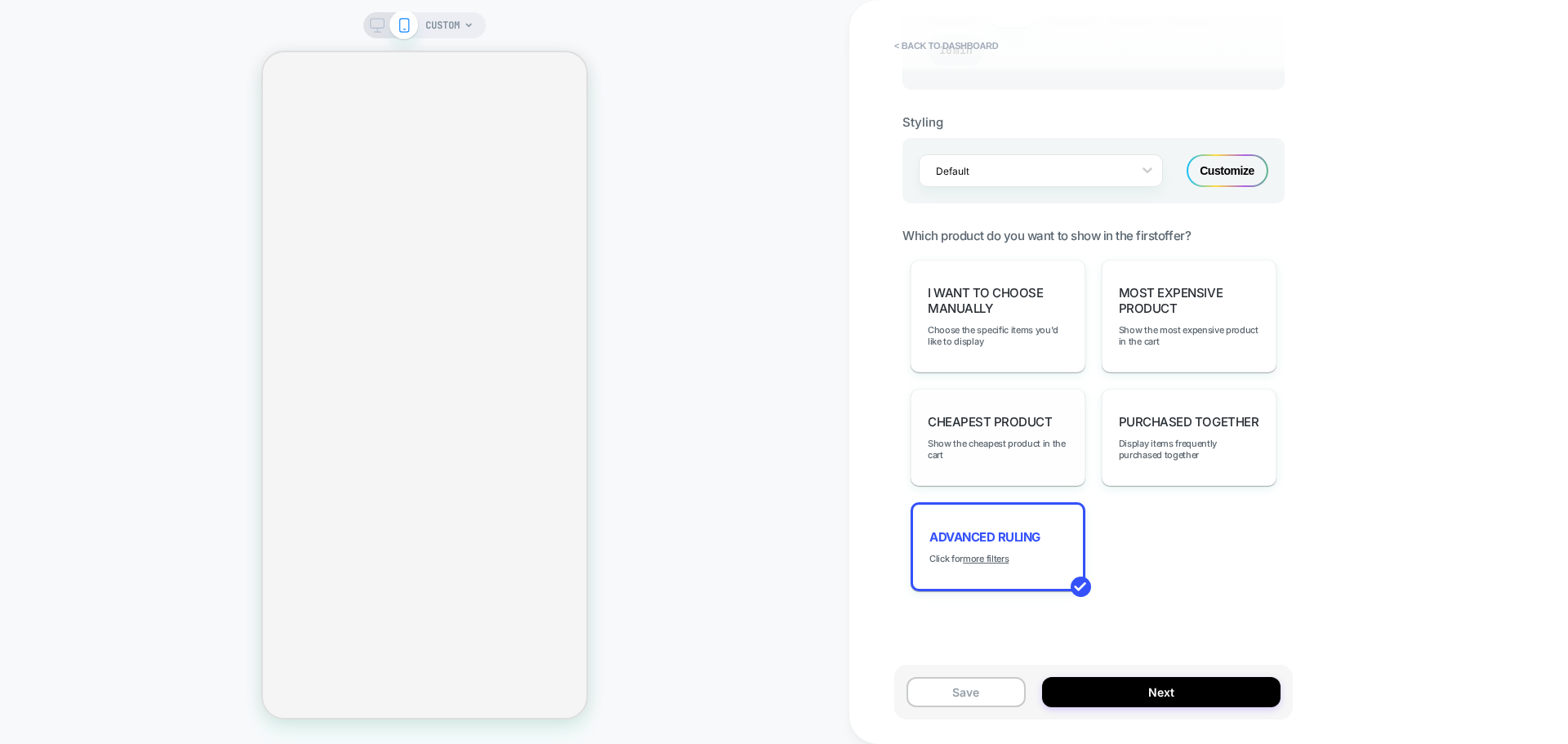
scroll to position [997, 0]
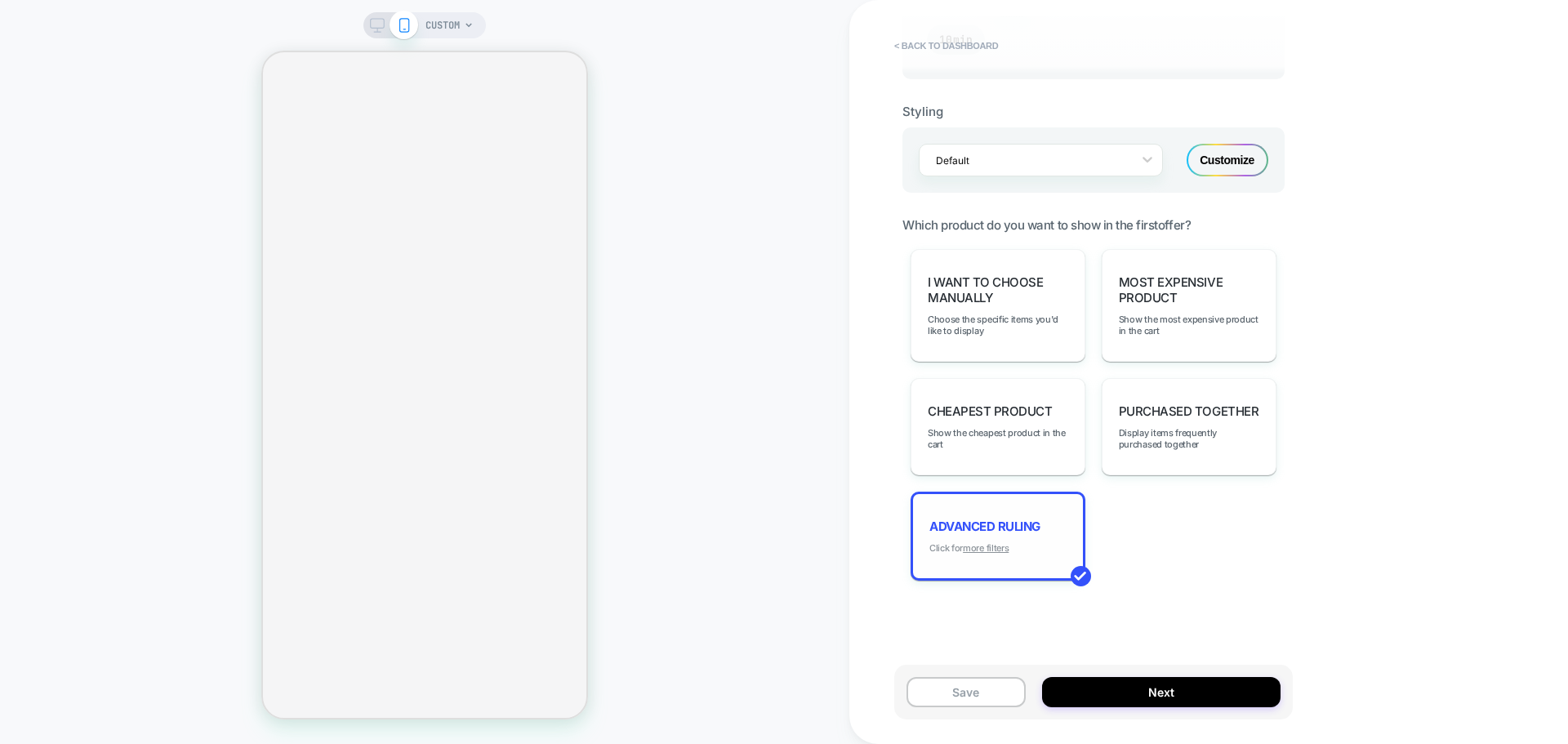
click at [993, 548] on u "more filters" at bounding box center [985, 548] width 46 height 12
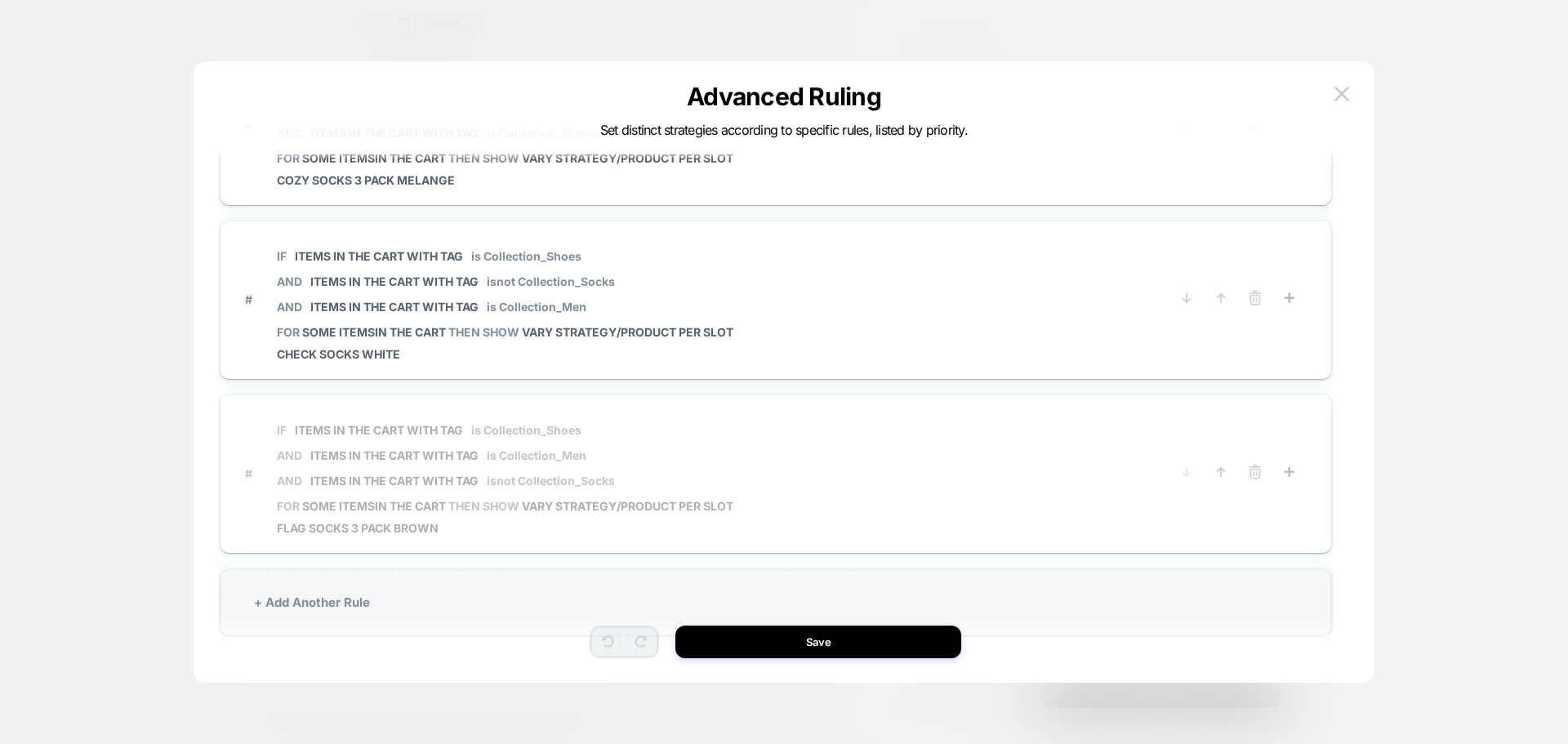
scroll to position [474, 0]
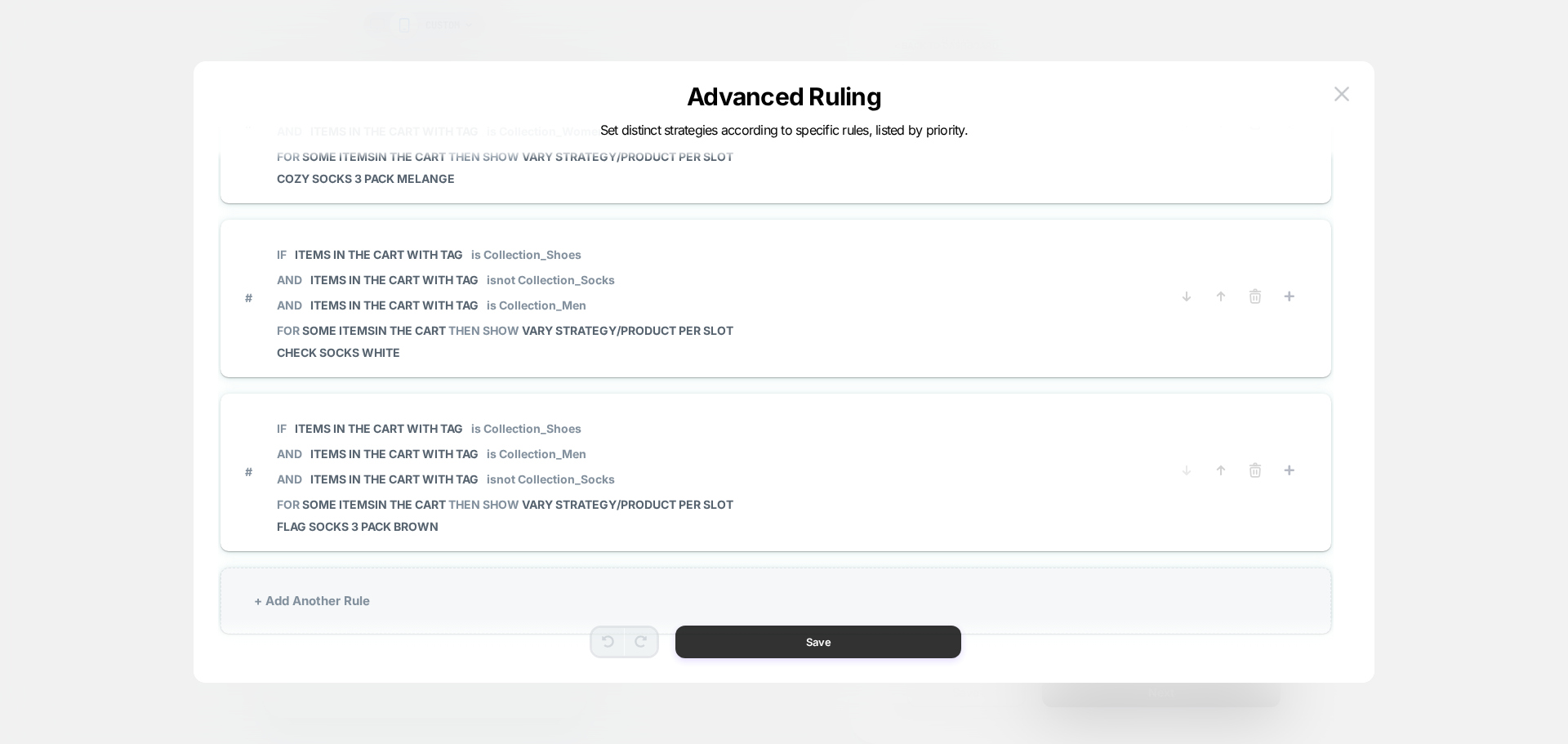
click at [858, 648] on button "Save" at bounding box center [818, 641] width 286 height 32
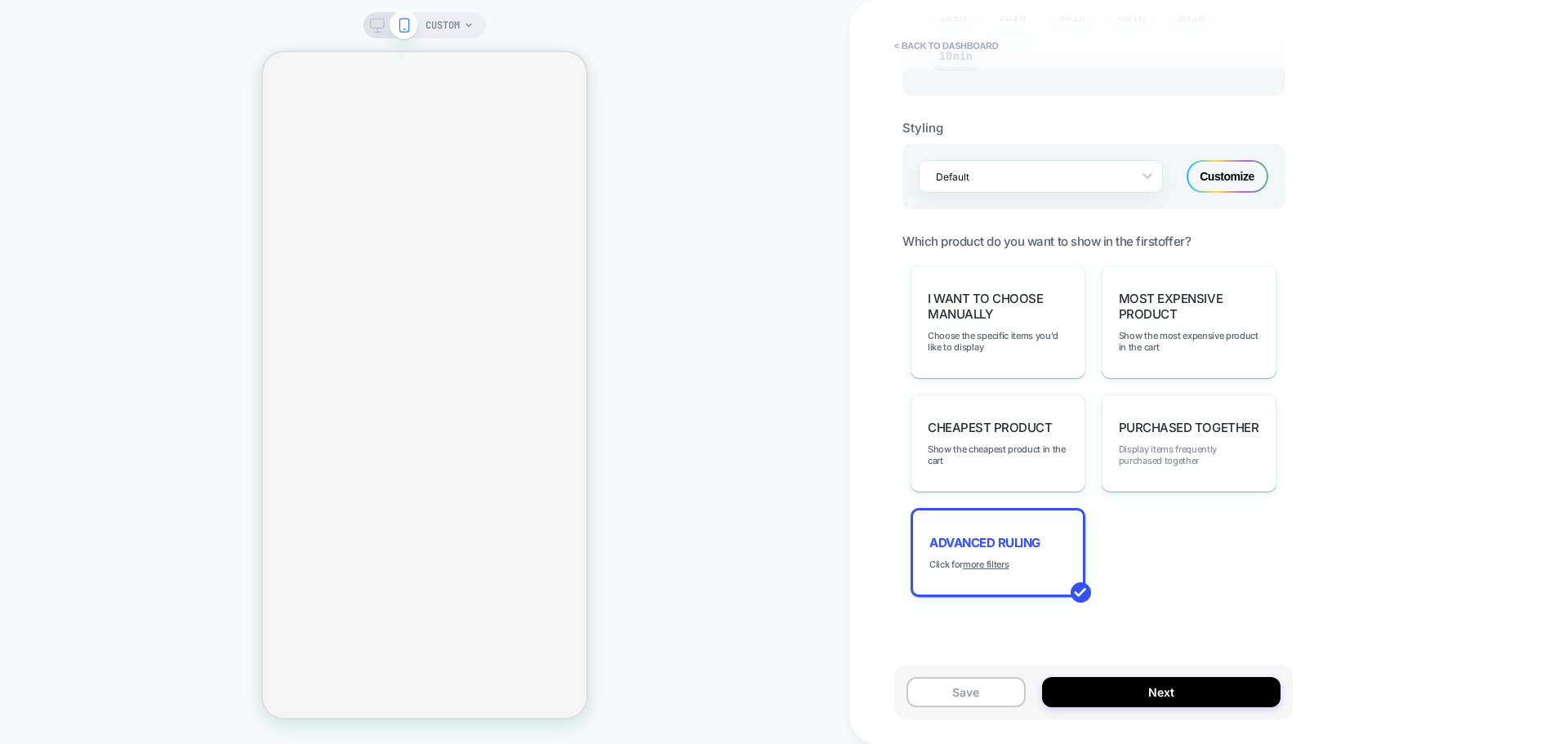
scroll to position [997, 0]
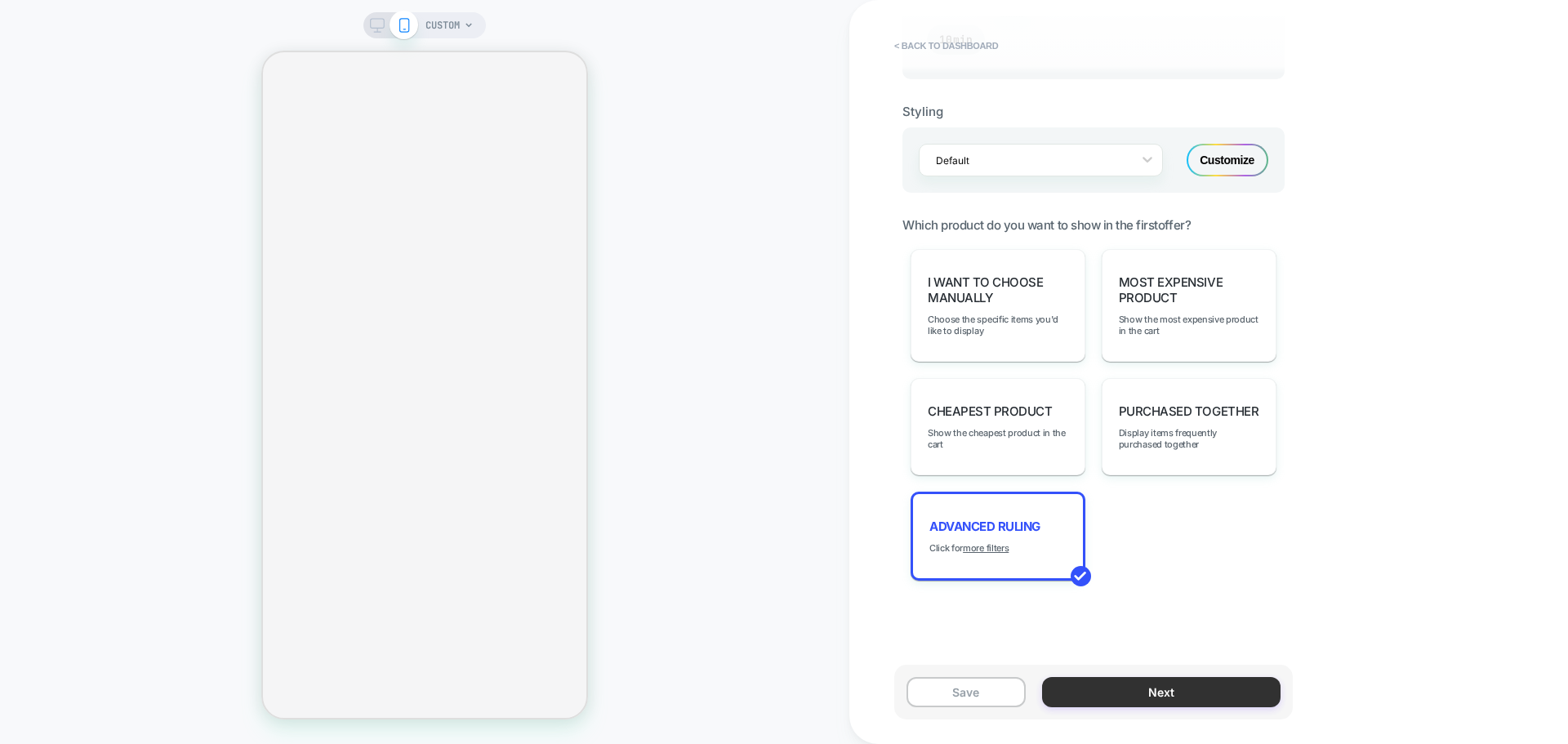
click at [1193, 694] on button "Next" at bounding box center [1161, 692] width 239 height 30
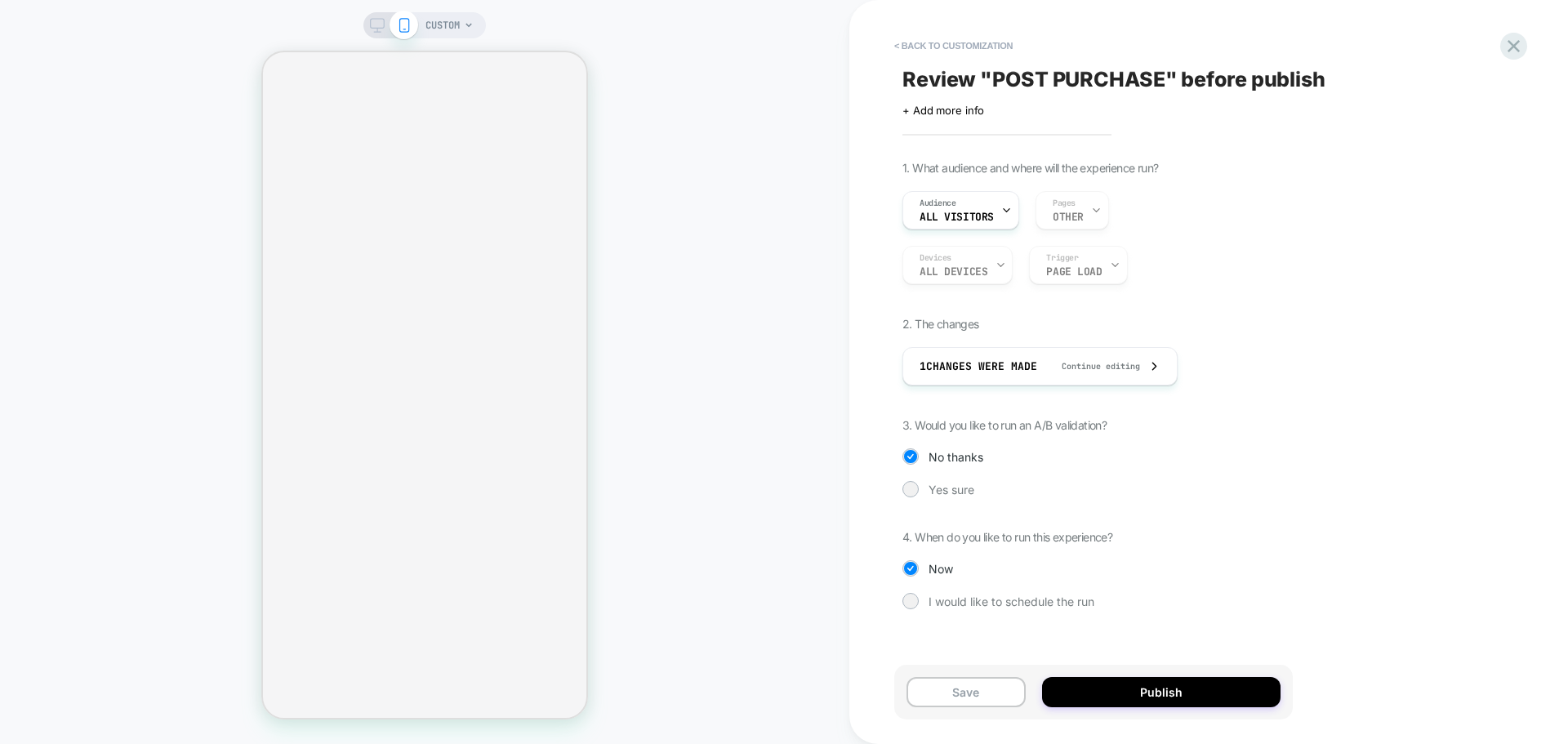
click at [902, 496] on div "Review " POST PURCHASE " before publish Click to edit experience details + Add …" at bounding box center [1200, 372] width 612 height 712
click at [903, 492] on div at bounding box center [911, 490] width 17 height 17
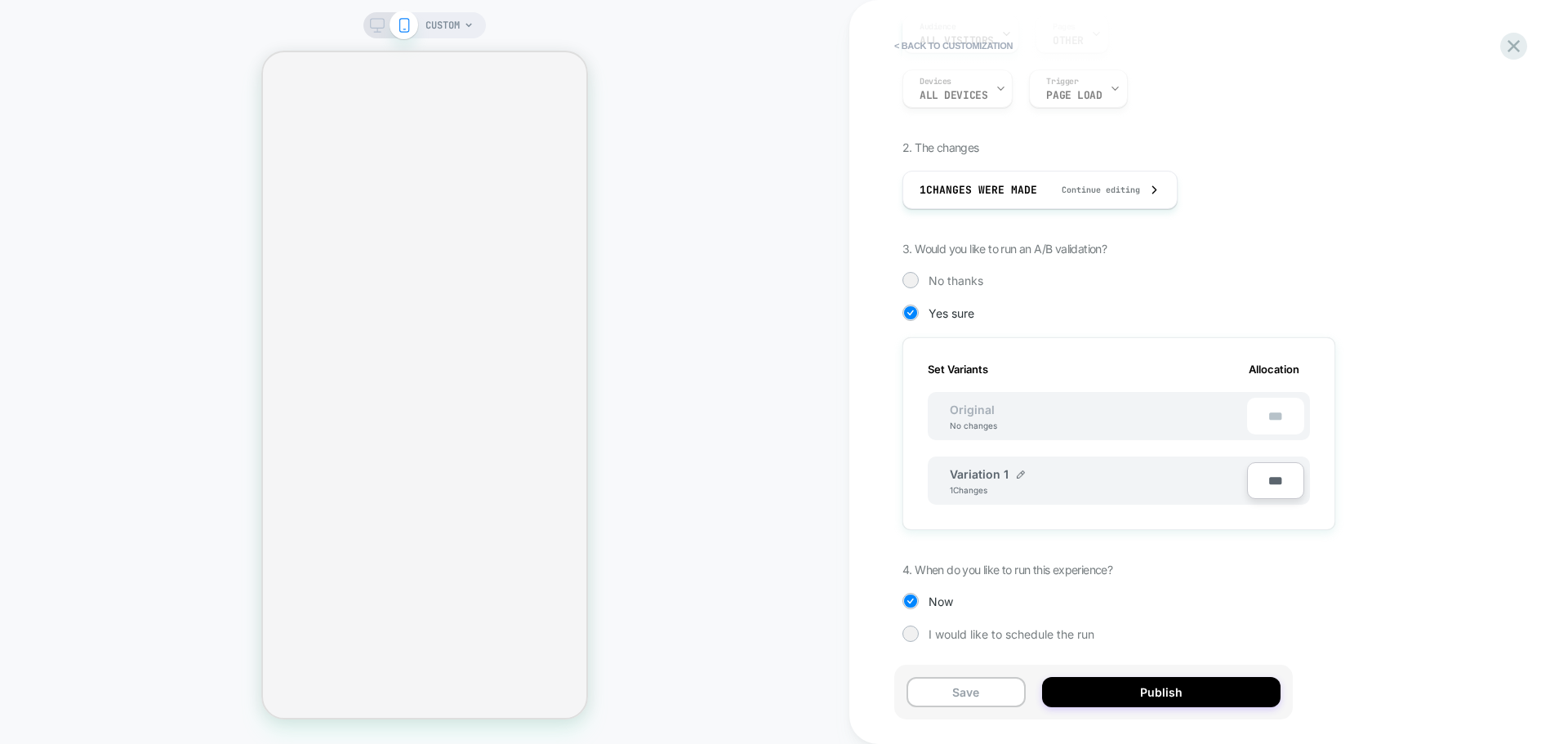
scroll to position [181, 0]
click at [1272, 471] on input "***" at bounding box center [1276, 476] width 57 height 36
type input "***"
type input "**"
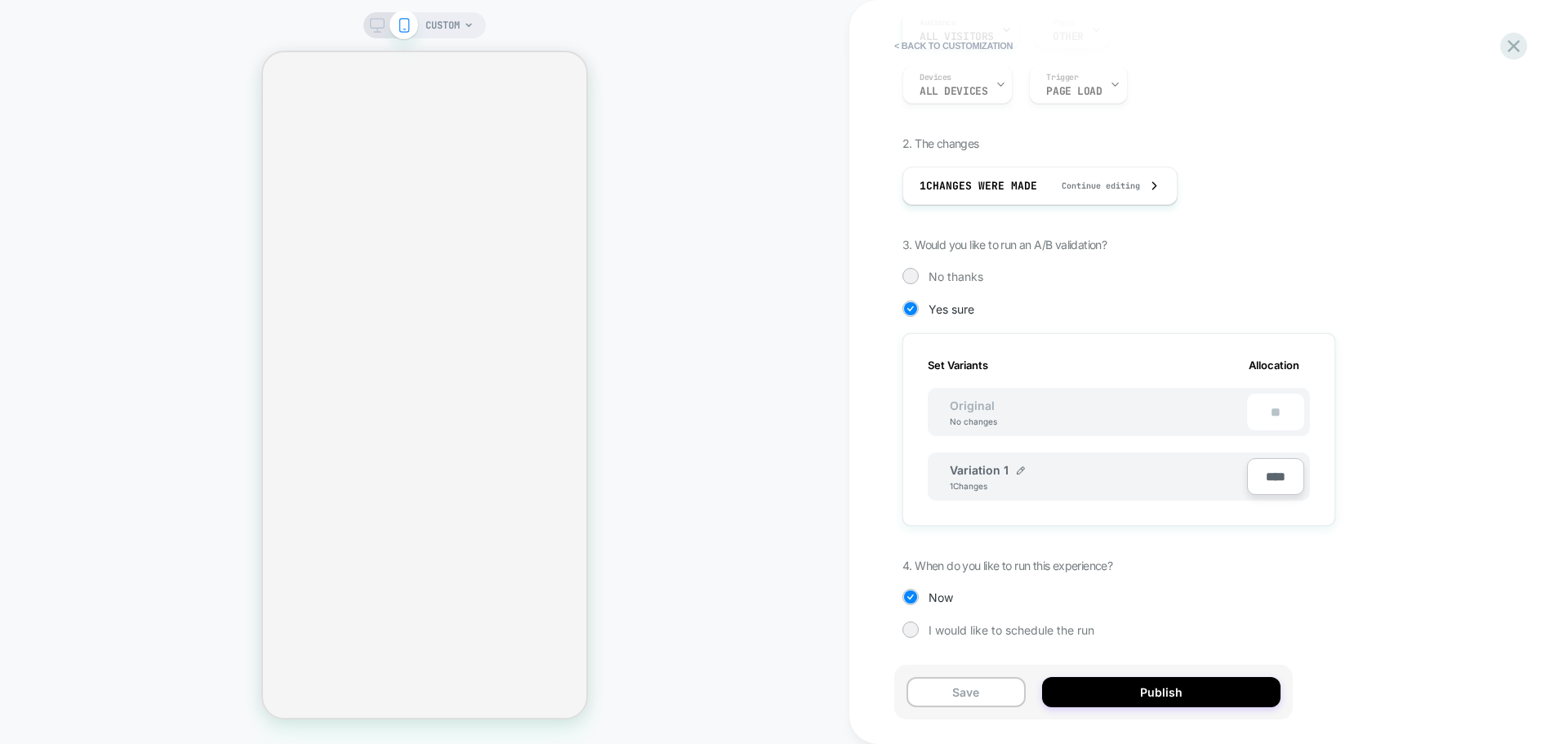
click at [1272, 471] on input "****" at bounding box center [1276, 476] width 57 height 36
type input "****"
click at [1400, 477] on div "1. What audience and where will the experience run? Audience All Visitors Pages…" at bounding box center [1201, 321] width 596 height 682
click at [1187, 692] on button "Publish" at bounding box center [1161, 692] width 239 height 30
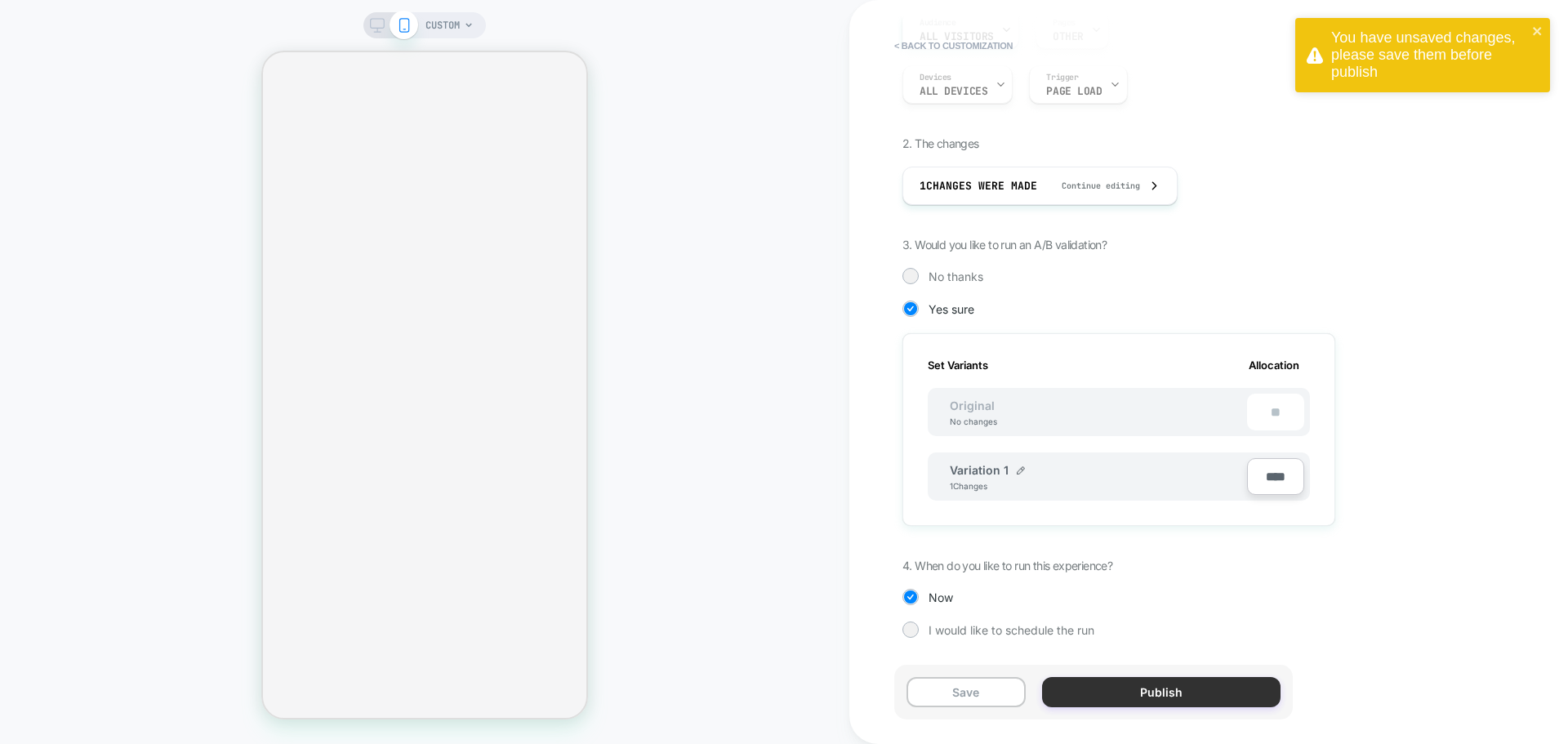
click at [1141, 686] on button "Publish" at bounding box center [1161, 692] width 239 height 30
click at [989, 692] on button "Save" at bounding box center [966, 692] width 119 height 30
click at [1181, 698] on button "Publish" at bounding box center [1161, 692] width 239 height 30
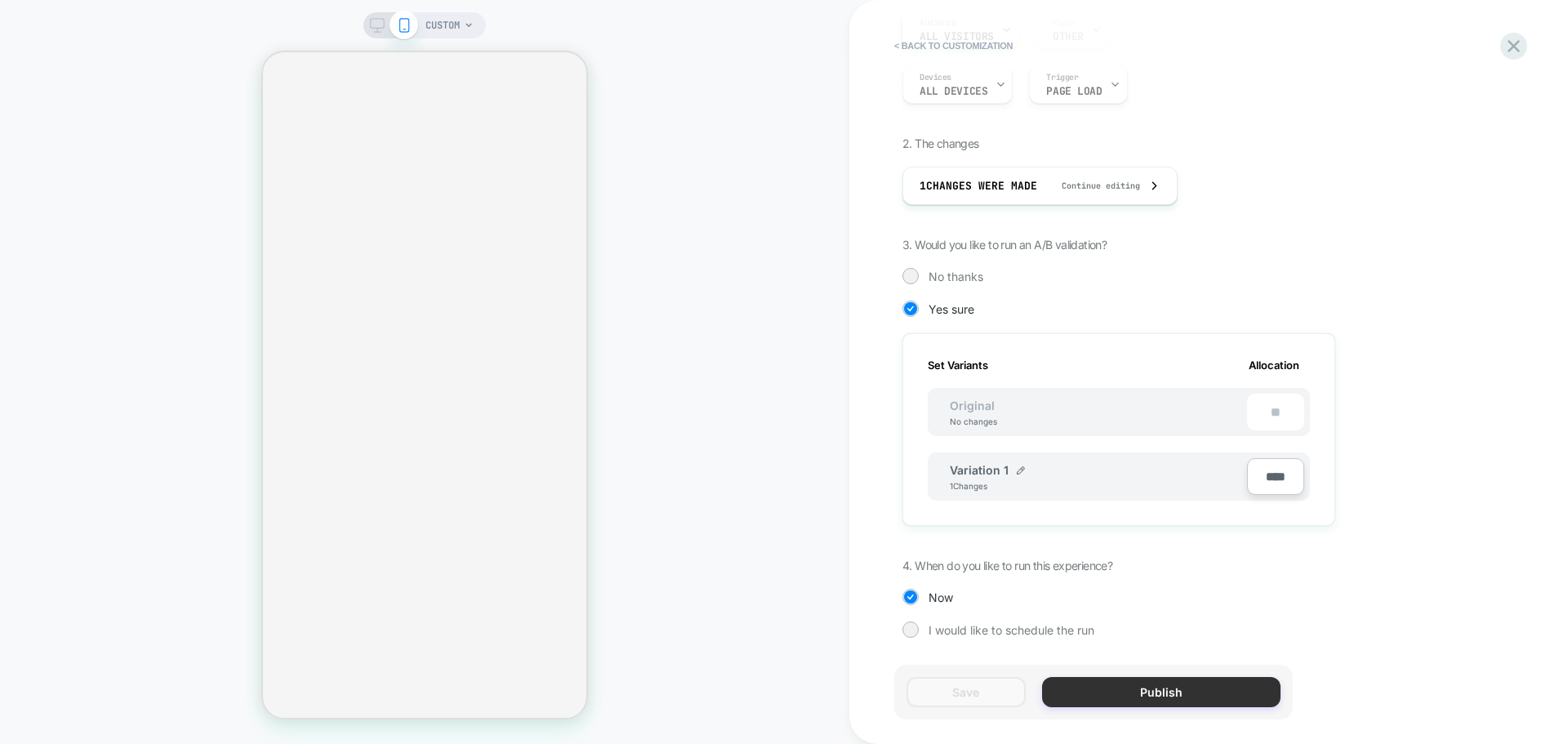
click at [1223, 703] on button "Publish" at bounding box center [1161, 692] width 239 height 30
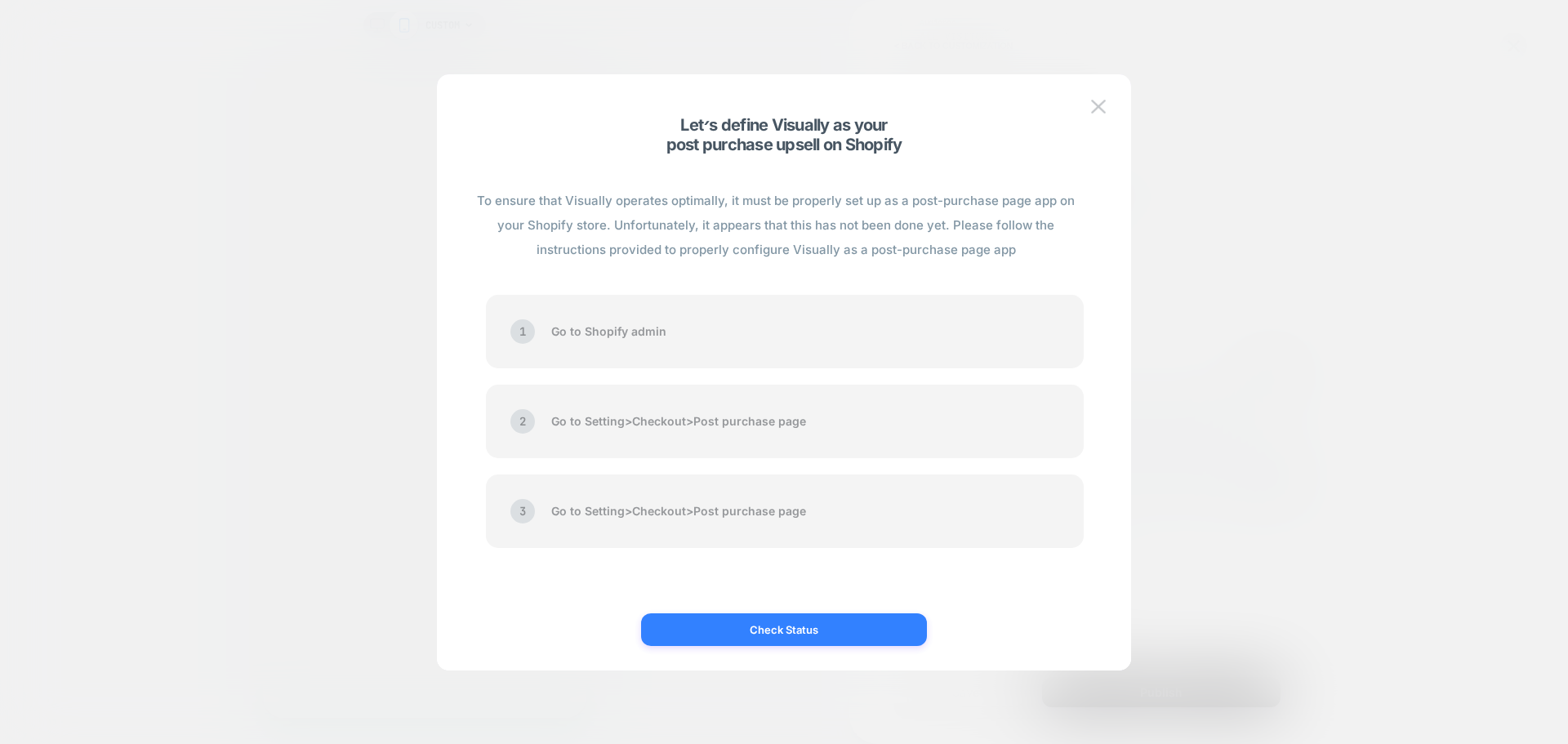
click at [810, 631] on button "Check Status" at bounding box center [784, 629] width 286 height 32
click at [868, 626] on button "Check Status" at bounding box center [784, 629] width 286 height 32
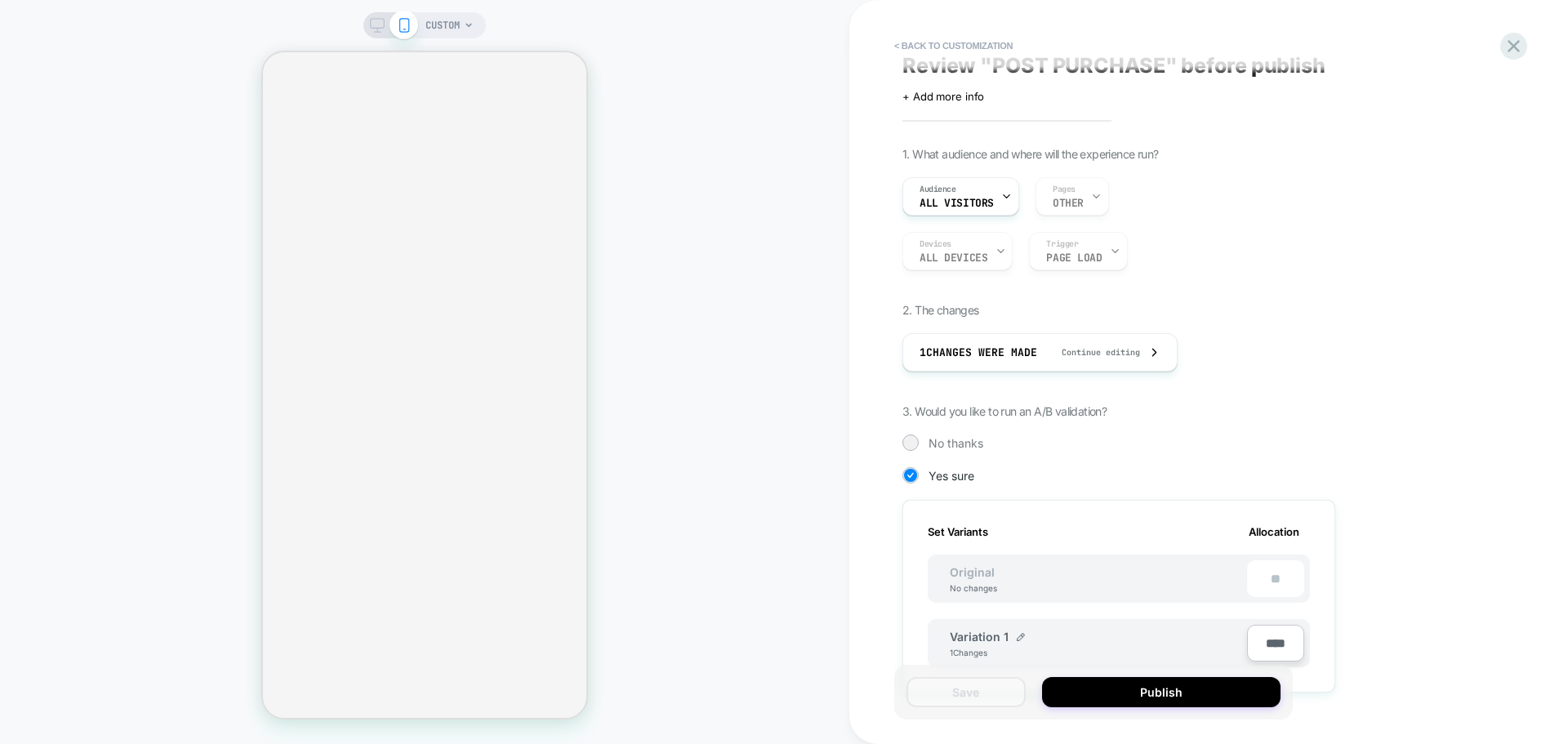
scroll to position [0, 0]
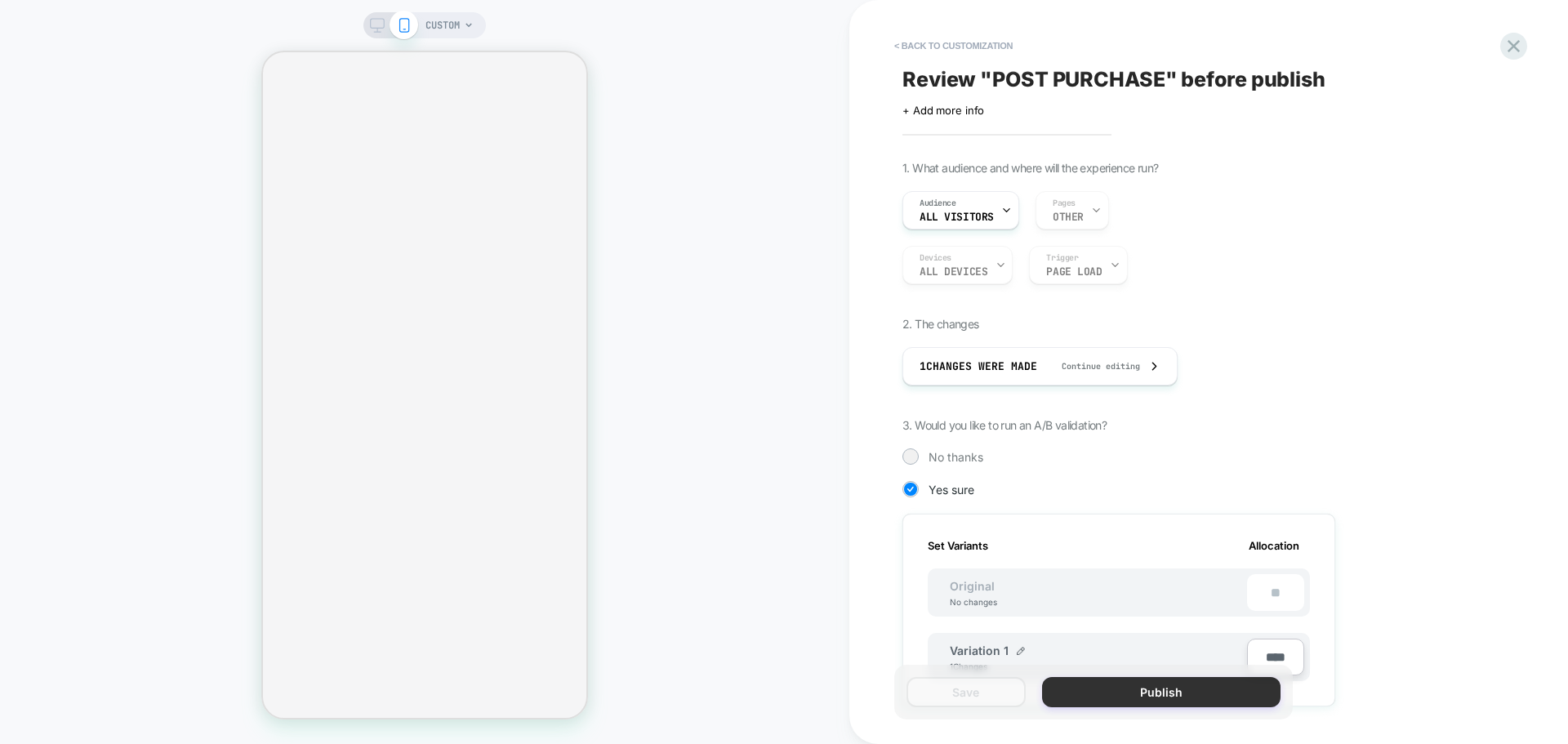
click at [1228, 697] on button "Publish" at bounding box center [1161, 692] width 239 height 30
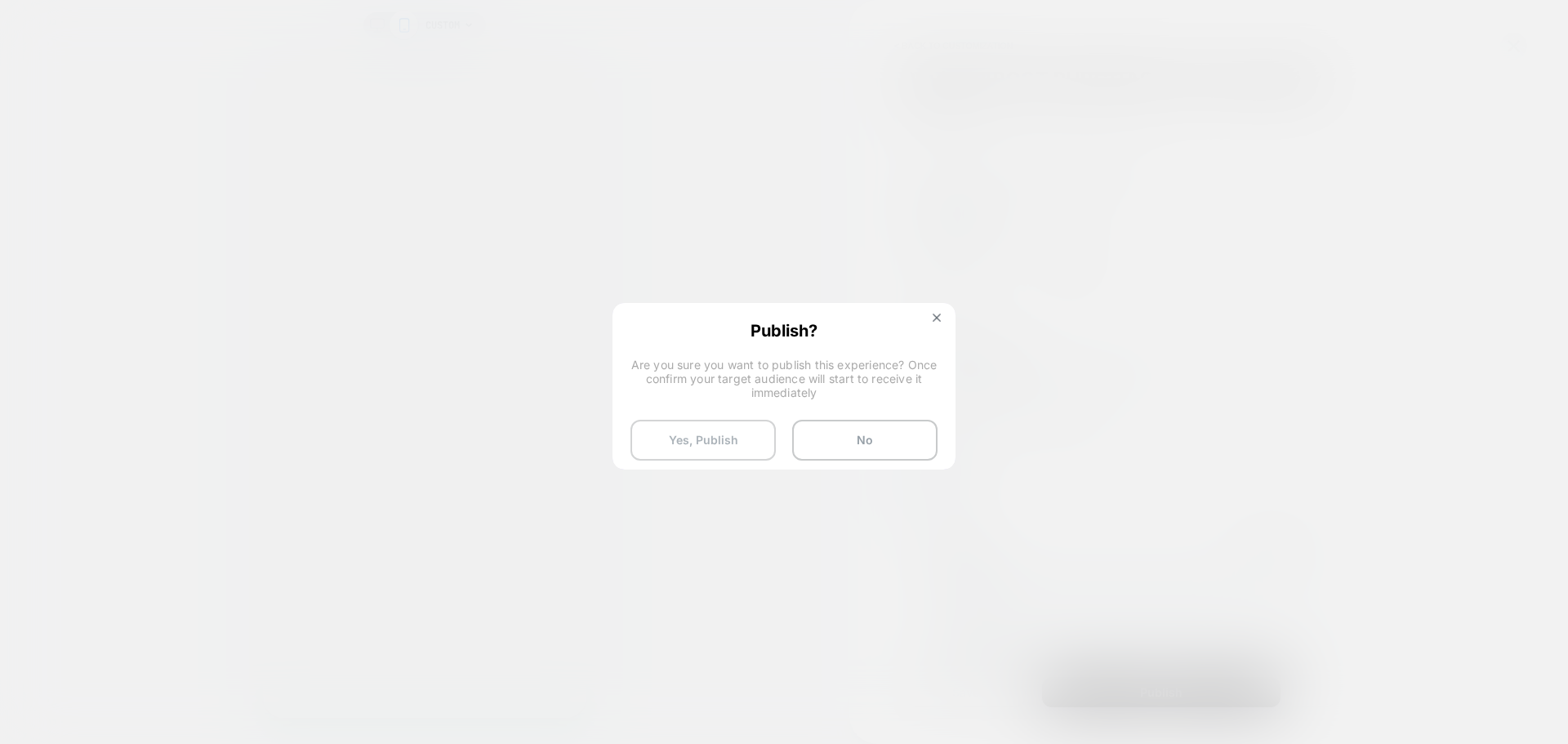
click at [731, 433] on button "Yes, Publish" at bounding box center [703, 440] width 146 height 41
click at [702, 444] on button "Yes, Publish" at bounding box center [703, 440] width 146 height 41
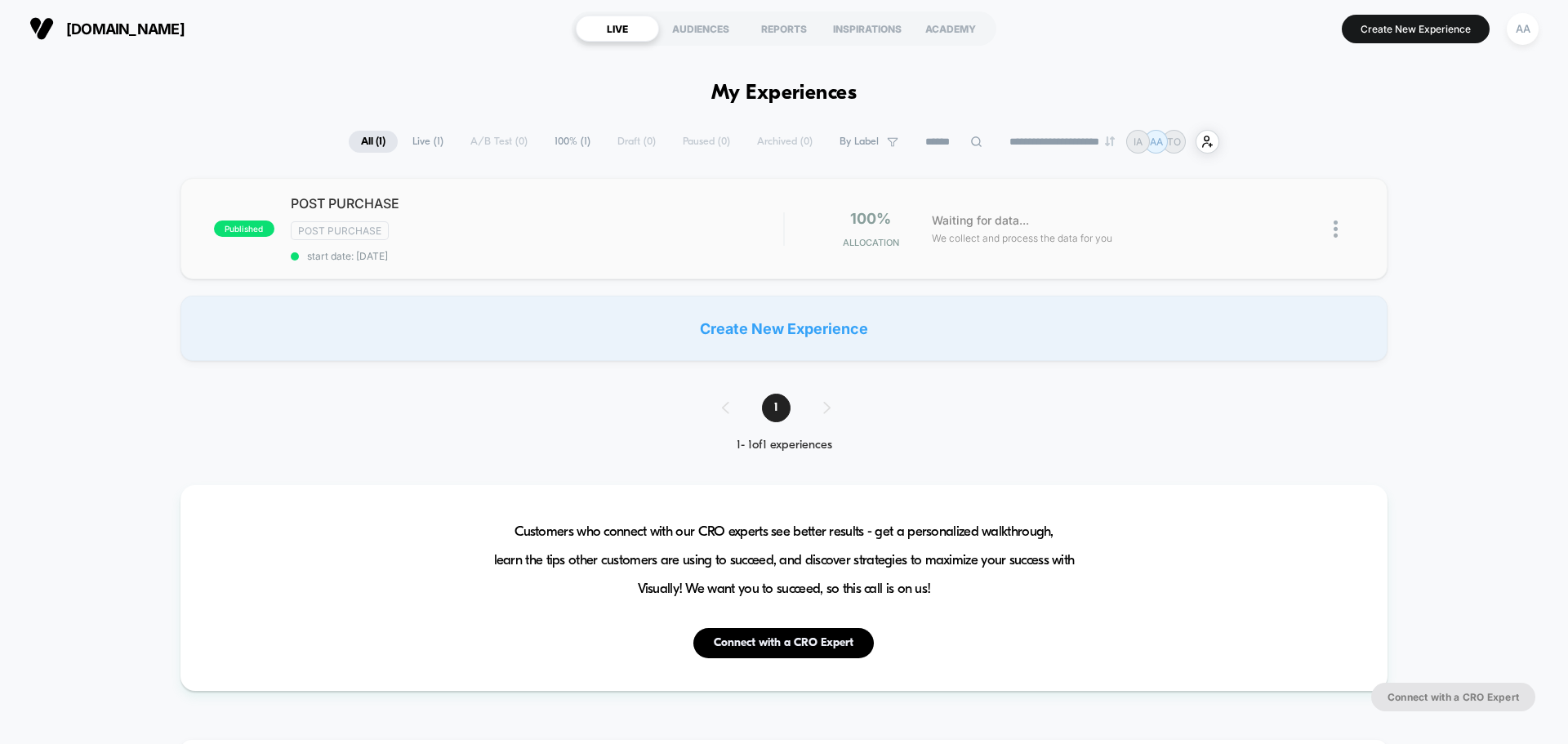
click at [1334, 231] on img at bounding box center [1335, 229] width 4 height 17
click at [1234, 148] on div "Edit" at bounding box center [1252, 154] width 147 height 36
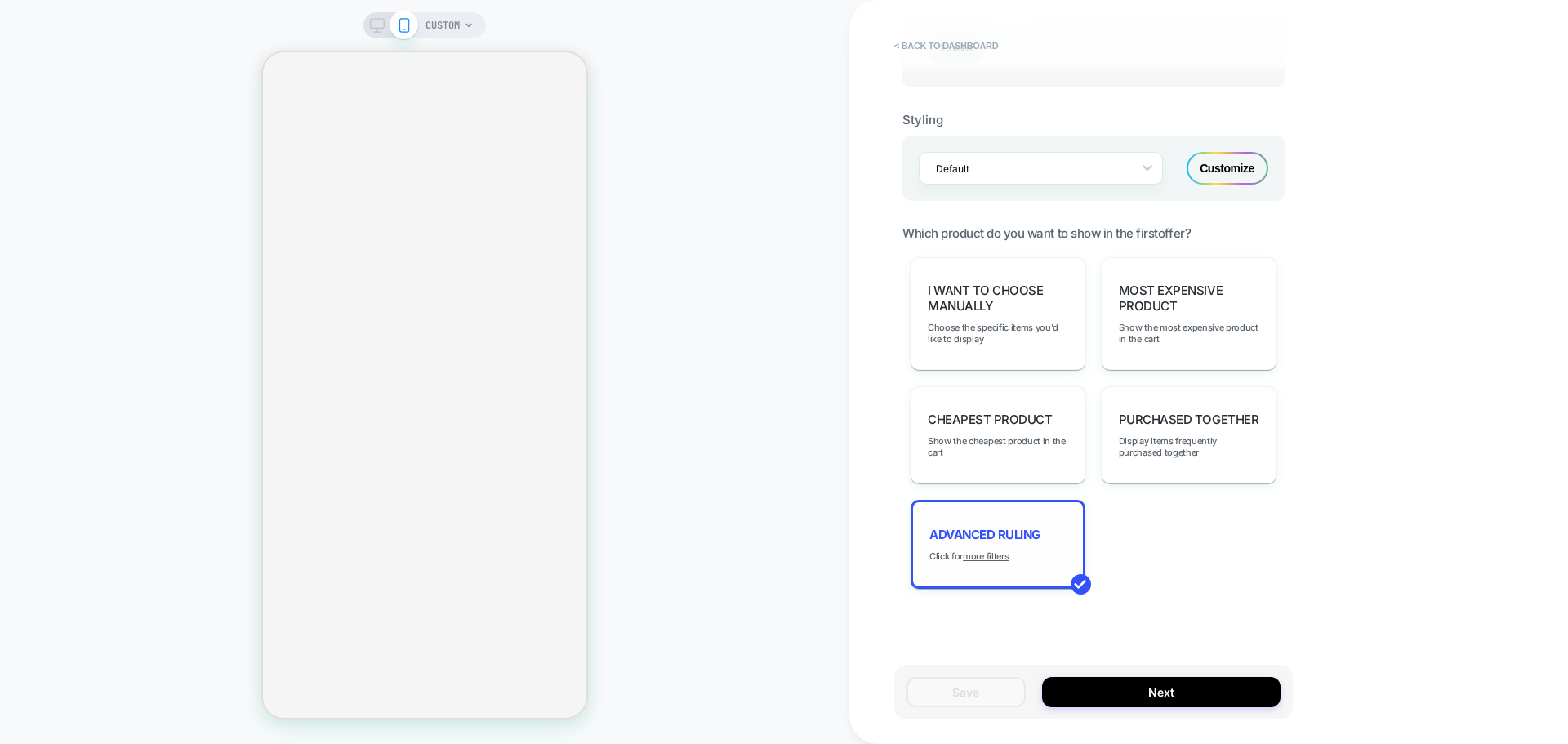
scroll to position [997, 0]
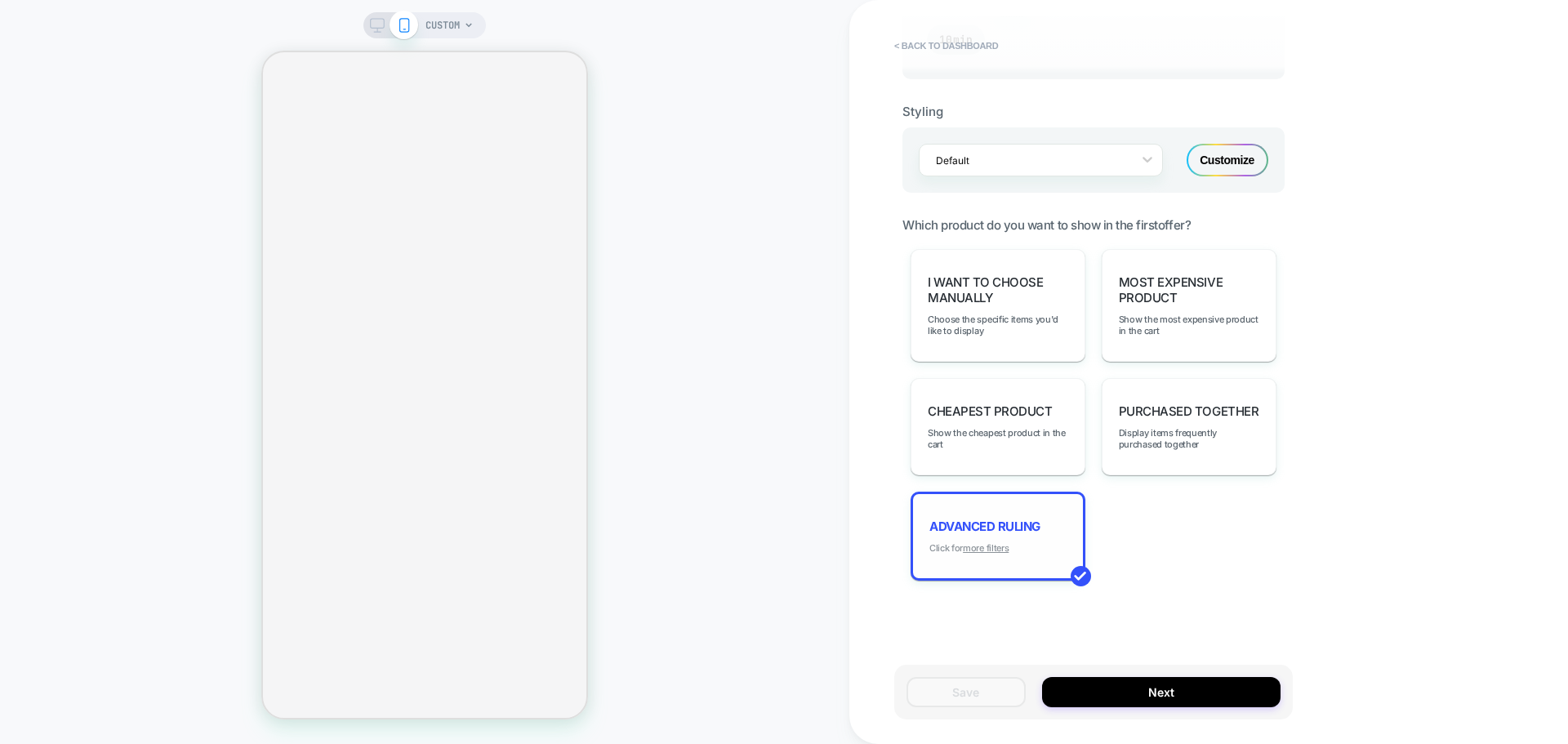
click at [984, 544] on u "more filters" at bounding box center [985, 548] width 46 height 12
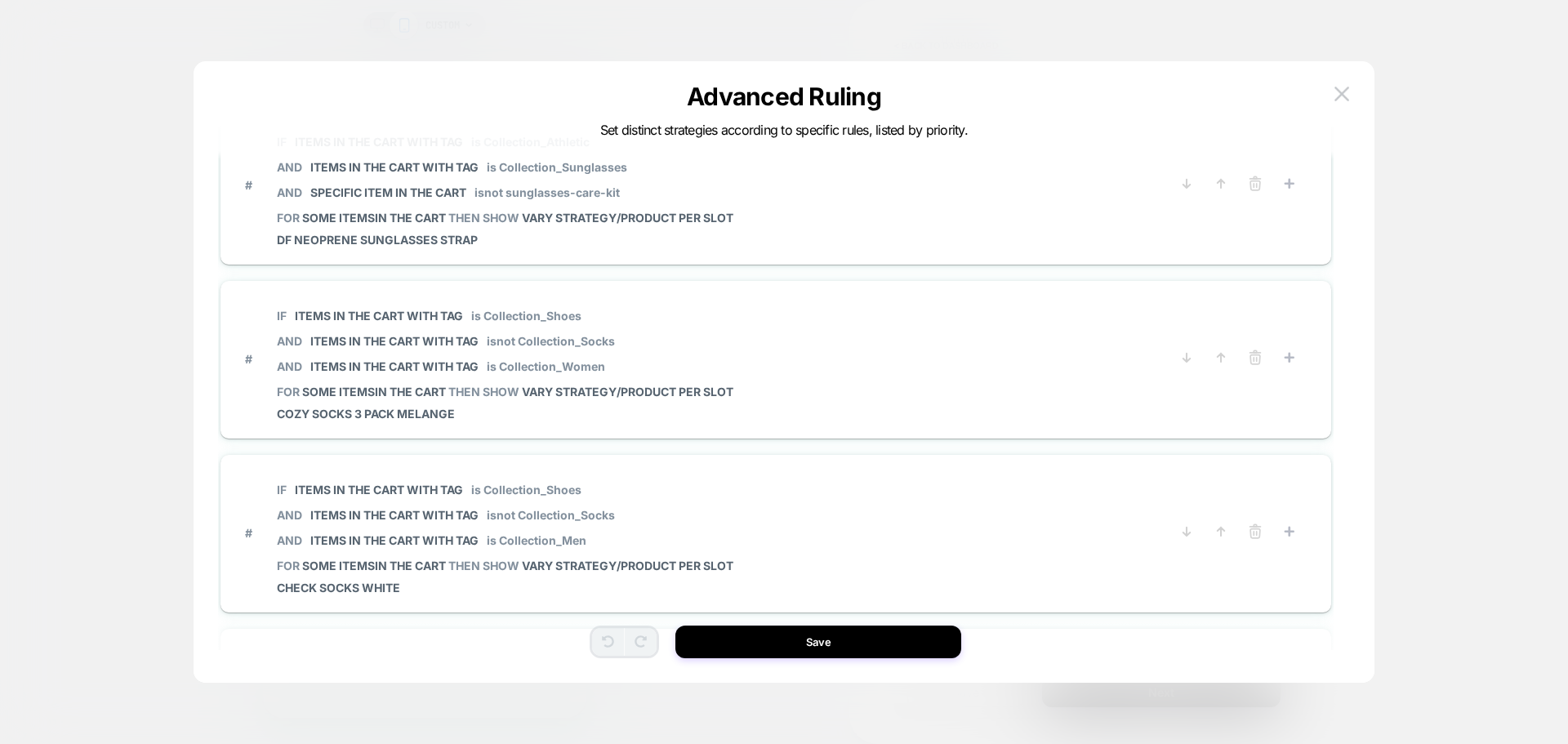
scroll to position [245, 0]
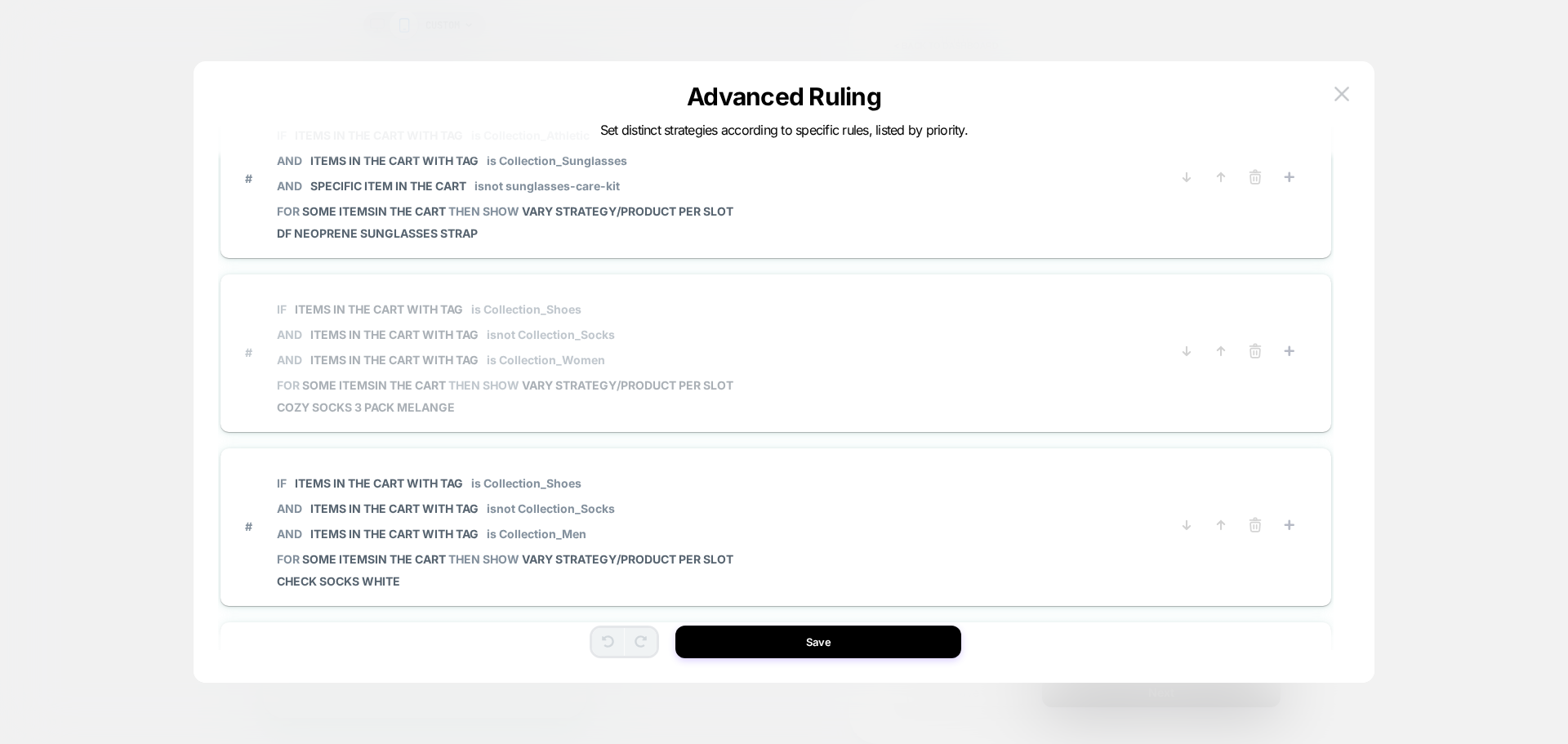
click at [683, 388] on span "VARY STRATEGY/PRODUCT PER SLOT" at bounding box center [627, 385] width 211 height 14
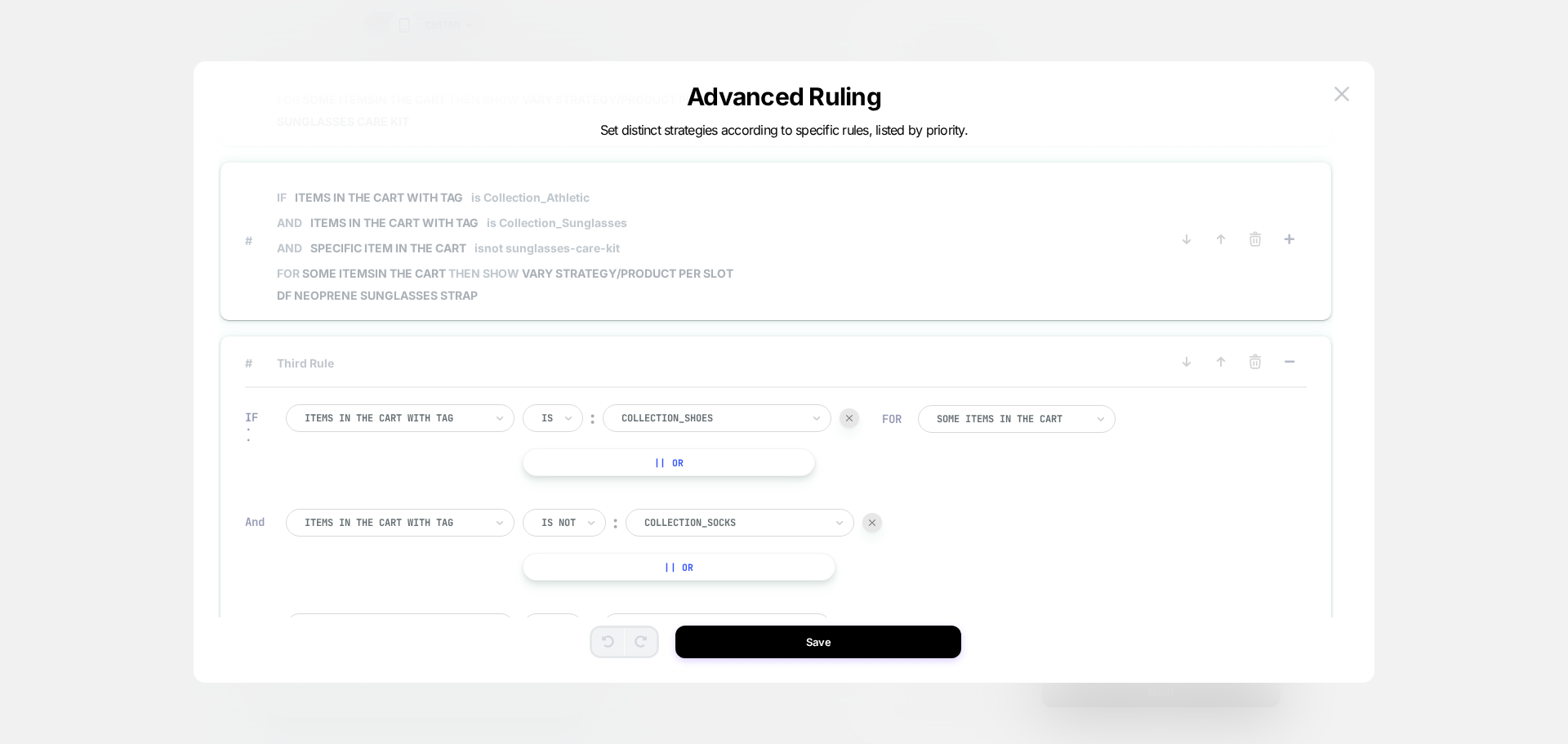
scroll to position [118, 0]
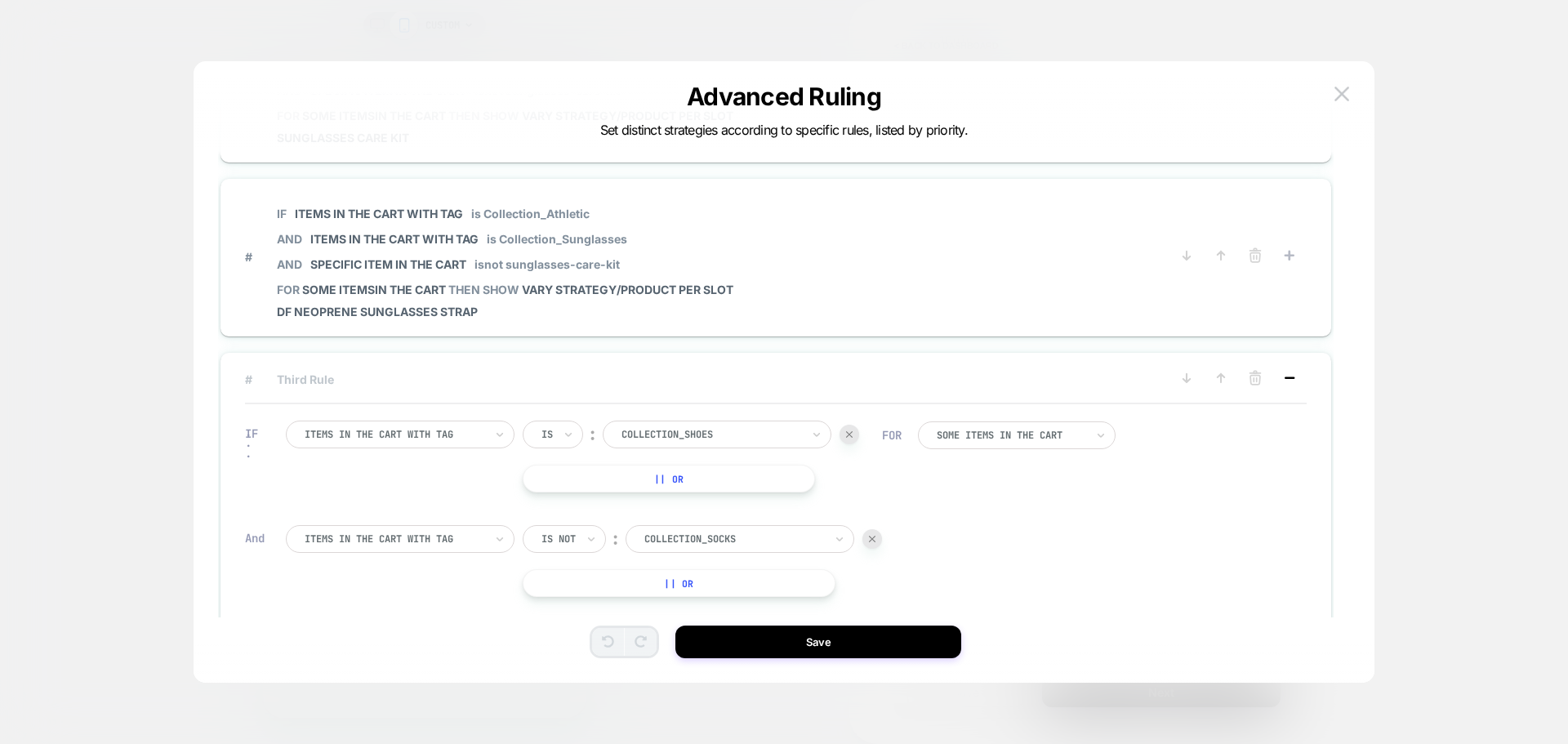
click at [1288, 384] on icon at bounding box center [1290, 379] width 17 height 17
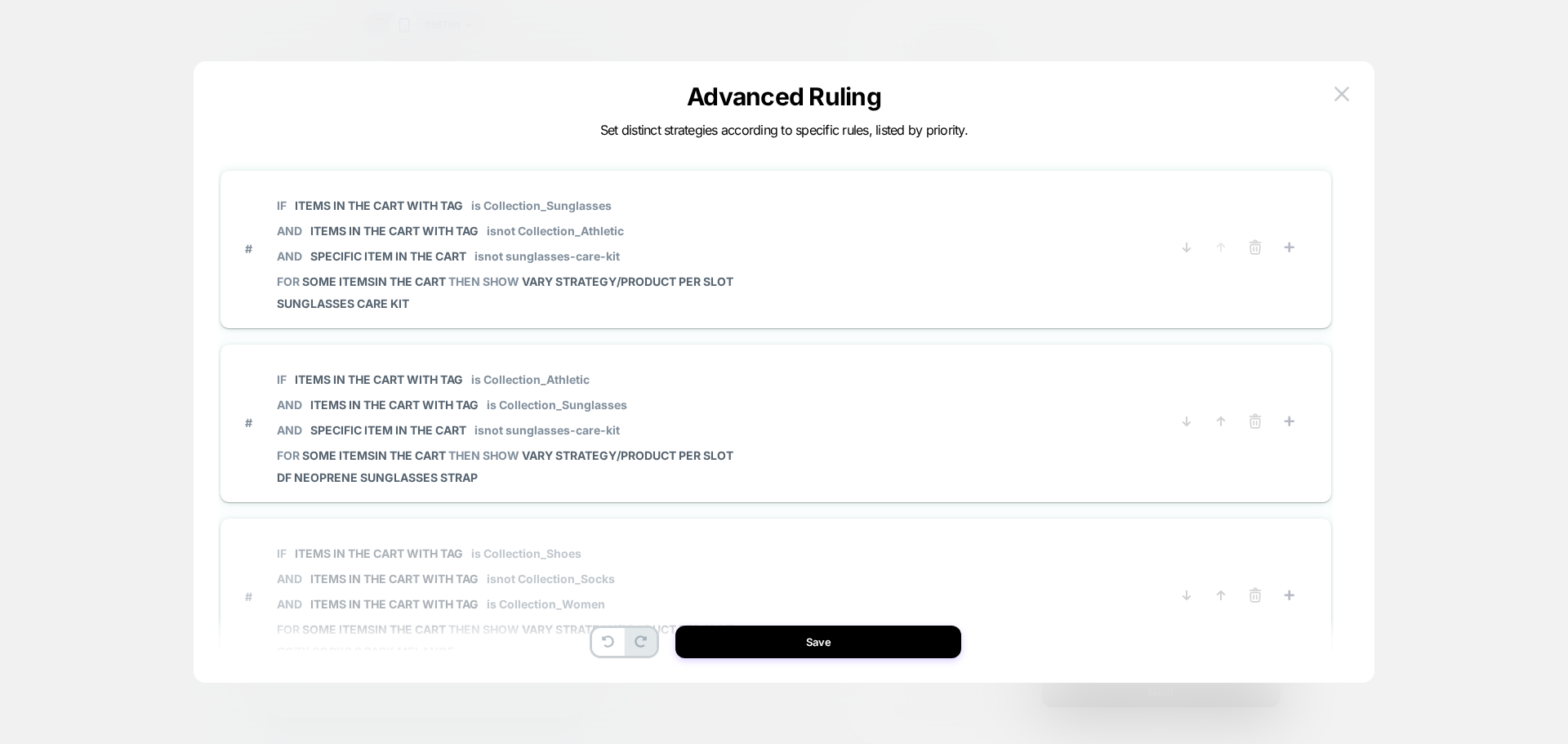
scroll to position [0, 0]
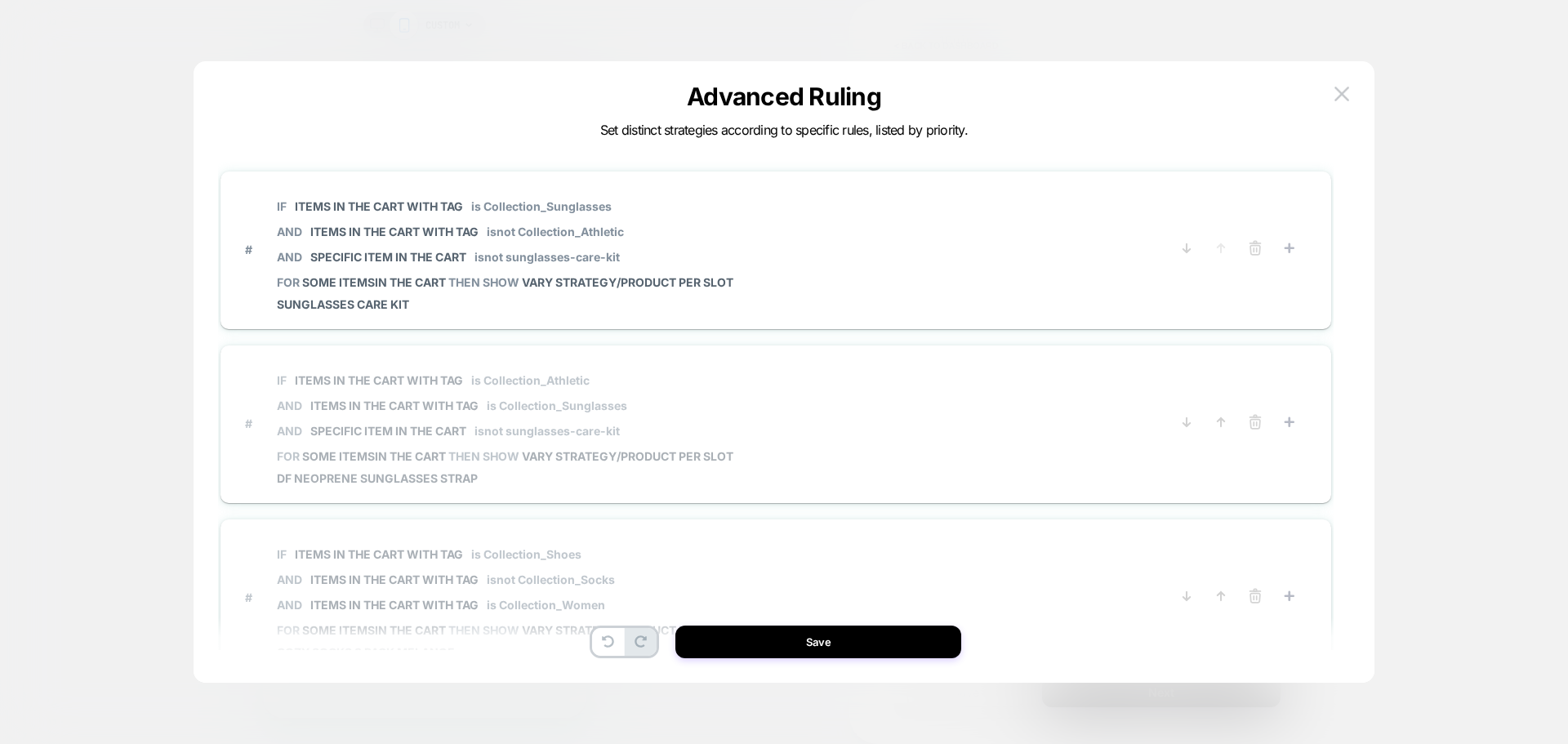
click at [673, 448] on span "IF Items in the cart with tag is Collection_Athletic AND Items in the cart with…" at bounding box center [504, 406] width 456 height 88
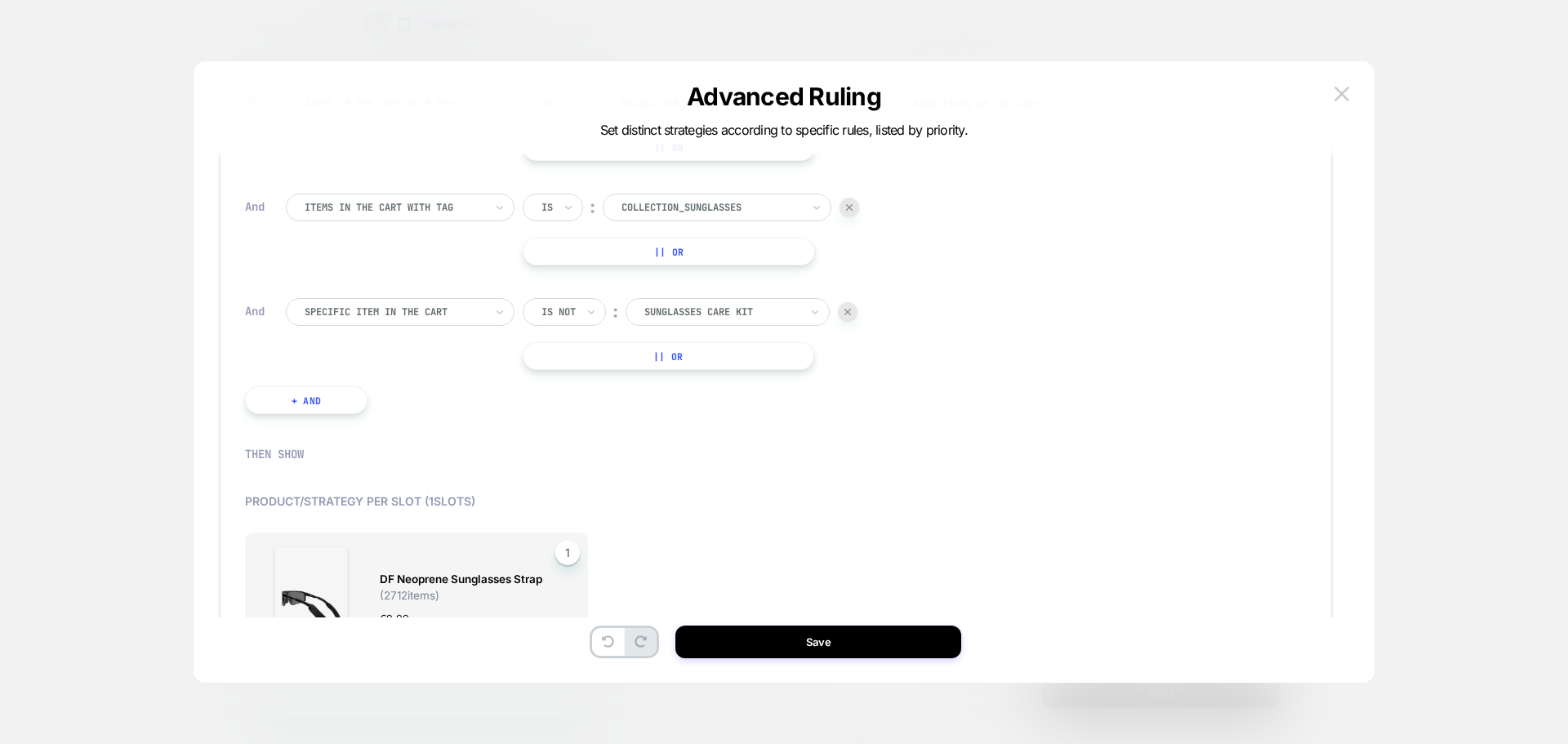
scroll to position [245, 0]
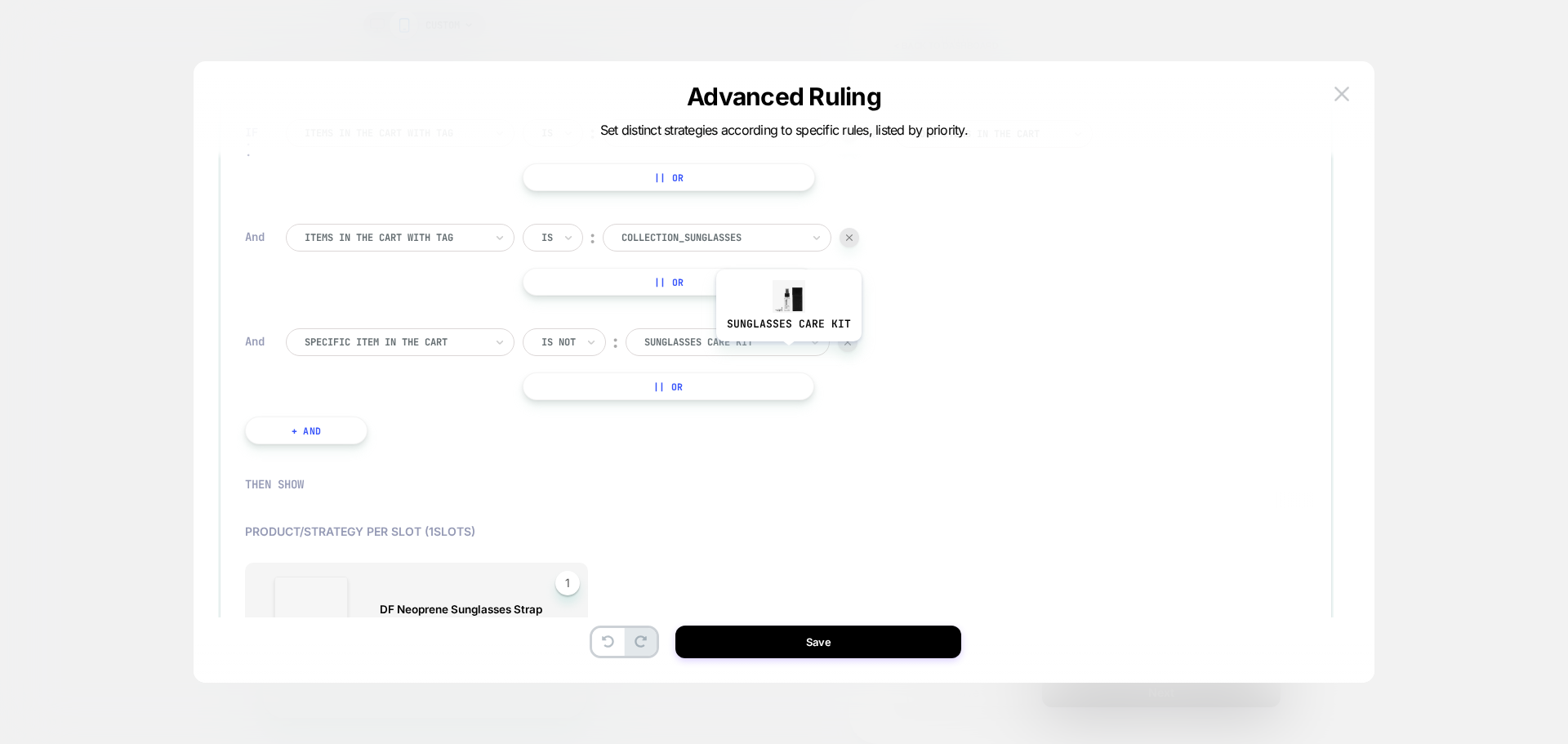
click at [781, 345] on div at bounding box center [721, 342] width 155 height 15
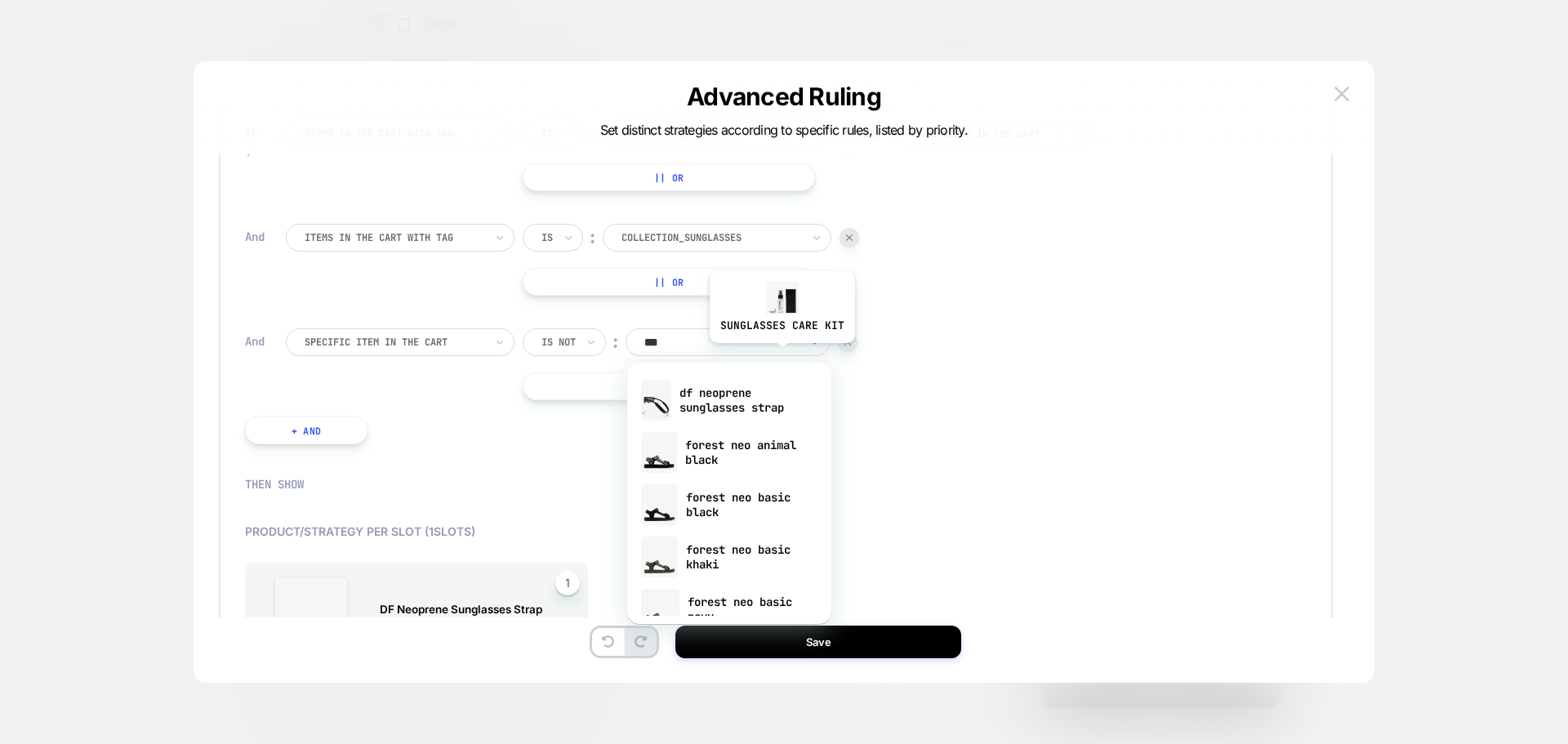
type input "****"
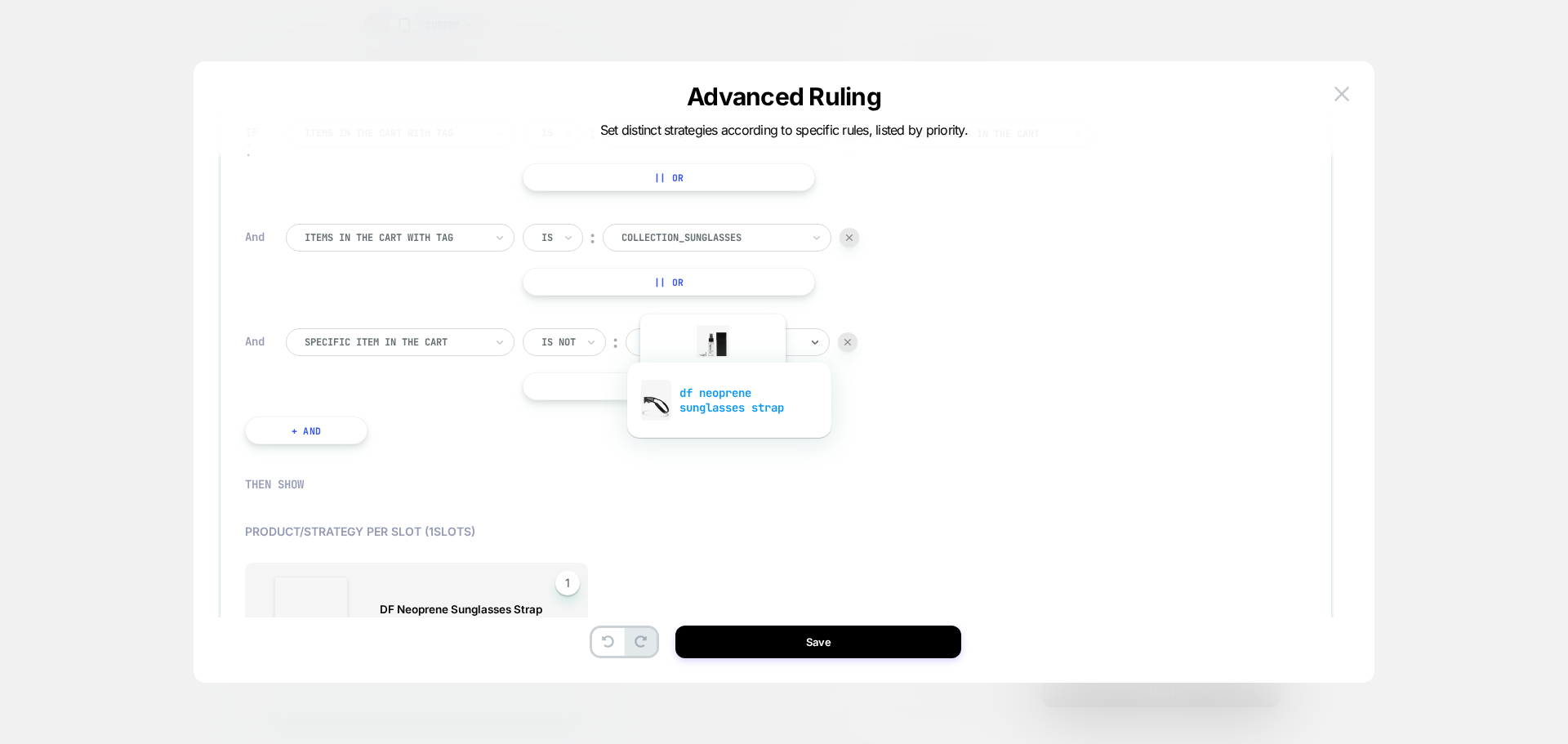
click at [712, 399] on div "df neoprene sunglasses strap" at bounding box center [729, 400] width 188 height 52
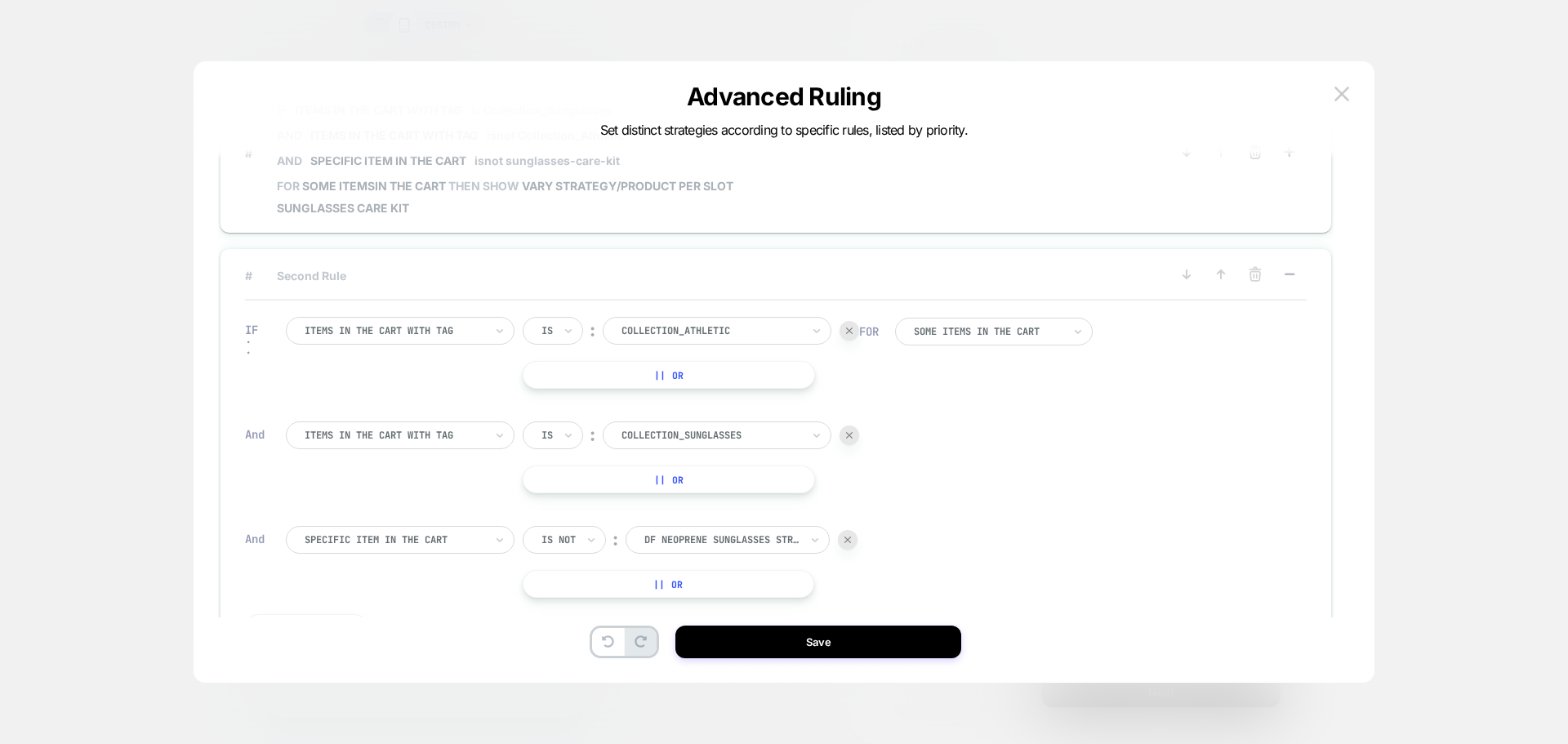
scroll to position [0, 0]
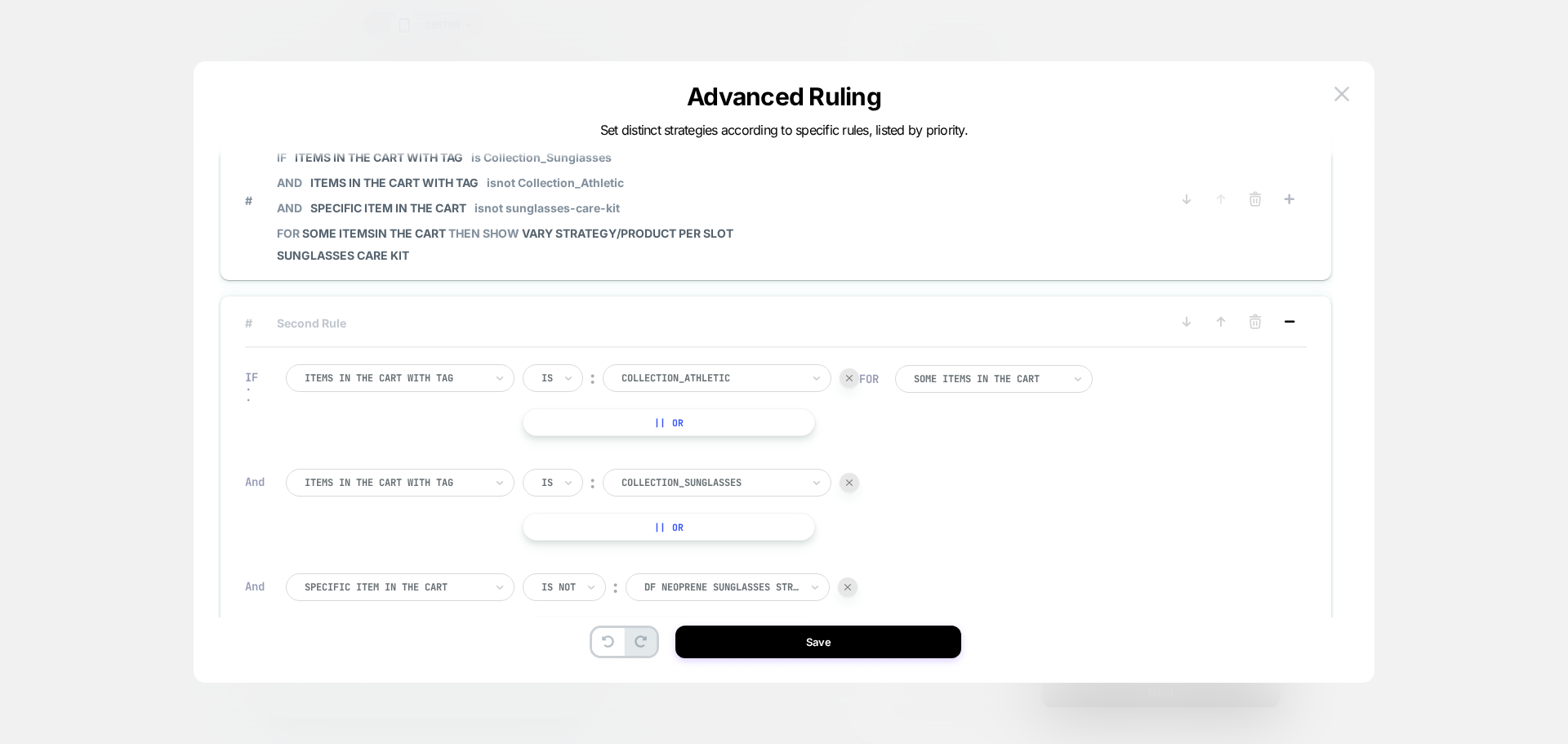
click at [1295, 322] on icon at bounding box center [1290, 322] width 17 height 17
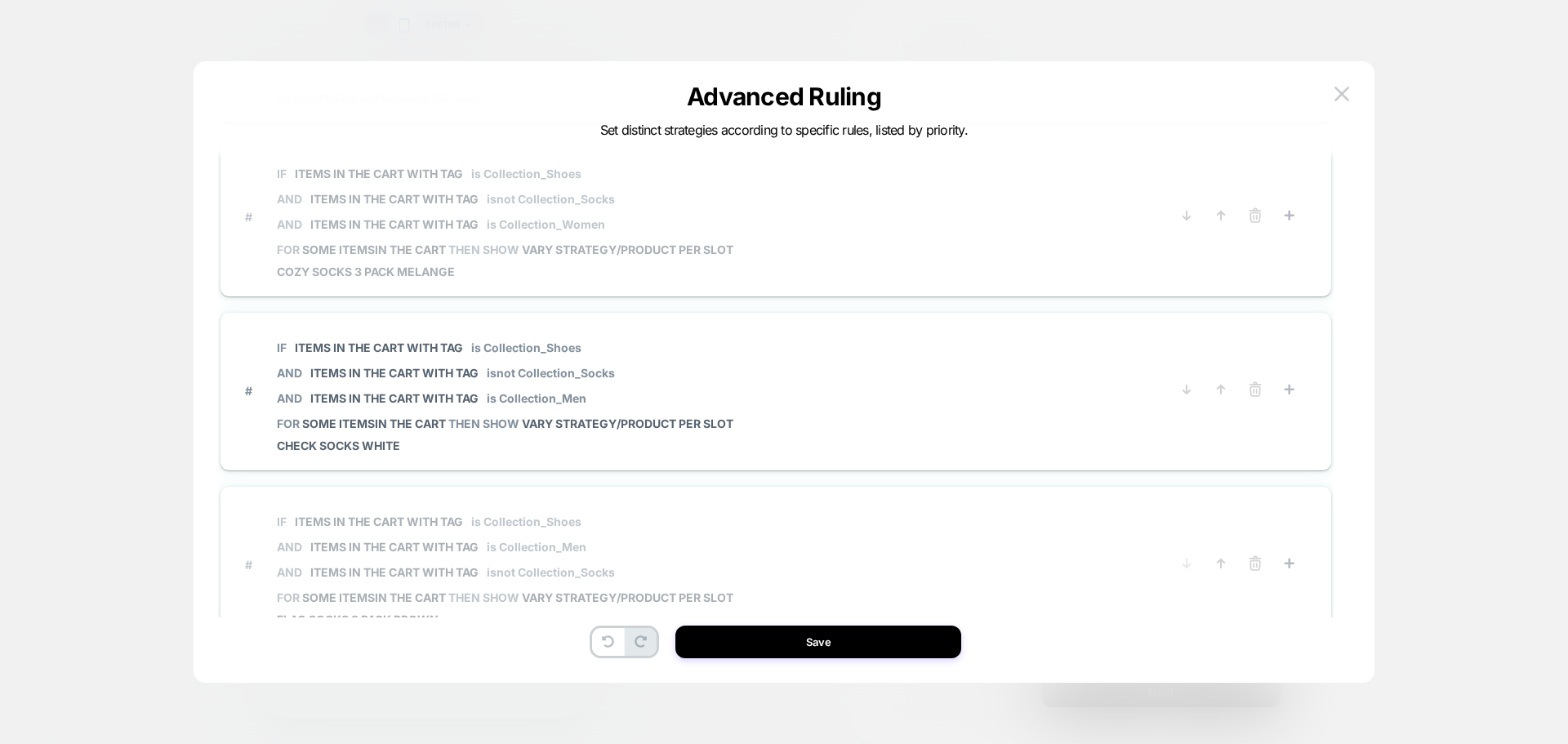
scroll to position [326, 0]
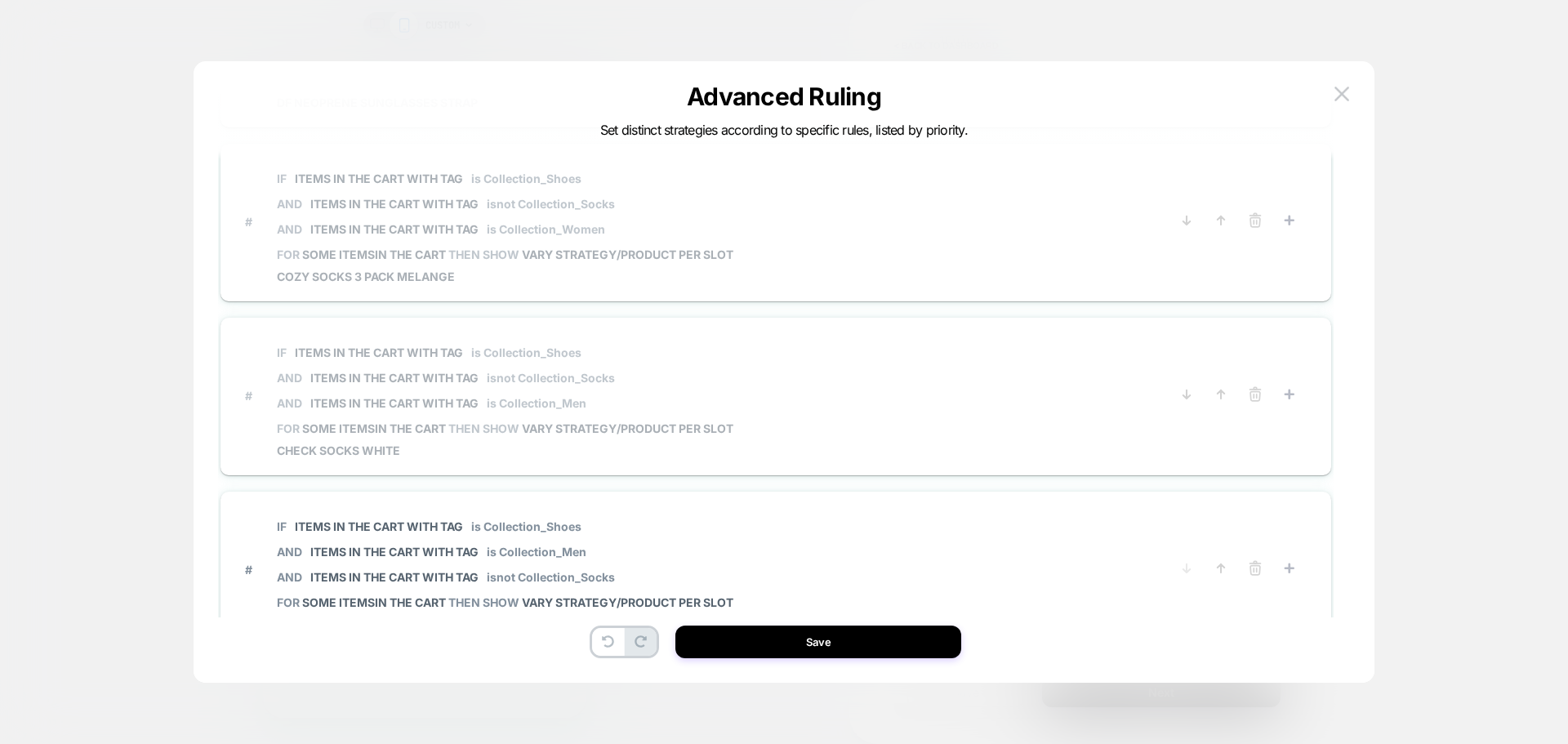
click at [788, 418] on span "# IF Items in the cart with tag is Collection_Shoes AND Items in the cart with …" at bounding box center [707, 395] width 924 height 123
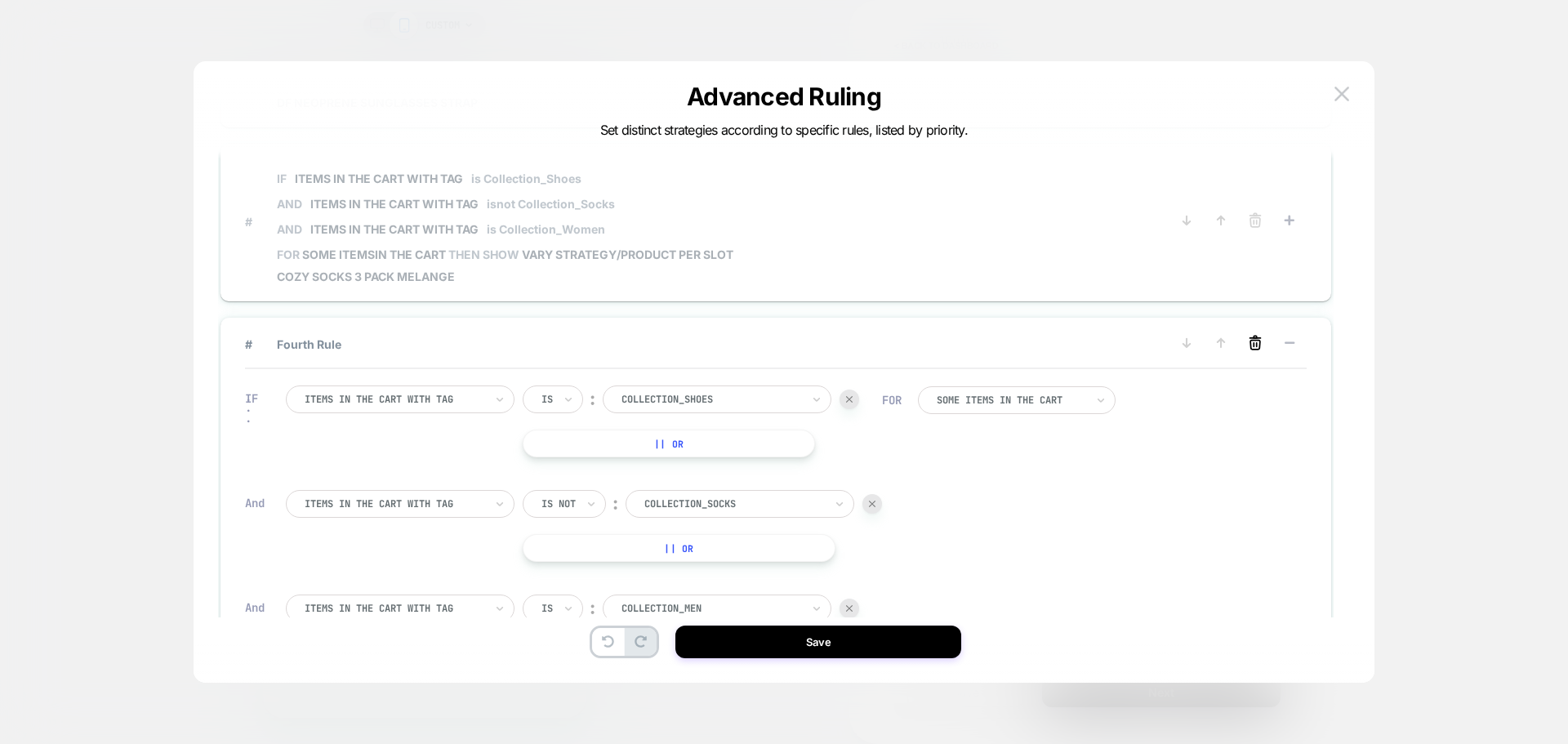
click at [1249, 341] on icon at bounding box center [1256, 343] width 17 height 17
click at [1103, 371] on button "YES" at bounding box center [1091, 369] width 84 height 27
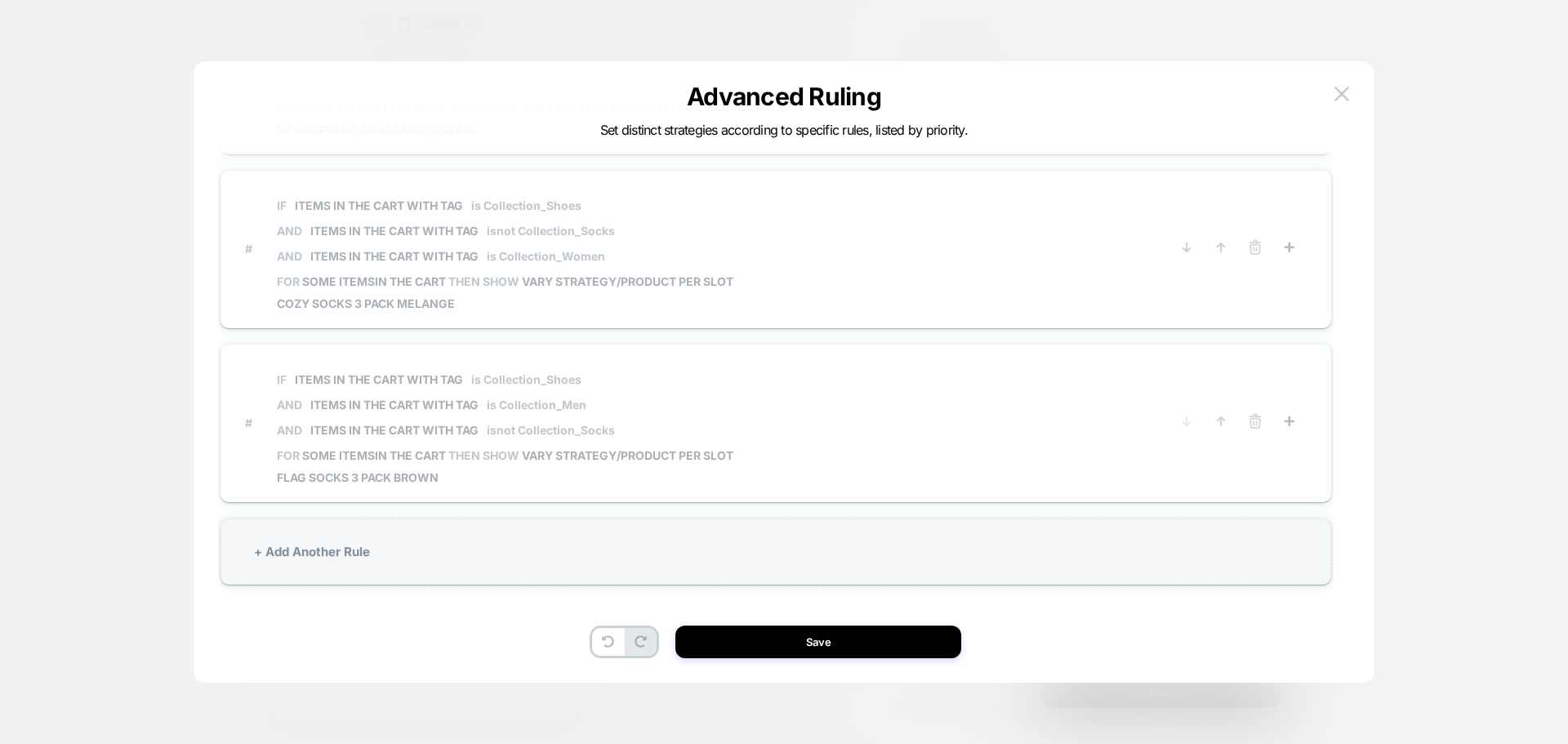
scroll to position [300, 0]
click at [731, 418] on span "IF Items in the cart with tag is Collection_Shoes AND Items in the cart with ta…" at bounding box center [504, 405] width 456 height 88
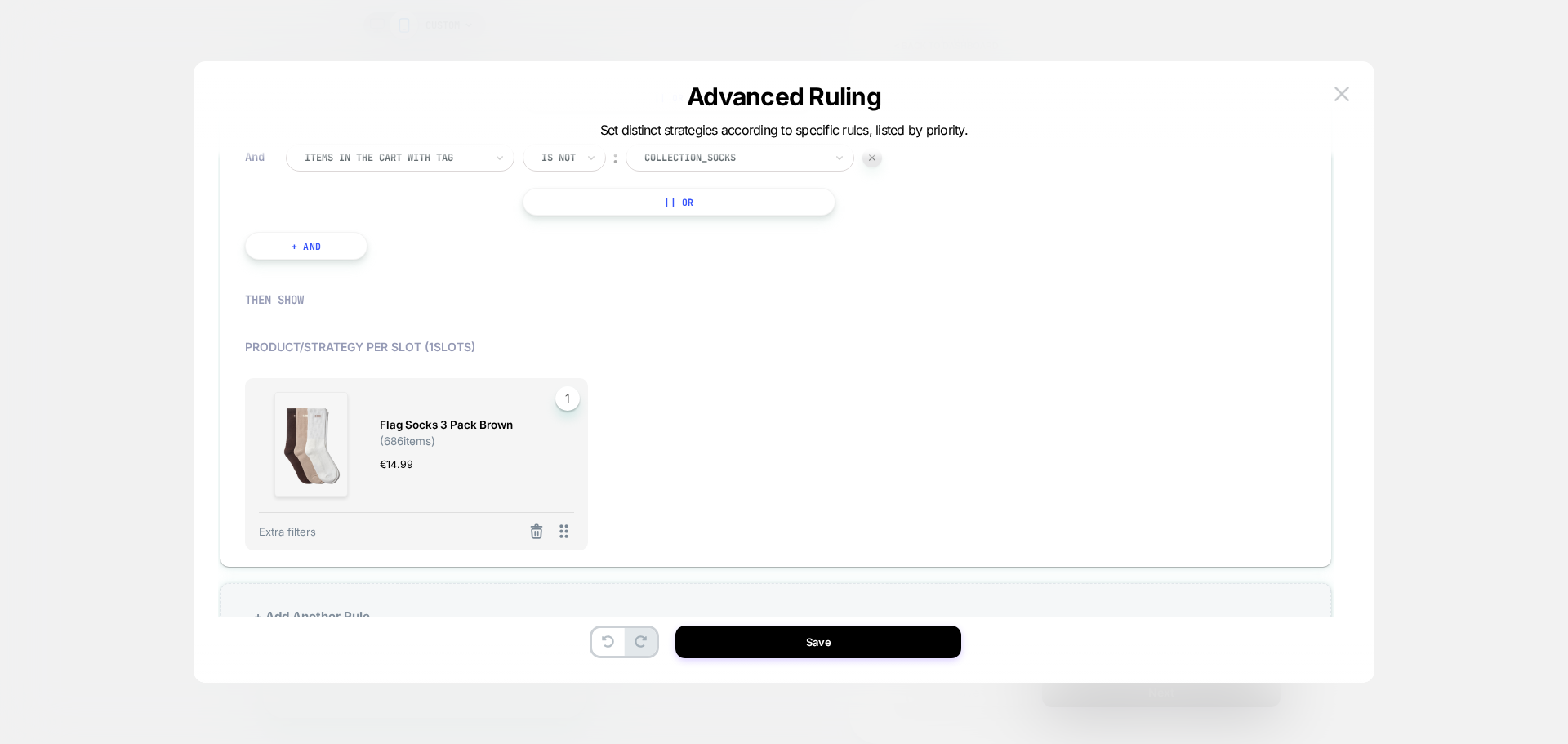
scroll to position [843, 0]
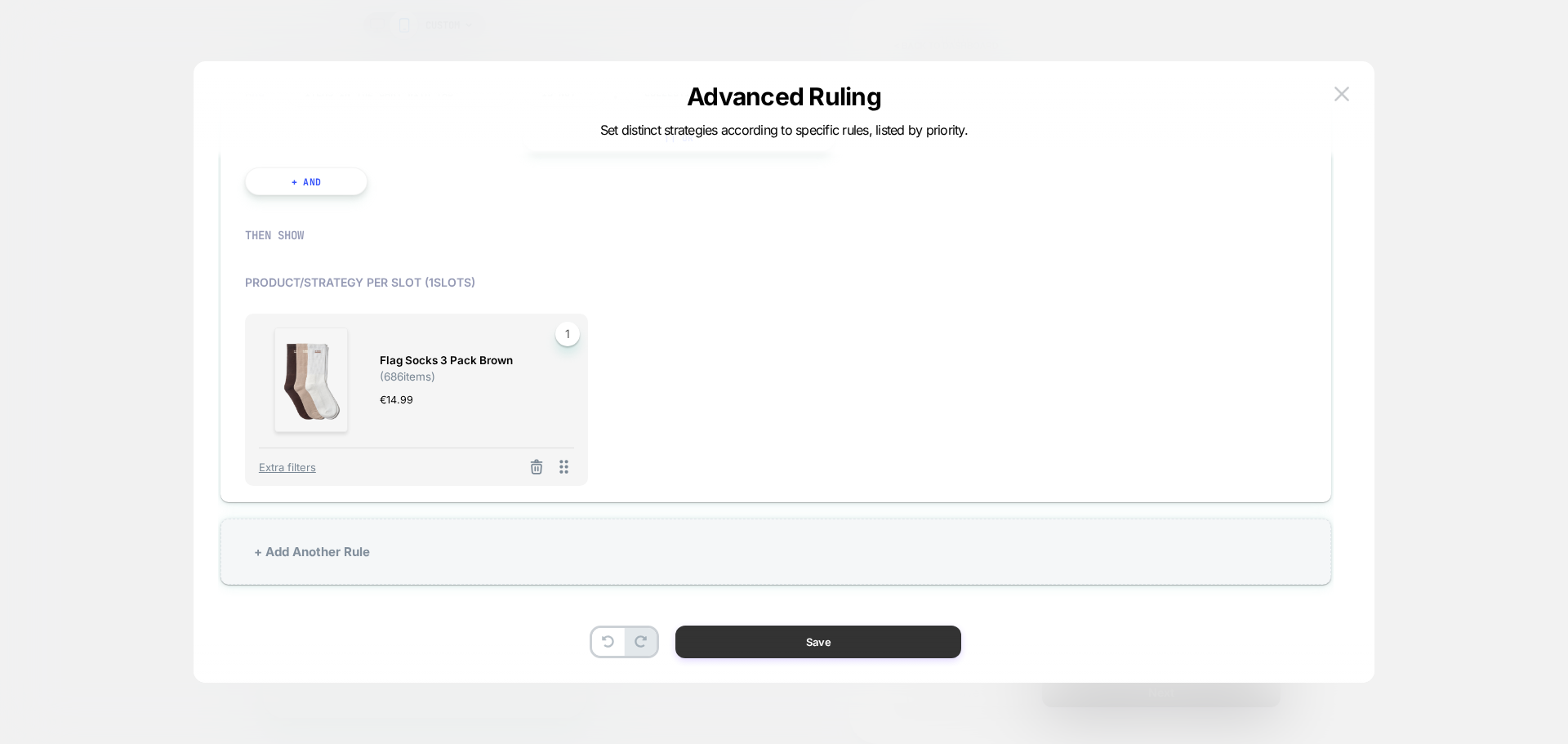
click at [892, 639] on button "Save" at bounding box center [818, 641] width 286 height 32
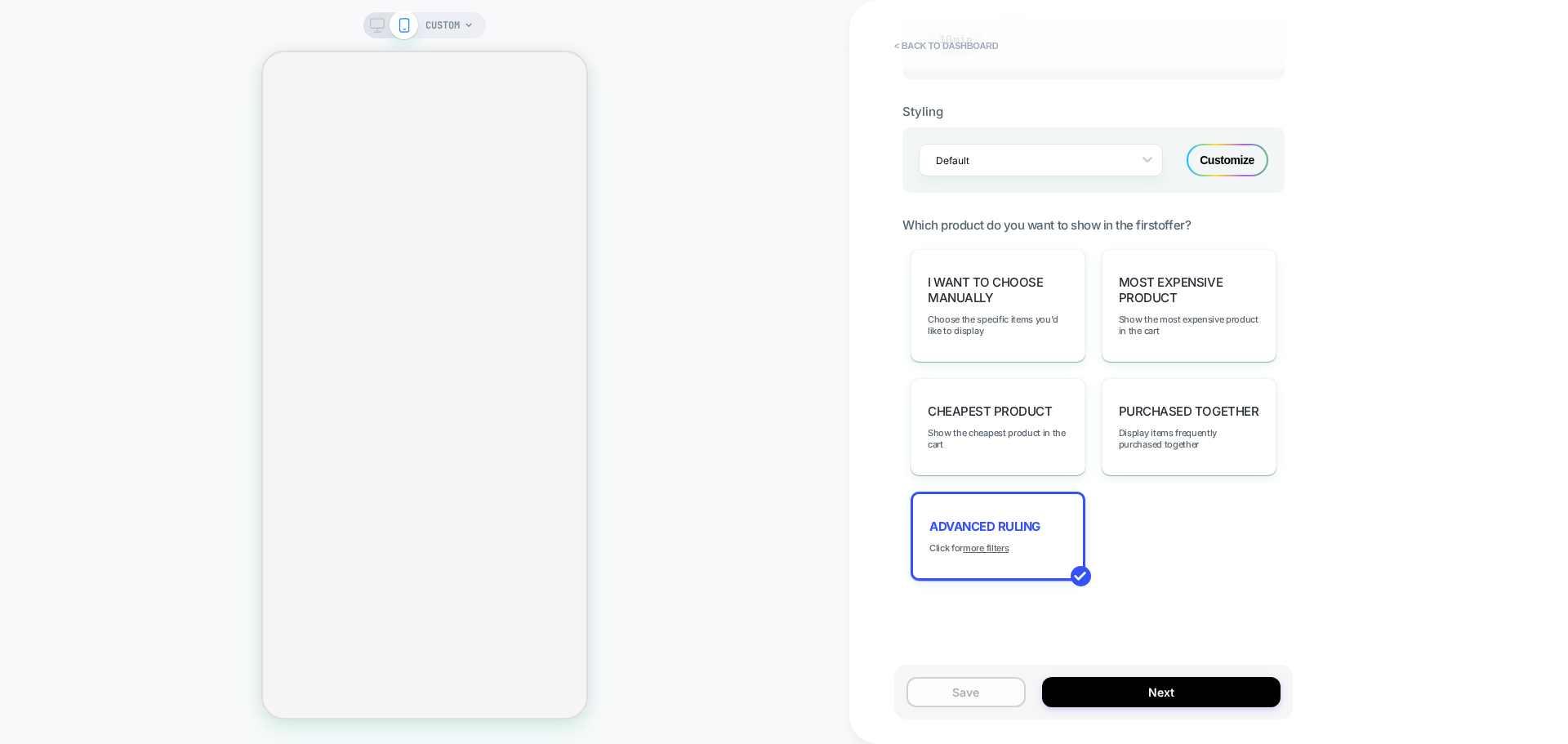
click at [968, 688] on button "Save" at bounding box center [966, 692] width 119 height 30
click at [1157, 696] on button "Next" at bounding box center [1161, 692] width 239 height 30
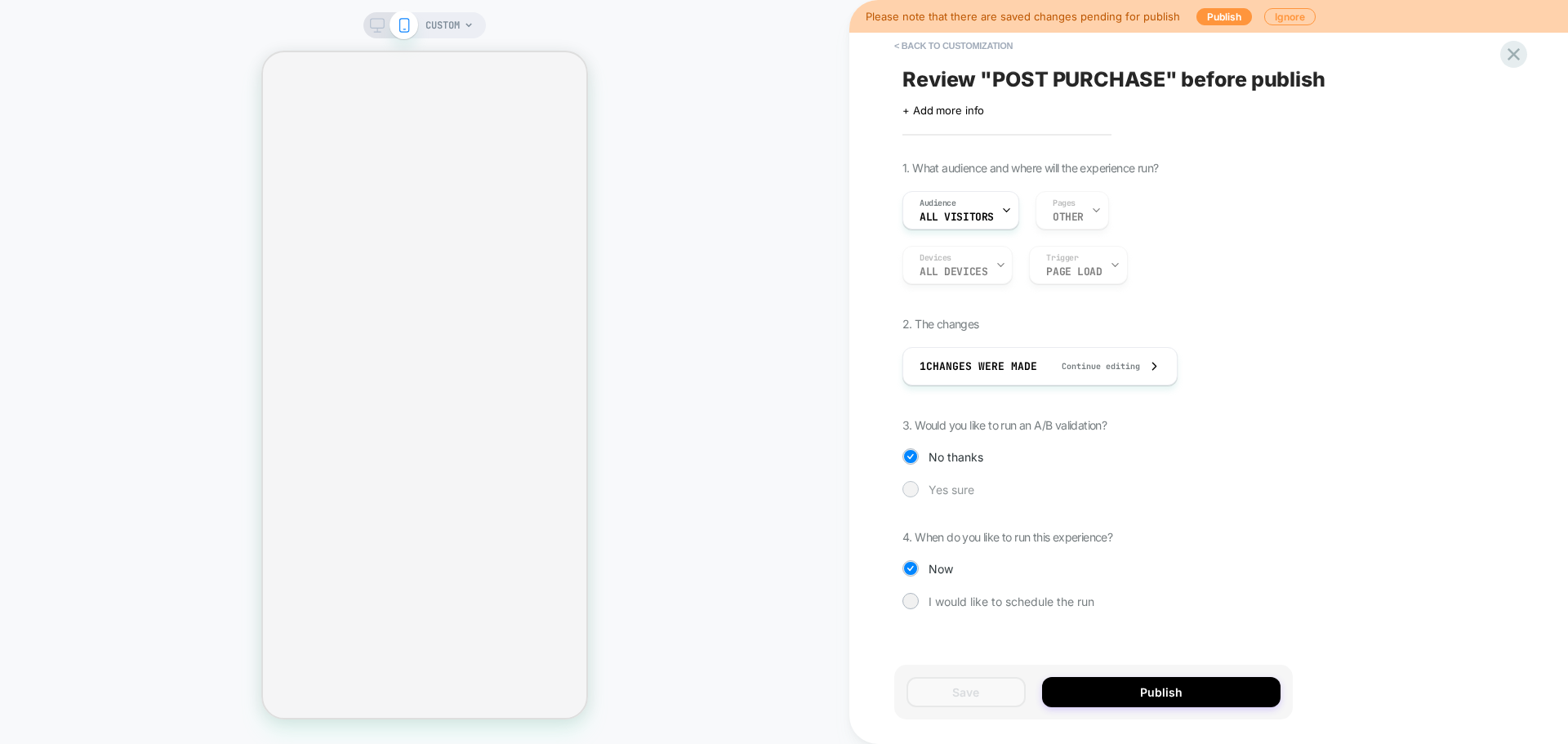
click at [917, 486] on div at bounding box center [911, 490] width 17 height 17
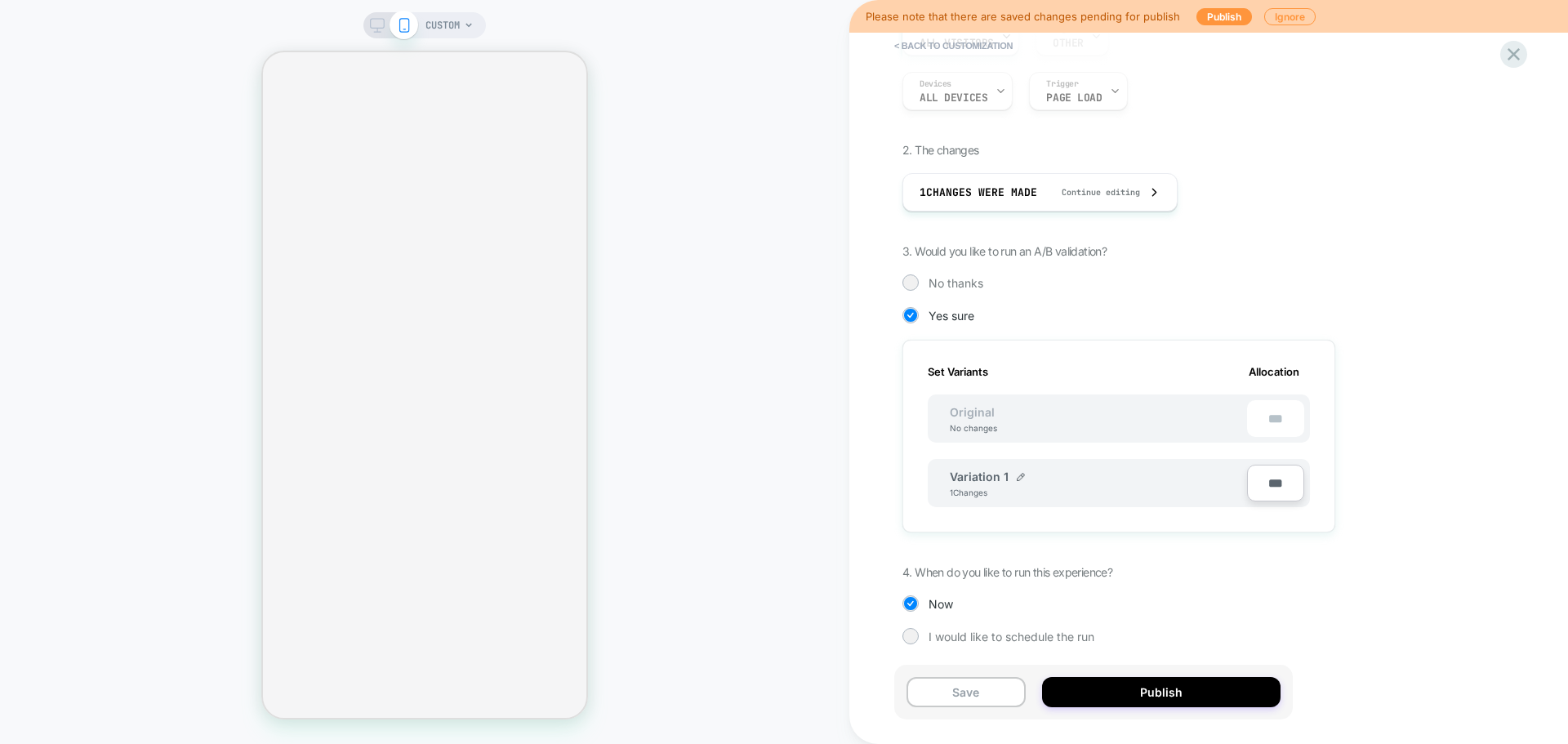
scroll to position [181, 0]
click at [1271, 480] on input "***" at bounding box center [1276, 476] width 57 height 36
type input "***"
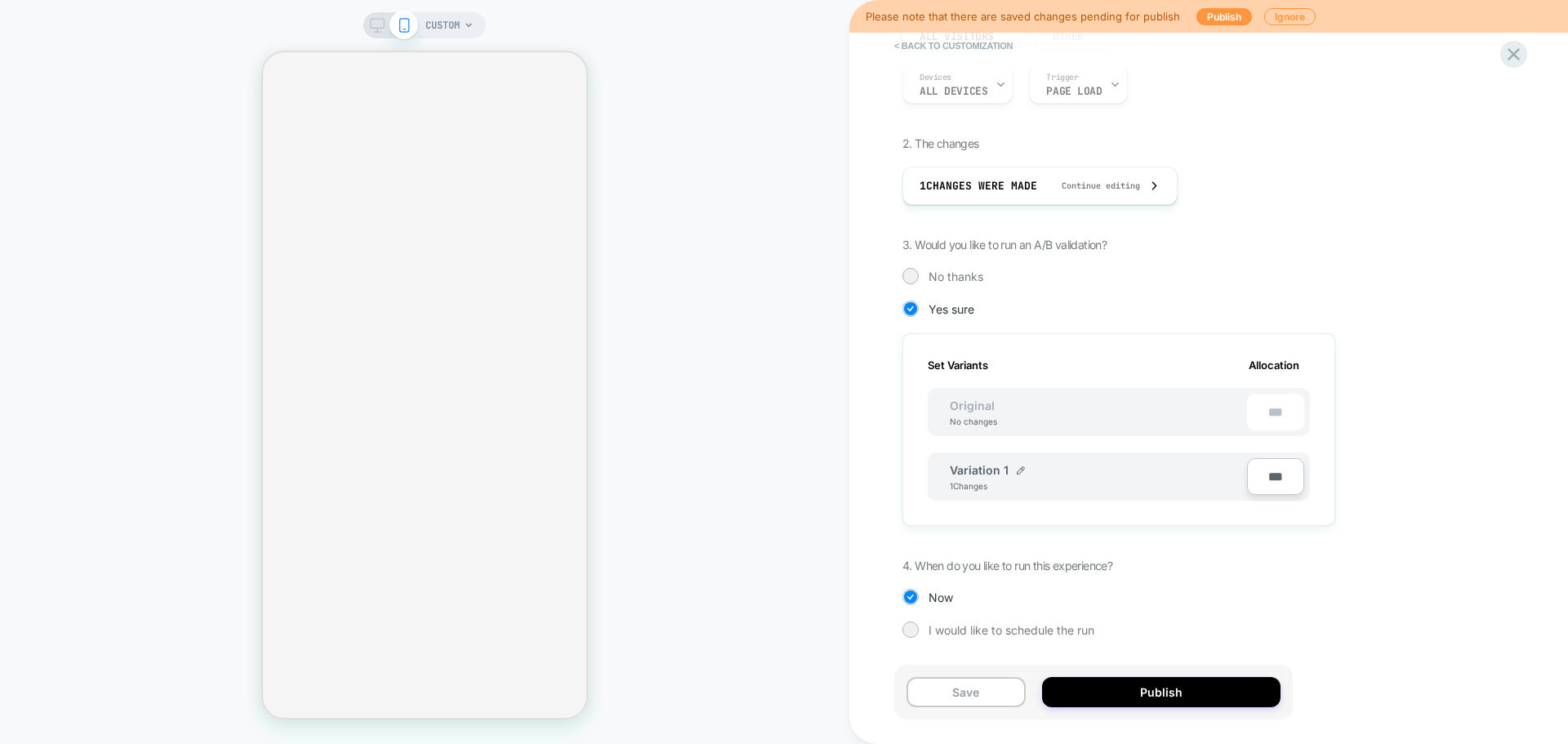
scroll to position [99, 0]
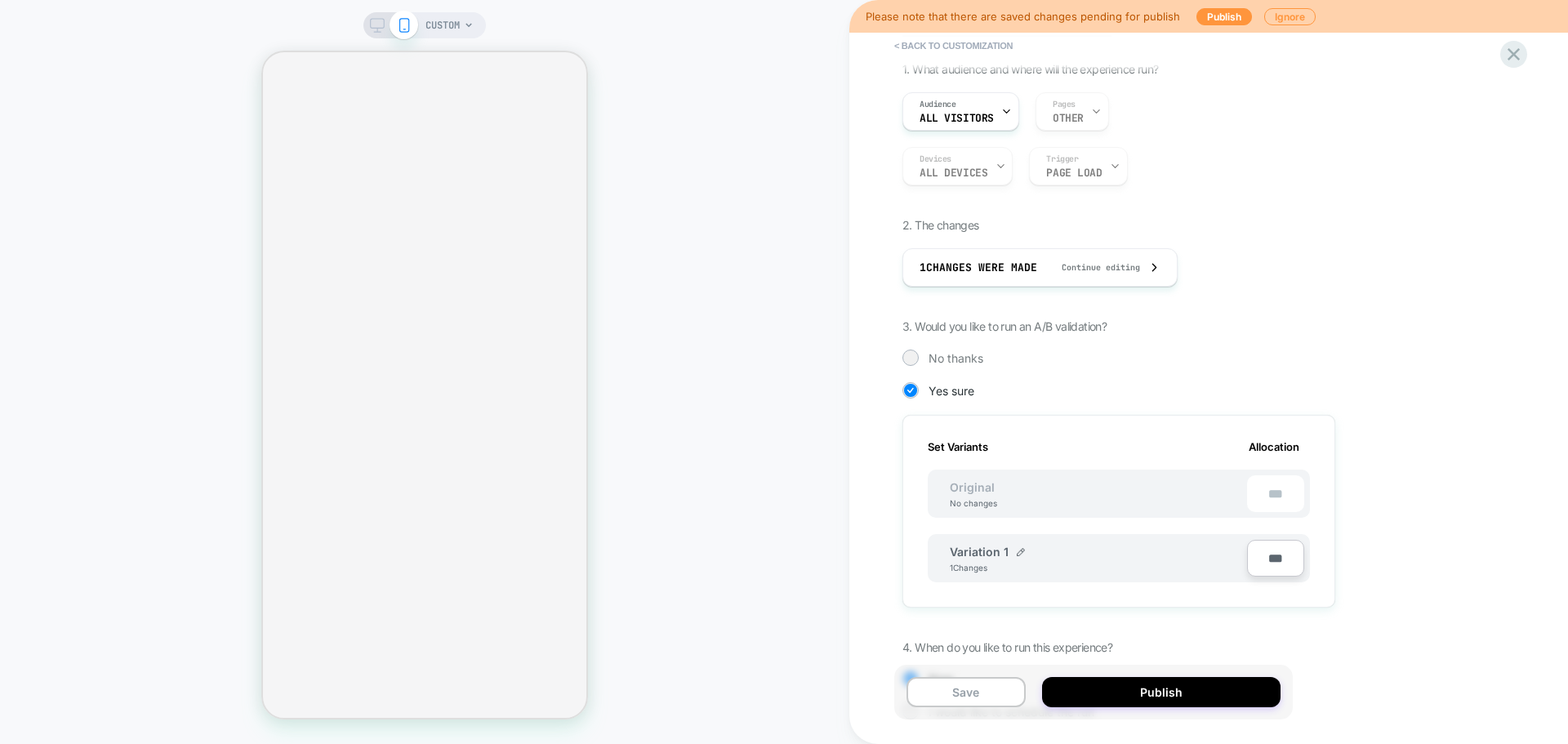
click at [1284, 478] on div "***" at bounding box center [1276, 494] width 57 height 36
click at [1278, 558] on input "***" at bounding box center [1276, 558] width 57 height 36
type input "**"
type input "****"
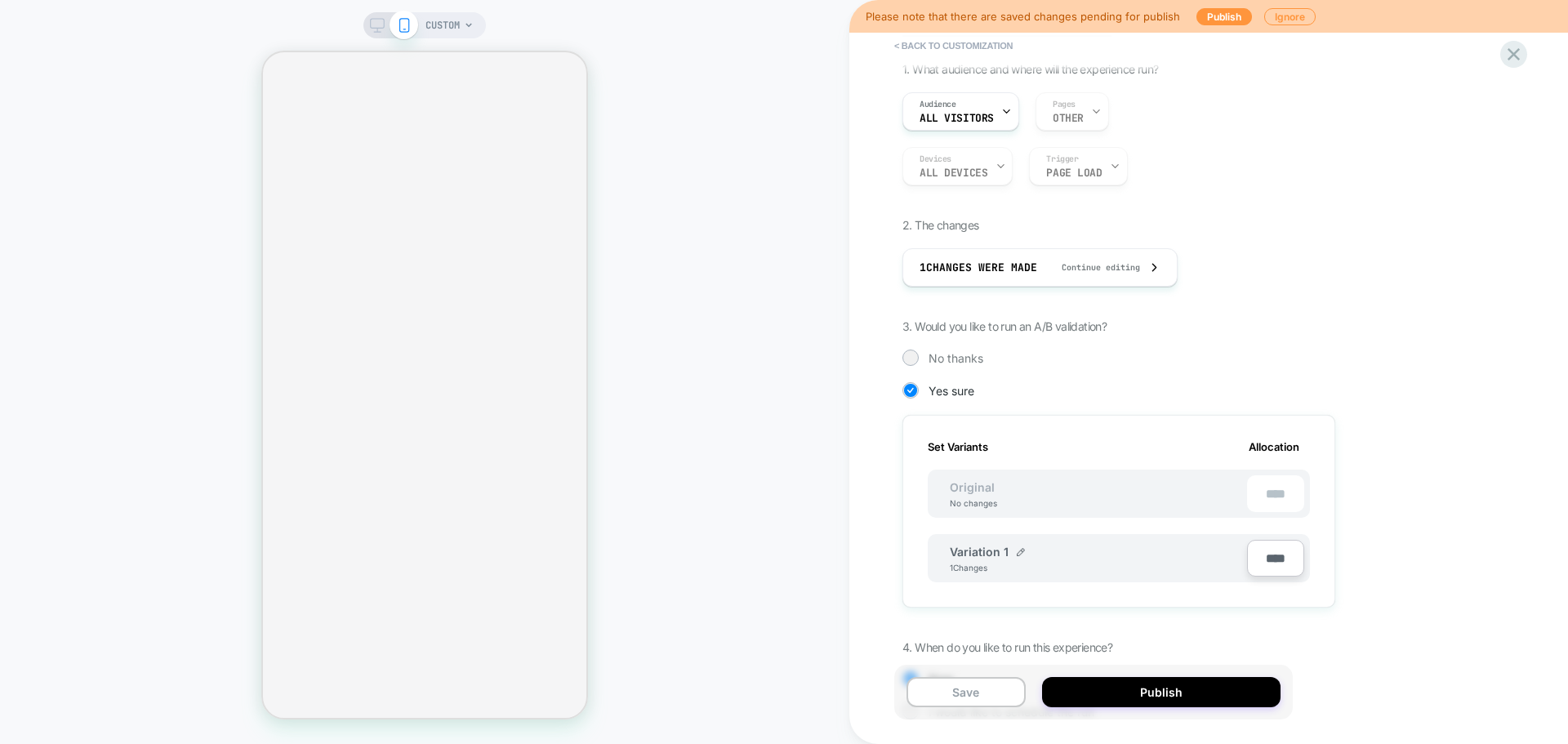
type input "**"
type input "****"
click at [1218, 689] on button "Publish" at bounding box center [1161, 692] width 239 height 30
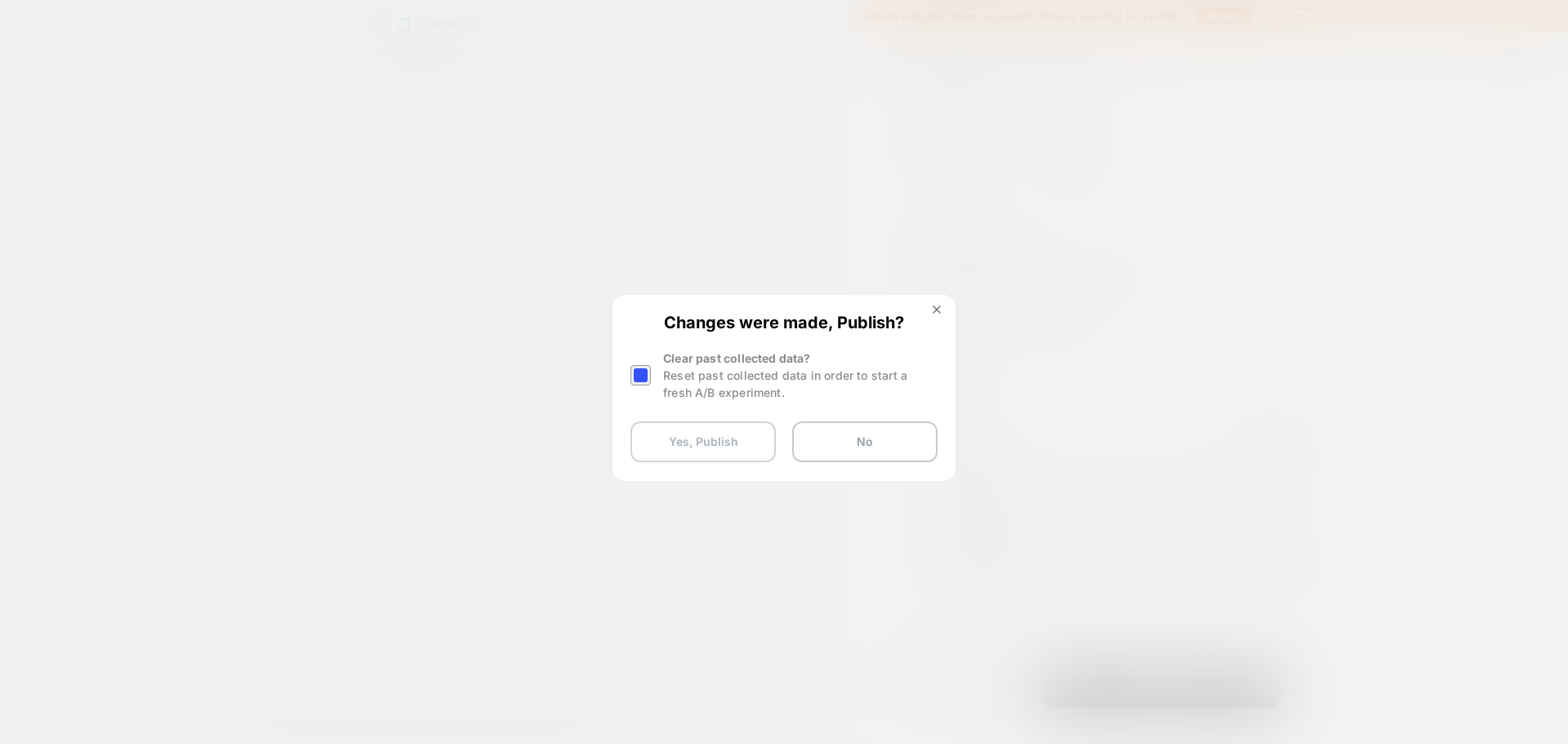
click at [692, 437] on button "Yes, Publish" at bounding box center [703, 442] width 146 height 41
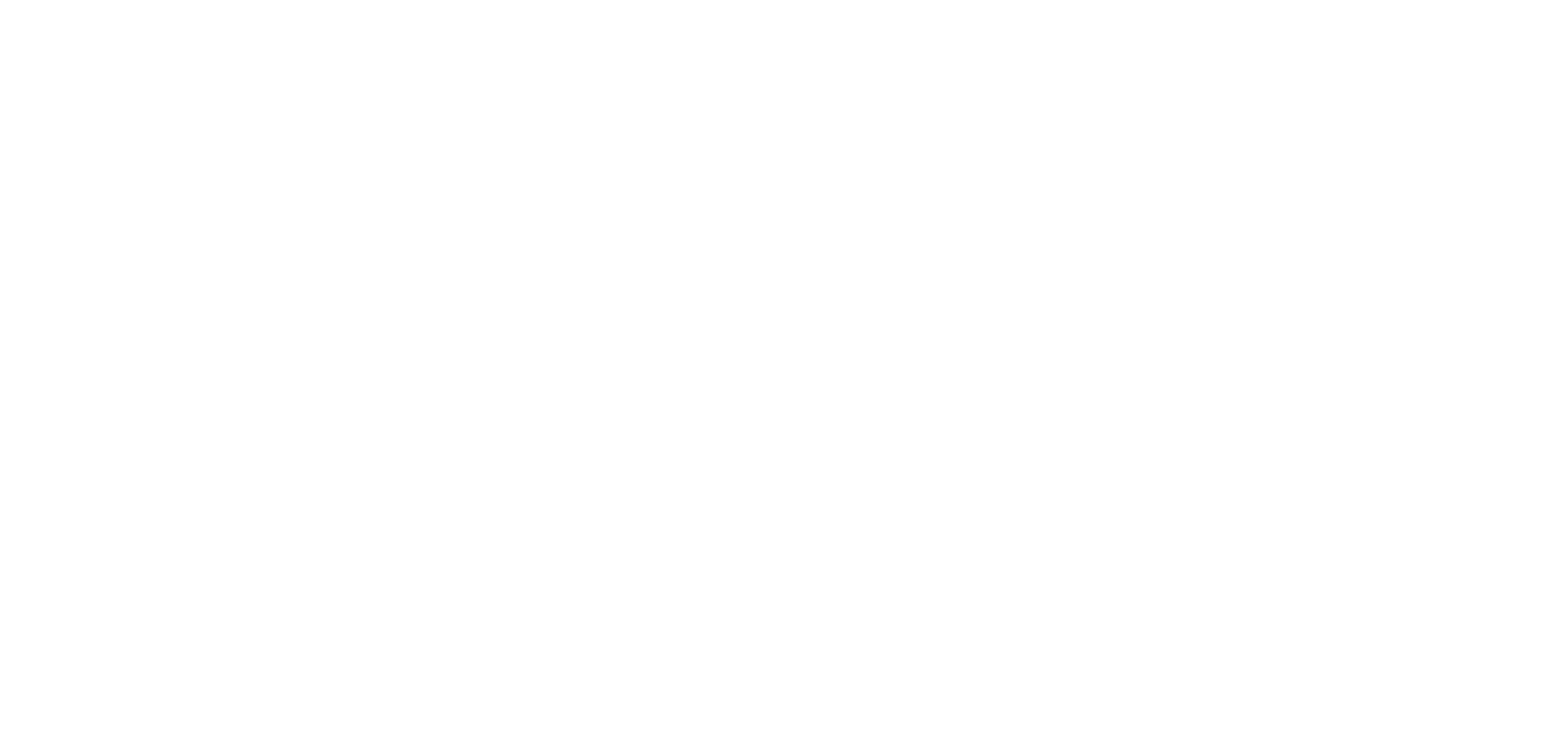
click at [703, 7] on html "Navigated to [DOMAIN_NAME] | No-code CRO for Shopify" at bounding box center [784, 3] width 1568 height 7
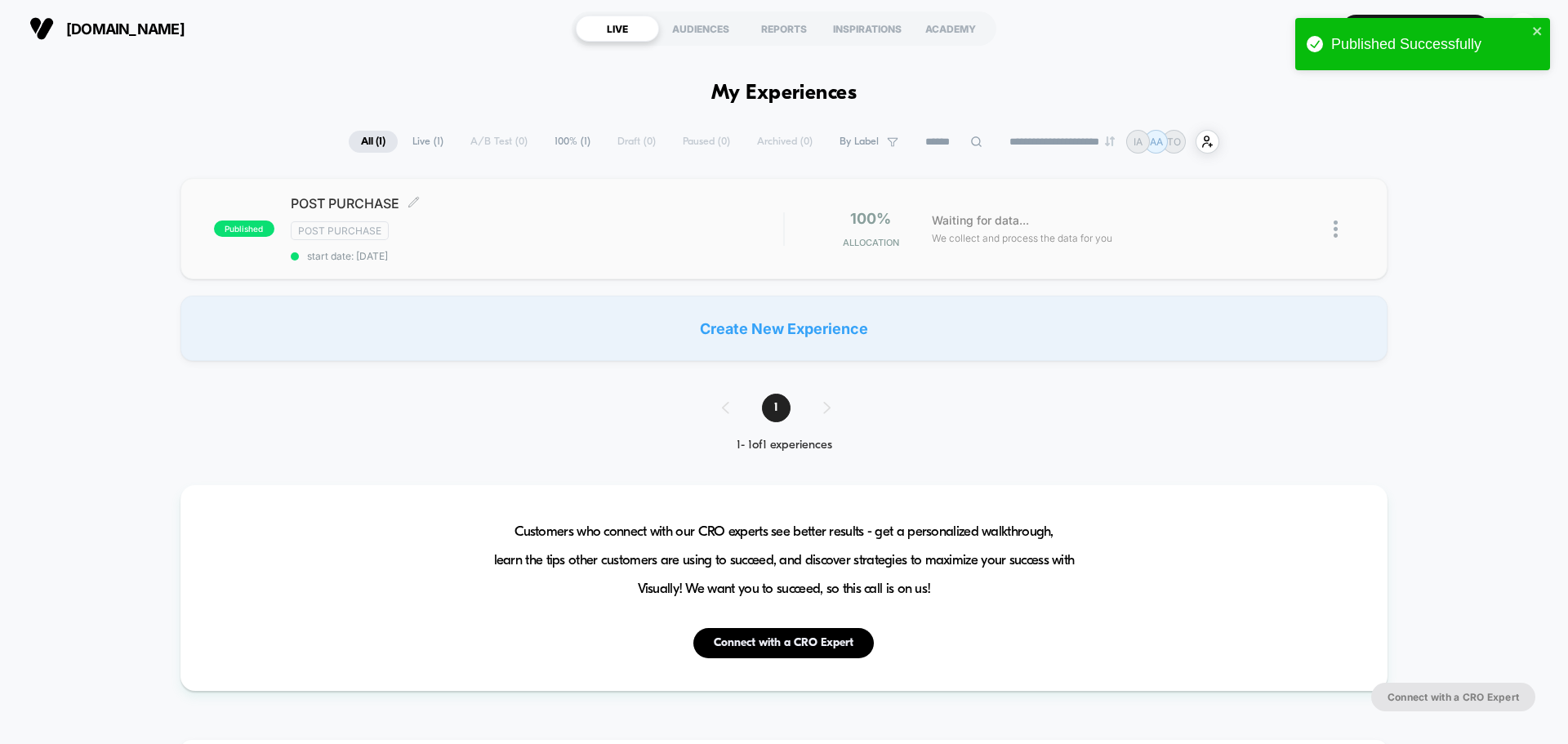
click at [487, 241] on div "POST PURCHASE Click to edit experience details Click to edit experience details…" at bounding box center [537, 229] width 493 height 67
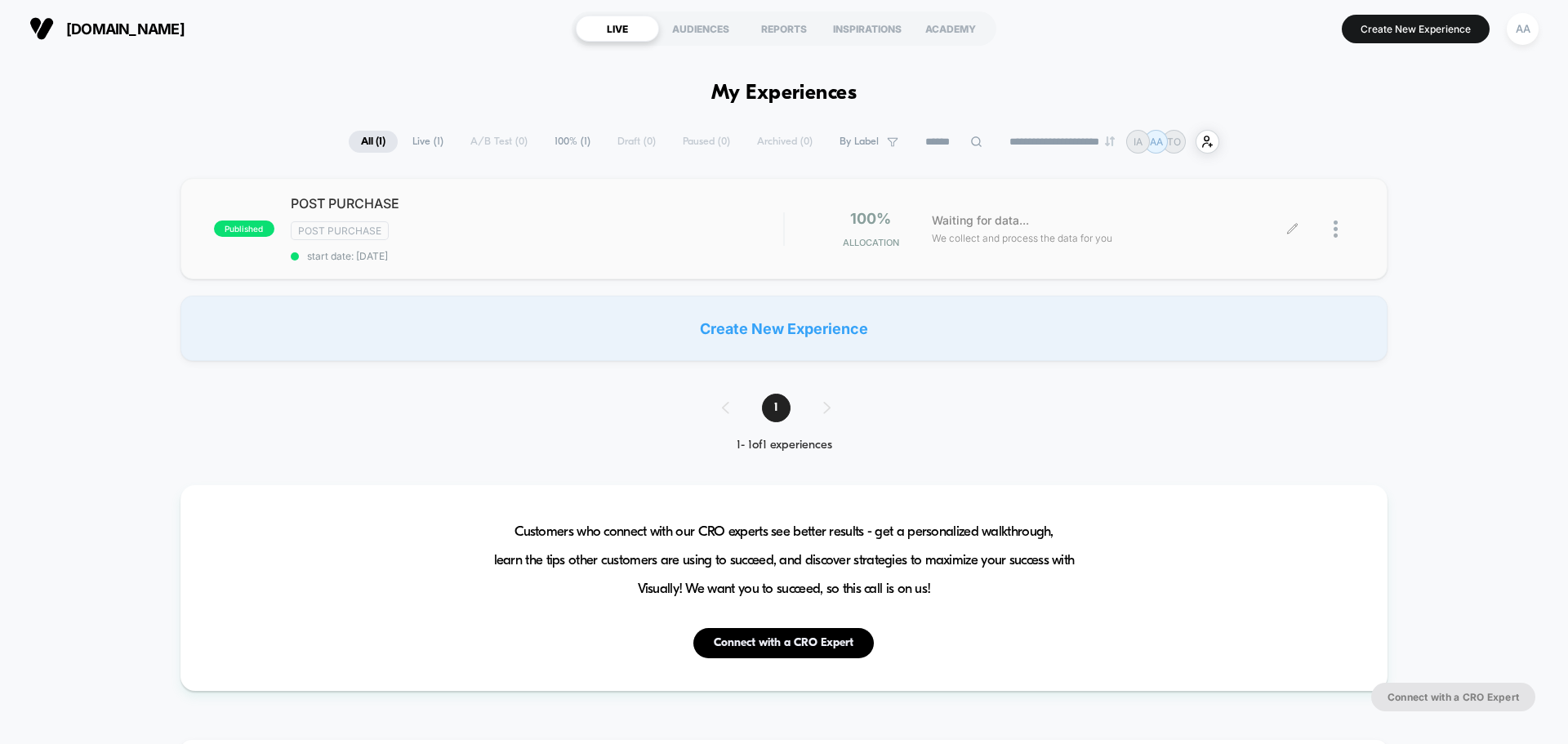
click at [1342, 228] on div at bounding box center [1344, 229] width 21 height 38
click at [1384, 360] on div "published POST PURCHASE Post Purchase start date: 22/9/2025 100% Allocation Wai…" at bounding box center [784, 269] width 1568 height 183
click at [1335, 226] on img at bounding box center [1335, 229] width 4 height 17
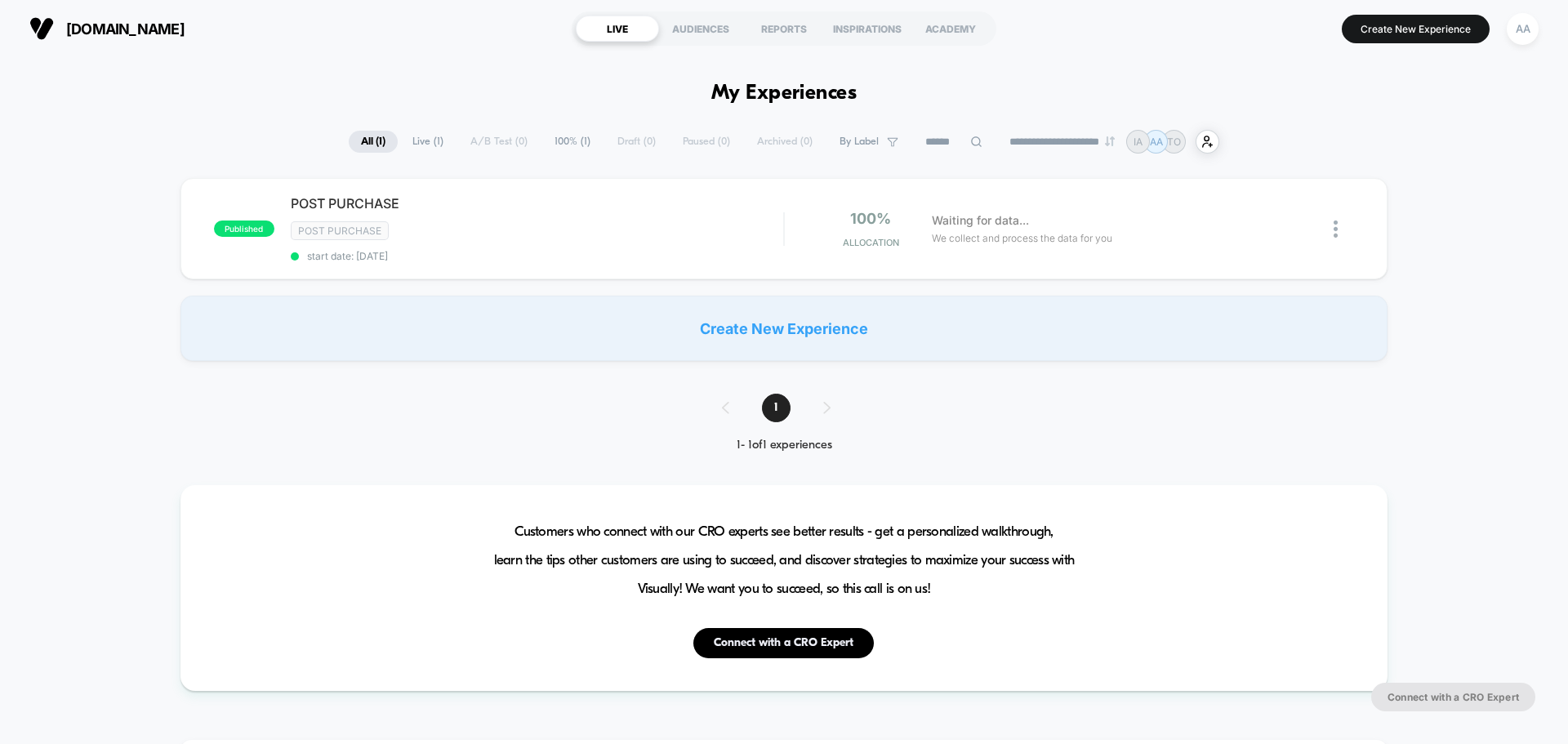
click at [388, 33] on section "dfranklincreation.com https://www.dfranklincreation.com" at bounding box center [273, 28] width 498 height 41
click at [1112, 247] on div "Waiting for data... We collect and process the data for you" at bounding box center [1108, 229] width 369 height 38
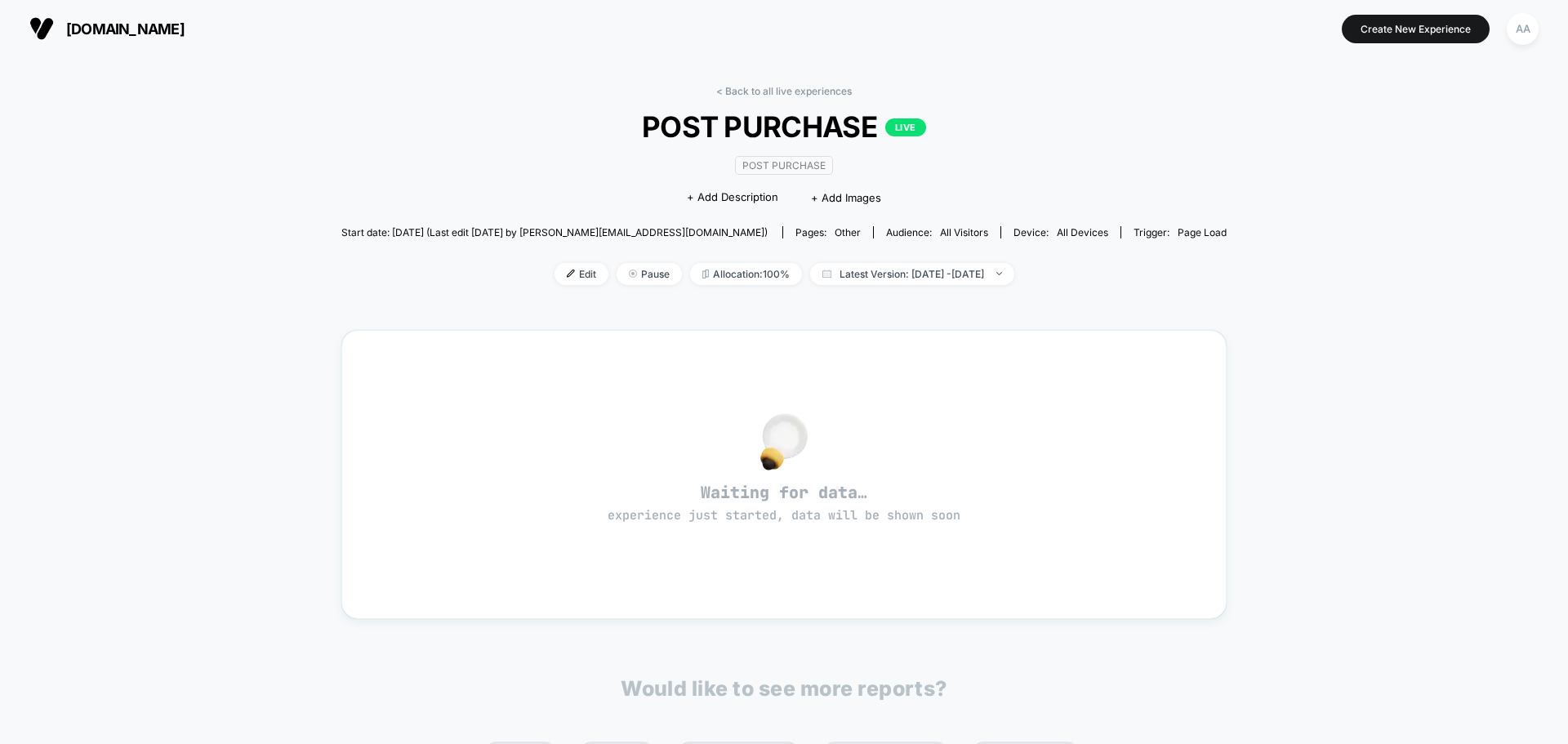
click at [1052, 105] on div "< Back to all live experiences POST PURCHASE LIVE Post Purchase Click to edit e…" at bounding box center [784, 196] width 885 height 220
click at [538, 163] on div "< Back to all live experiences POST PURCHASE LIVE Post Purchase Click to edit e…" at bounding box center [784, 196] width 885 height 220
